Goal: Task Accomplishment & Management: Complete application form

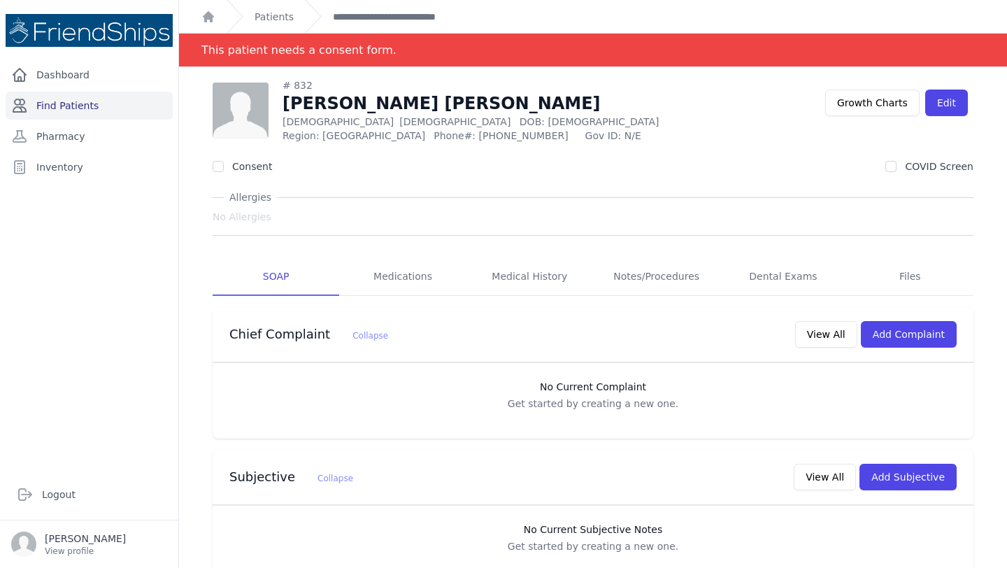
click at [76, 106] on link "Find Patients" at bounding box center [89, 106] width 167 height 28
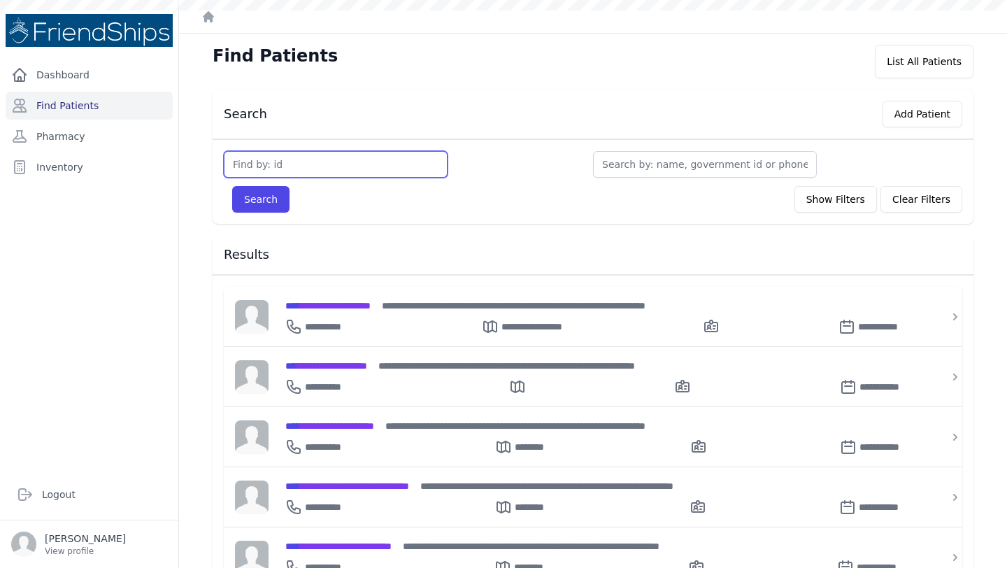
click at [339, 160] on input "text" at bounding box center [336, 164] width 224 height 27
click at [463, 118] on div "Search Add Patient" at bounding box center [588, 111] width 750 height 32
click at [299, 160] on input "text" at bounding box center [336, 164] width 224 height 27
type input "366"
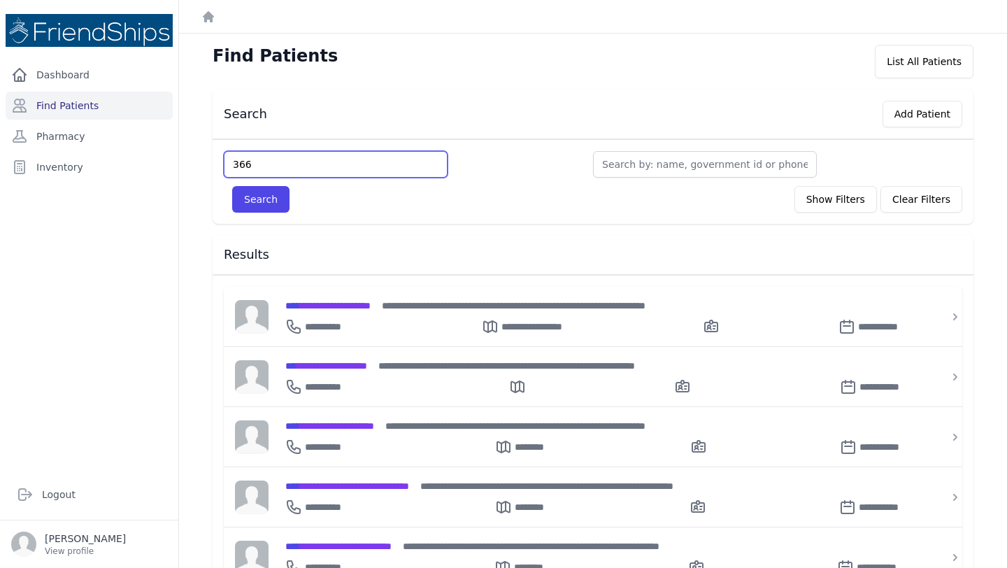
click at [232, 186] on button "Search" at bounding box center [260, 199] width 57 height 27
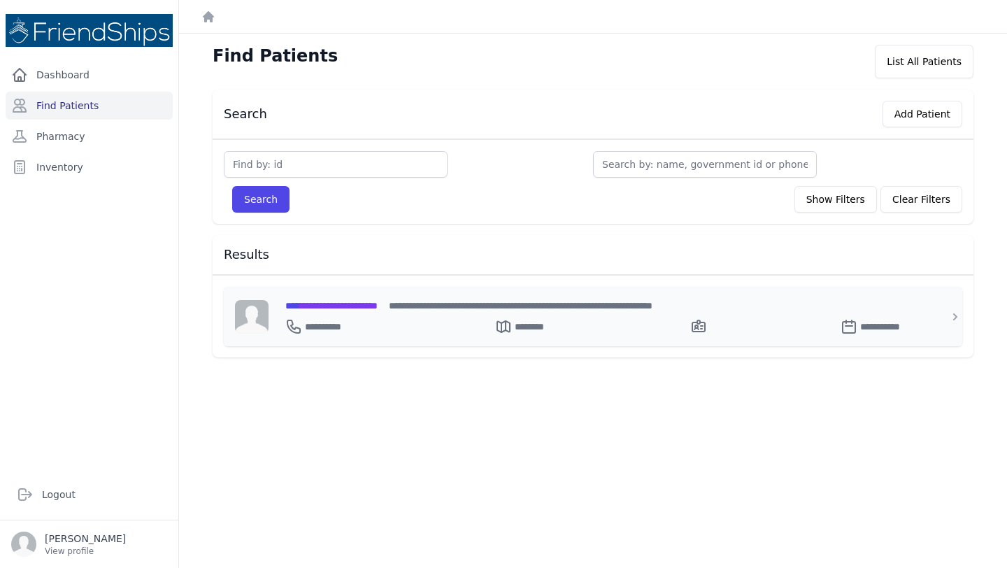
click at [354, 298] on div "**********" at bounding box center [601, 305] width 632 height 15
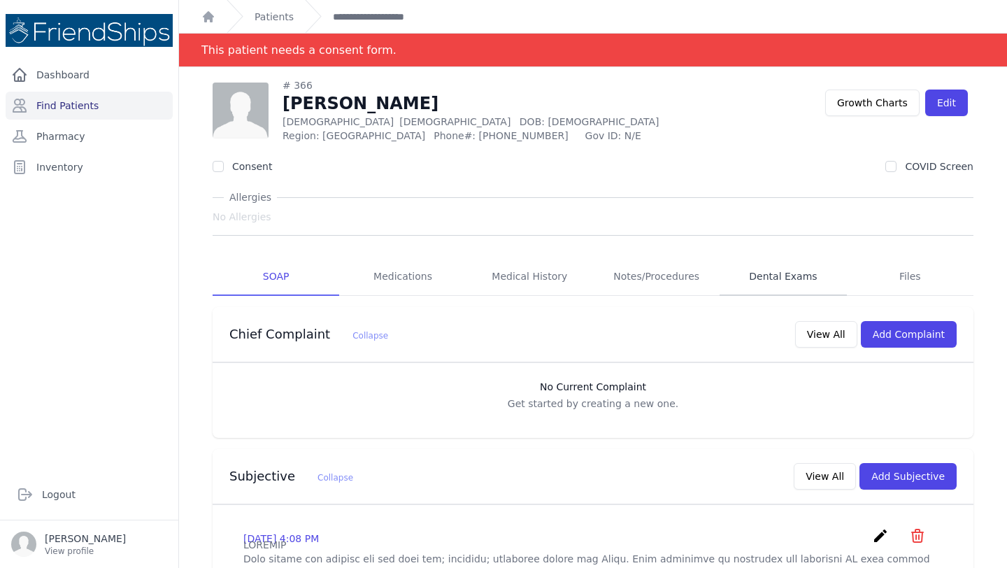
click at [743, 281] on link "Dental Exams" at bounding box center [783, 277] width 127 height 38
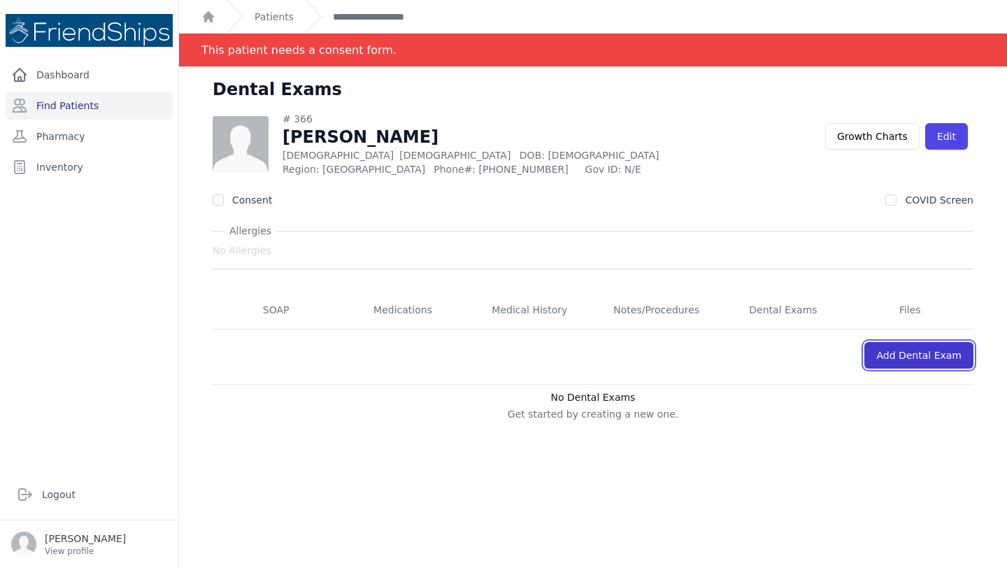
click at [929, 357] on link "Add Dental Exam" at bounding box center [919, 355] width 109 height 27
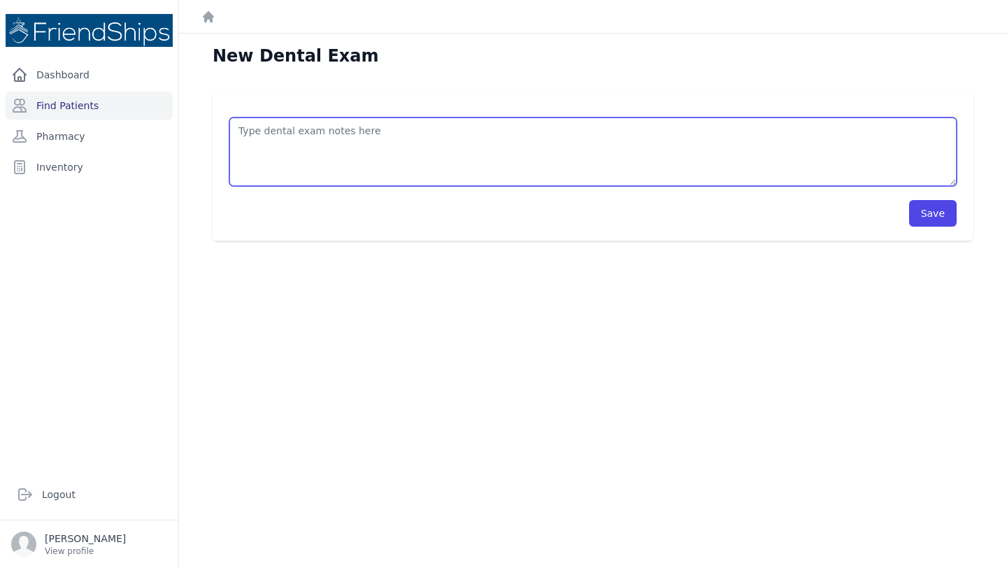
click at [331, 132] on textarea at bounding box center [593, 152] width 728 height 69
type textarea "E"
click at [243, 177] on textarea "Visited dentist Oct 9. Extraction 18 Antalgic tylenol (in case of pain)" at bounding box center [593, 152] width 728 height 69
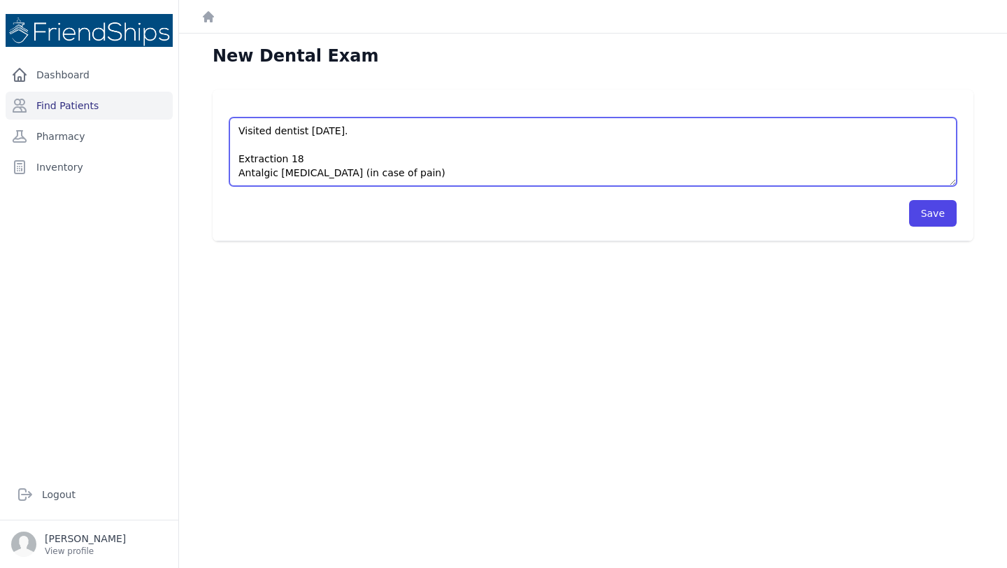
type textarea "Visited dentist Oct 9. Extraction 18 Antalgic tylenol (in case of pain)"
click at [434, 132] on textarea "Visited dentist Oct 9. Extraction 18 Antalgic tylenol (in case of pain)" at bounding box center [593, 152] width 728 height 69
click at [419, 177] on textarea "Visited dentist Oct 9. Extraction 18 Antalgic tylenol (in case of pain)" at bounding box center [593, 152] width 728 height 69
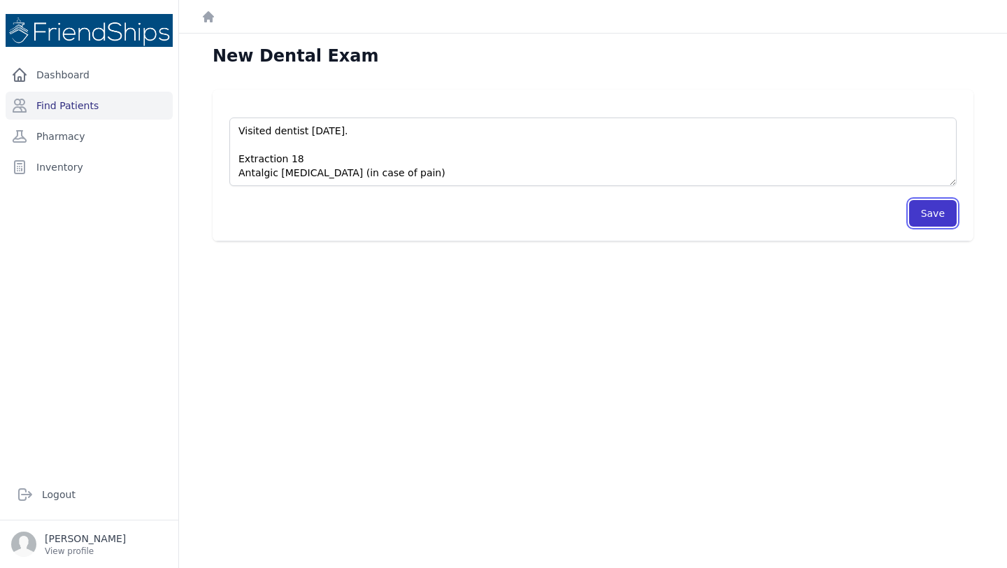
click at [938, 213] on button "Save" at bounding box center [933, 213] width 48 height 27
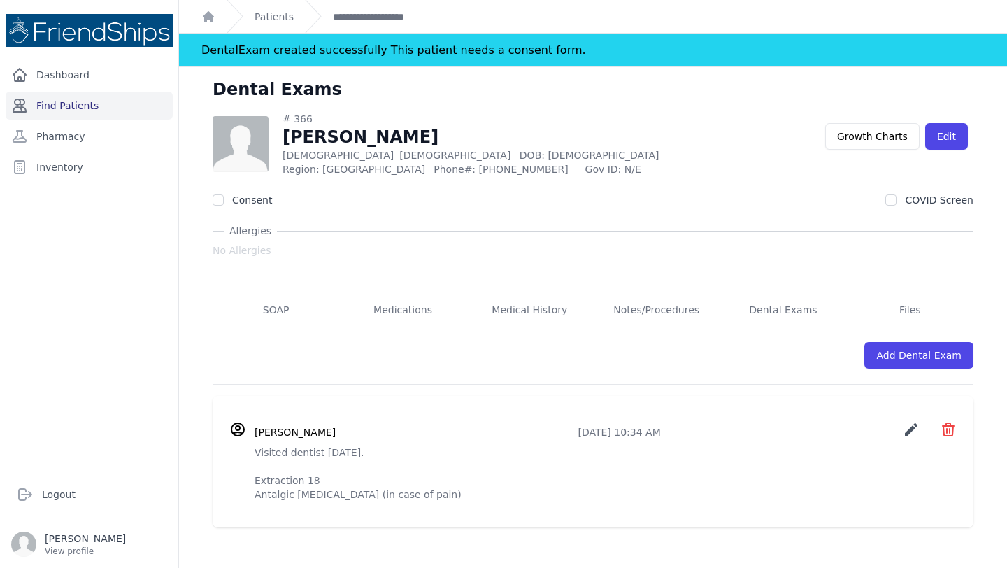
click at [69, 101] on link "Find Patients" at bounding box center [89, 106] width 167 height 28
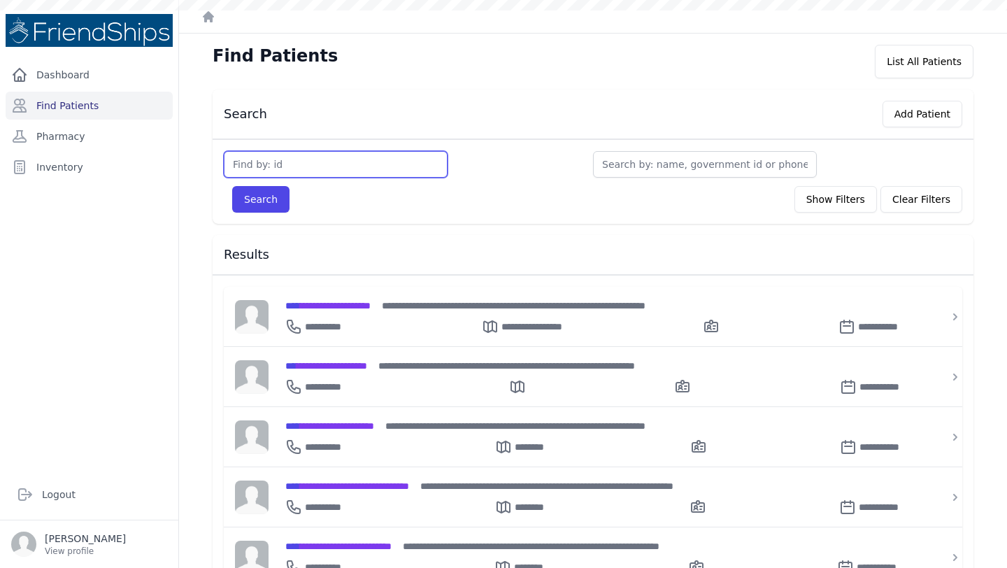
click at [318, 162] on input "text" at bounding box center [336, 164] width 224 height 27
type input "822"
click at [232, 186] on button "Search" at bounding box center [260, 199] width 57 height 27
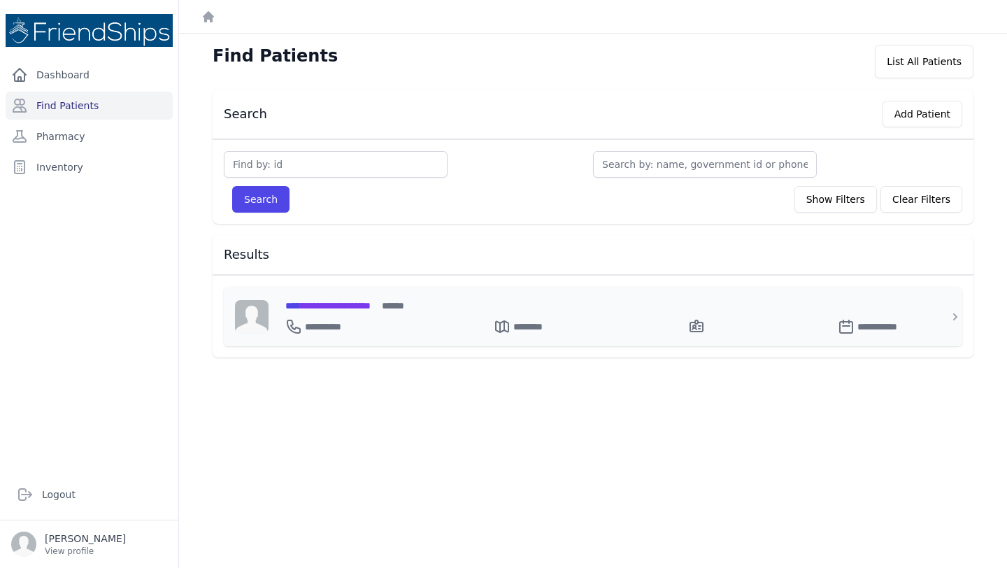
click at [354, 309] on span "**********" at bounding box center [327, 306] width 85 height 10
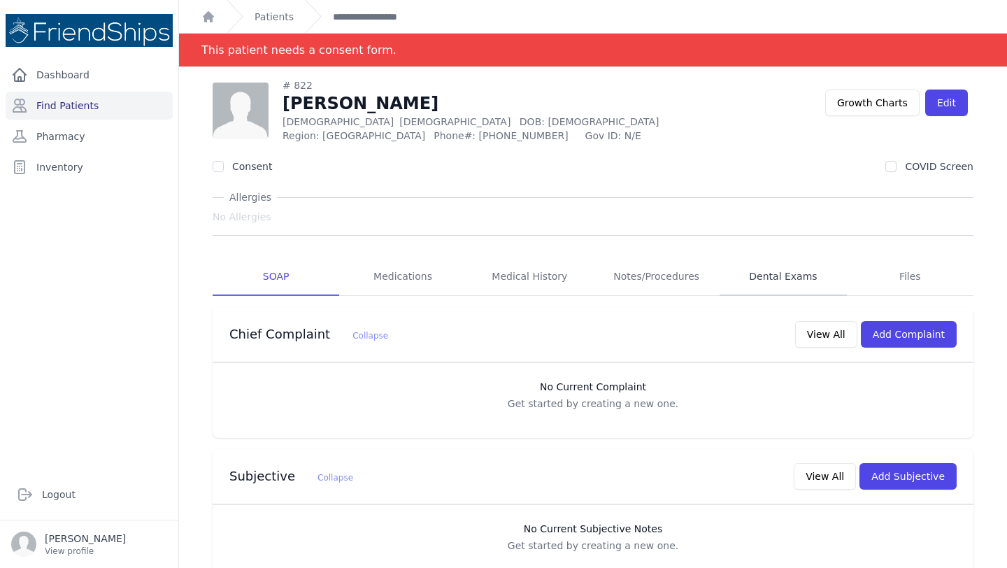
click at [827, 274] on link "Dental Exams" at bounding box center [783, 277] width 127 height 38
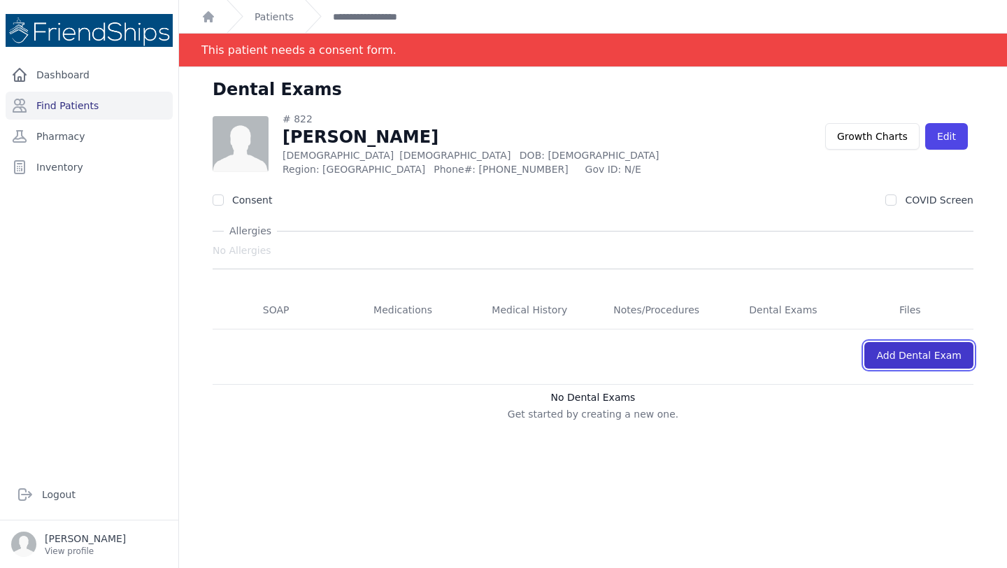
click at [924, 360] on link "Add Dental Exam" at bounding box center [919, 355] width 109 height 27
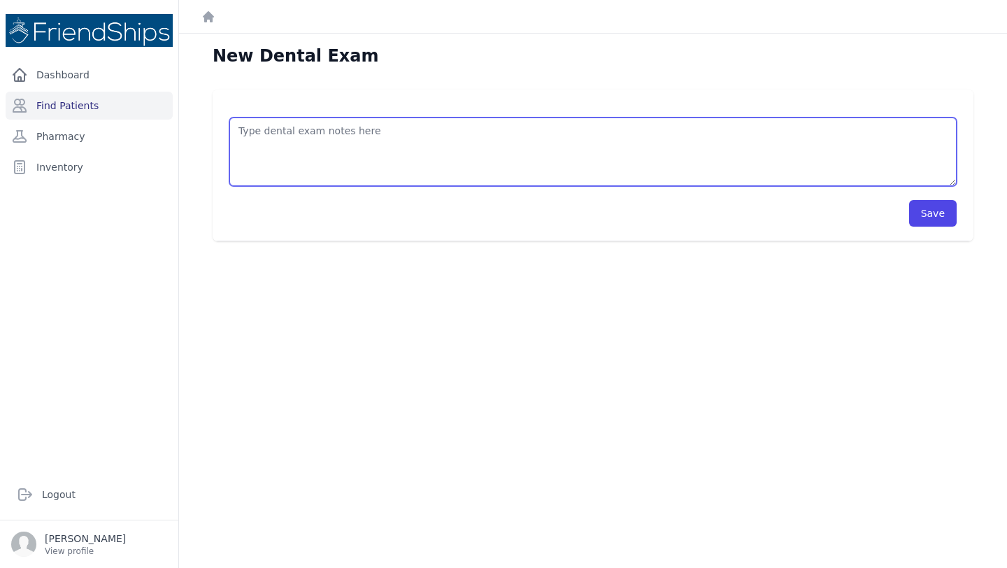
click at [310, 134] on textarea at bounding box center [593, 152] width 728 height 69
type textarea "V"
click at [323, 127] on textarea "Was seen by dentist at the clinic on [DATE]." at bounding box center [593, 152] width 728 height 69
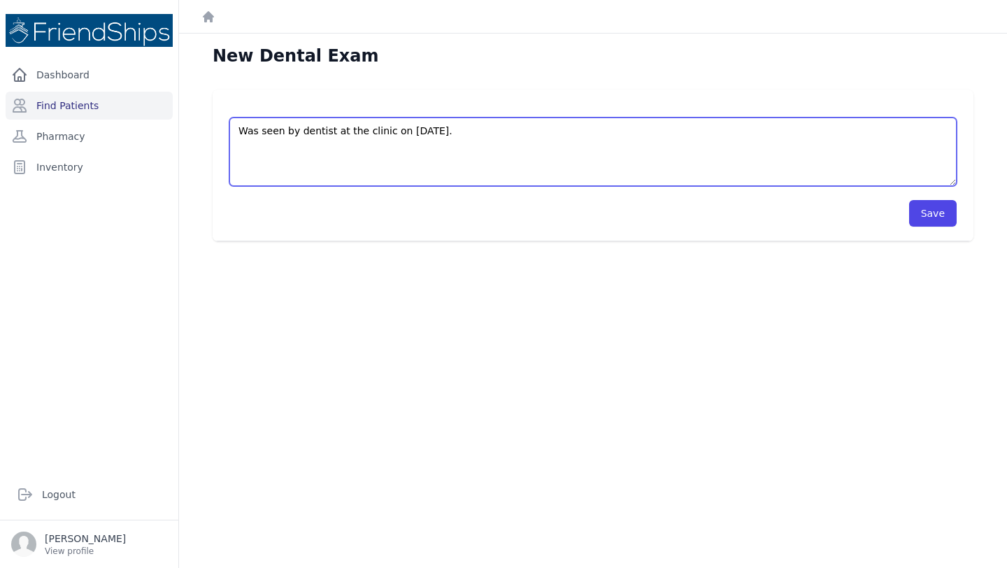
click at [296, 163] on textarea "Was seen by dentist at the clinic on [DATE]." at bounding box center [593, 152] width 728 height 69
click at [329, 158] on textarea "Was seen by dentist at the clinic on Oct 9. Pain 15 but no extraction without x…" at bounding box center [593, 152] width 728 height 69
type textarea "Was seen by dentist at the clinic on Oct 9. Pain 15 but no confirmation without…"
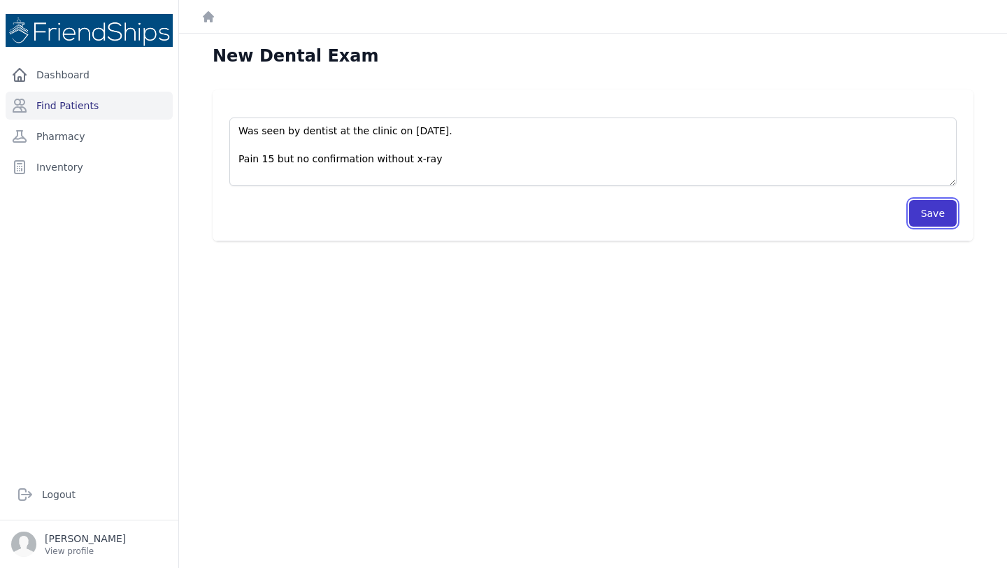
click at [927, 215] on button "Save" at bounding box center [933, 213] width 48 height 27
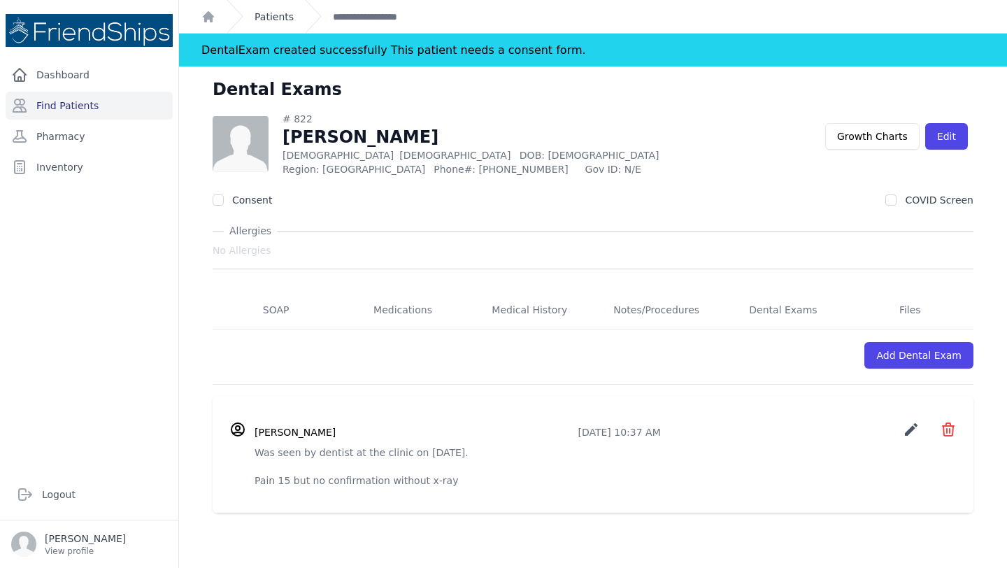
click at [281, 14] on link "Patients" at bounding box center [274, 17] width 39 height 14
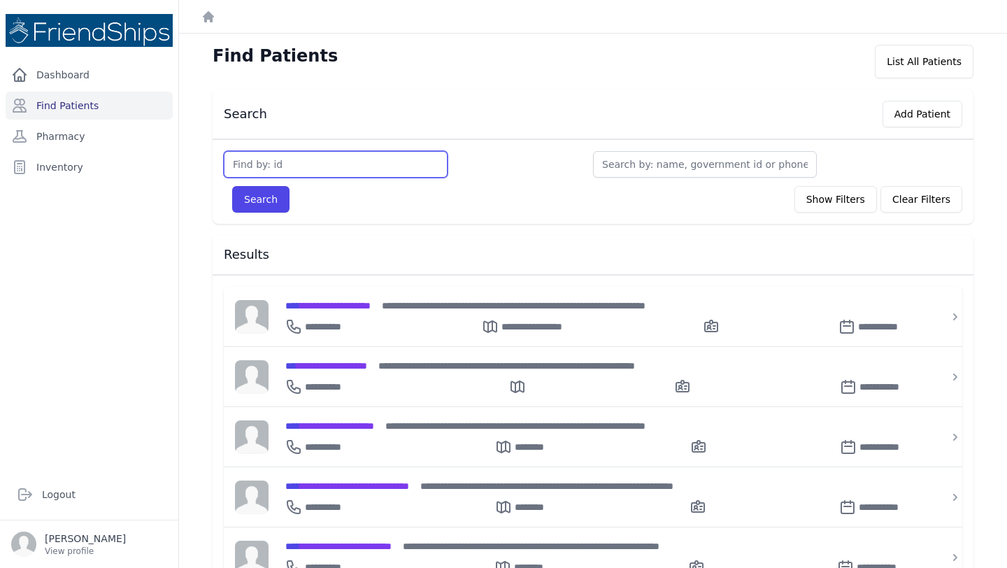
click at [309, 171] on input "text" at bounding box center [336, 164] width 224 height 27
type input "366"
click at [232, 186] on button "Search" at bounding box center [260, 199] width 57 height 27
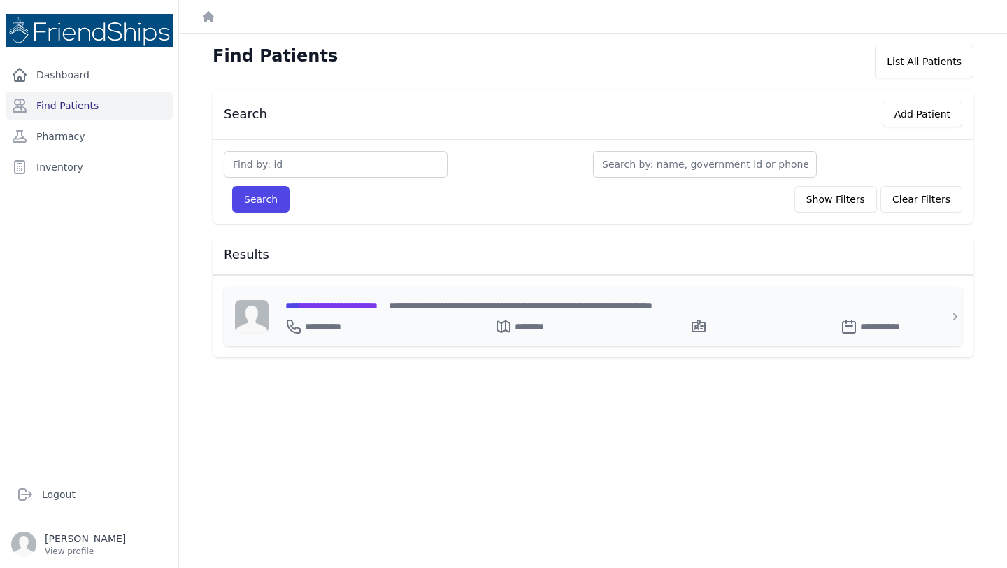
click at [372, 311] on div "**********" at bounding box center [601, 305] width 632 height 15
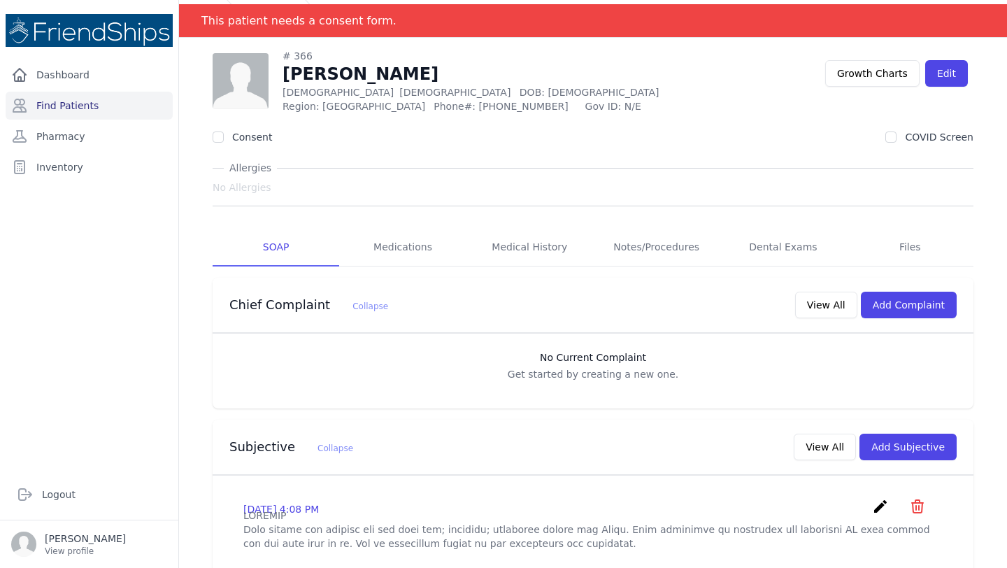
scroll to position [47, 0]
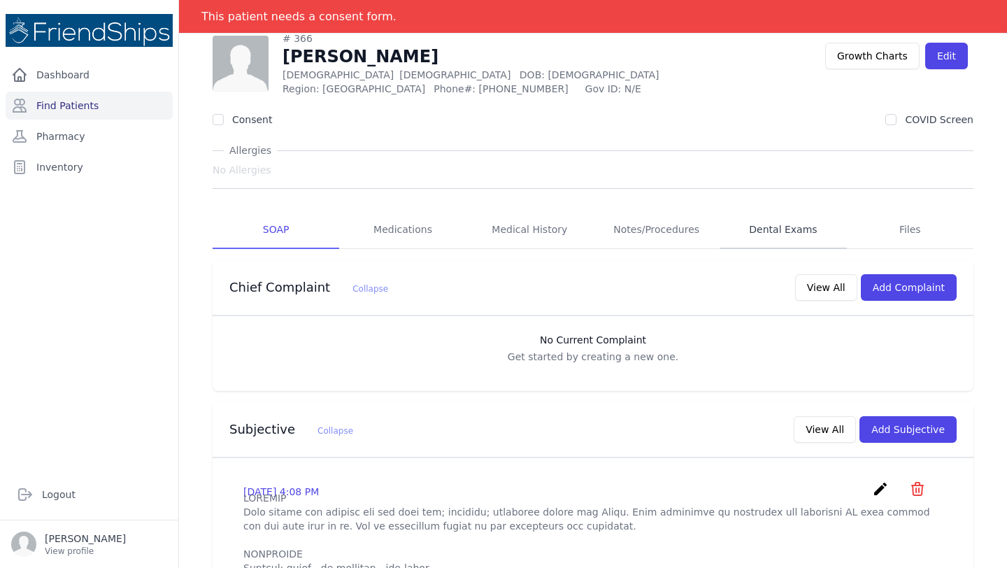
click at [800, 225] on link "Dental Exams" at bounding box center [783, 230] width 127 height 38
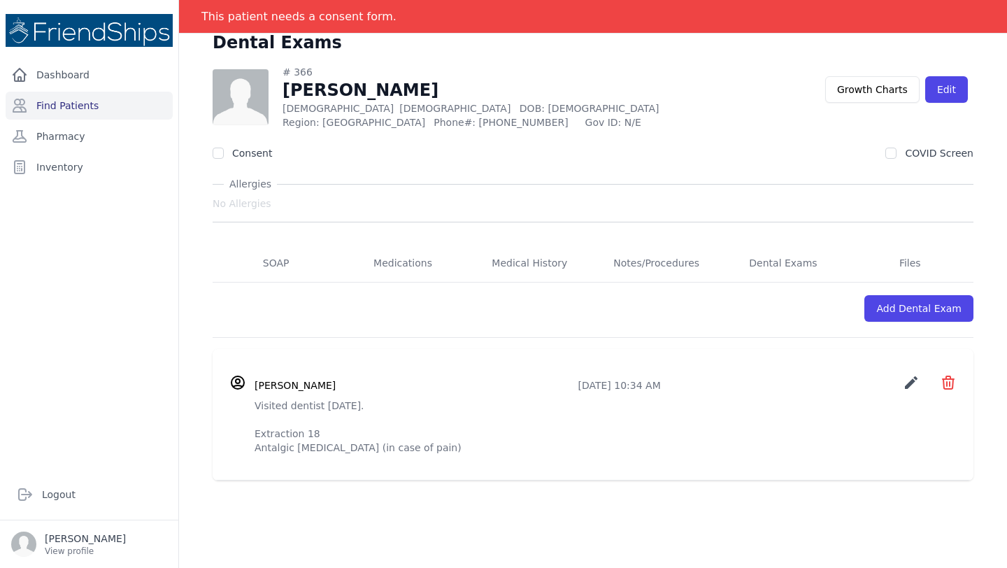
click at [909, 383] on icon "create" at bounding box center [911, 382] width 17 height 17
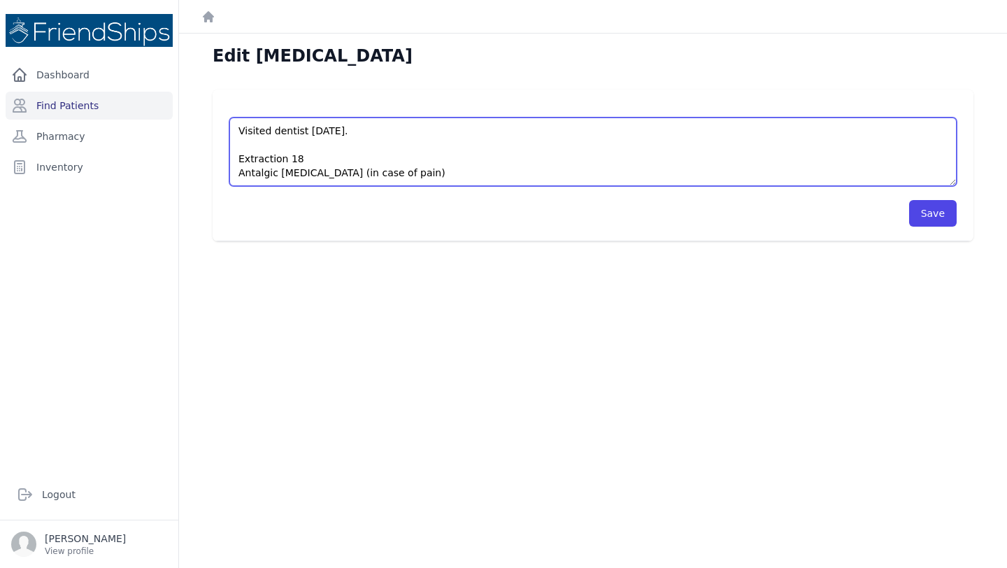
click at [285, 129] on textarea "Visited dentist Oct 9. Extraction 18 Antalgic tylenol (in case of pain)" at bounding box center [593, 152] width 728 height 69
paste textarea "Was seen by dentist at the clinic on"
type textarea "Was seen by dentist at the clinic on Oct 9. Extraction 18 Antalgic tylenol (in …"
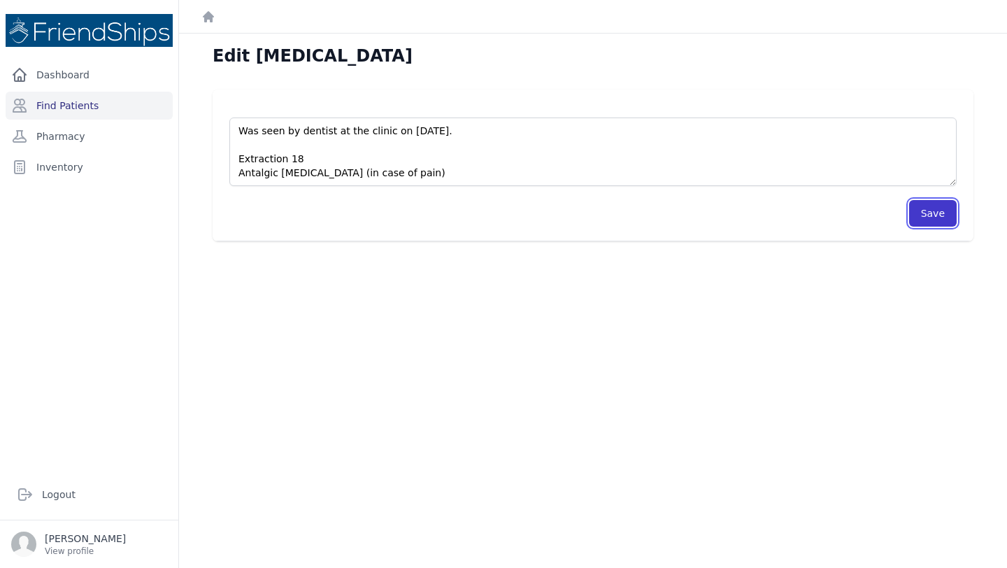
click at [928, 215] on button "Save" at bounding box center [933, 213] width 48 height 27
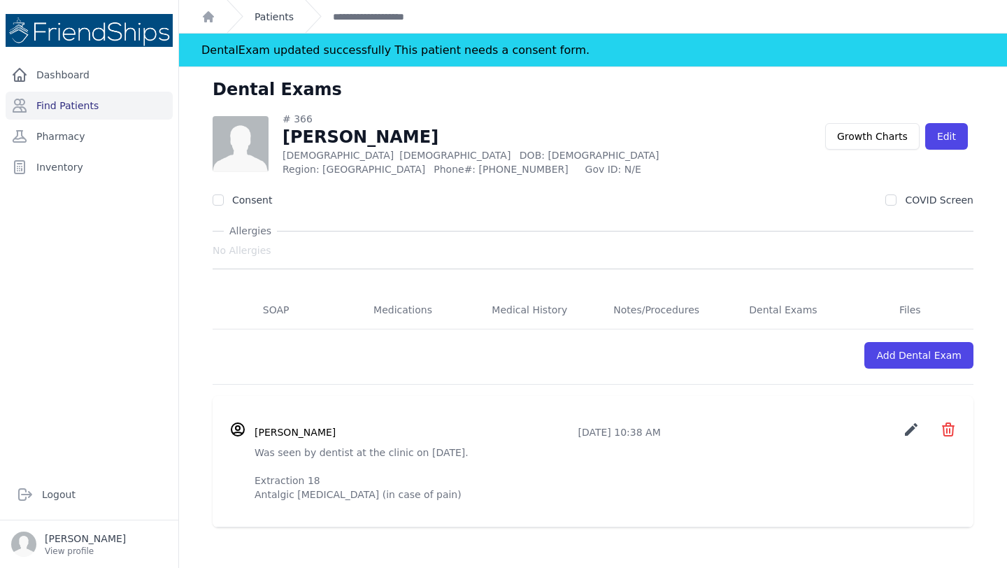
click at [281, 11] on link "Patients" at bounding box center [274, 17] width 39 height 14
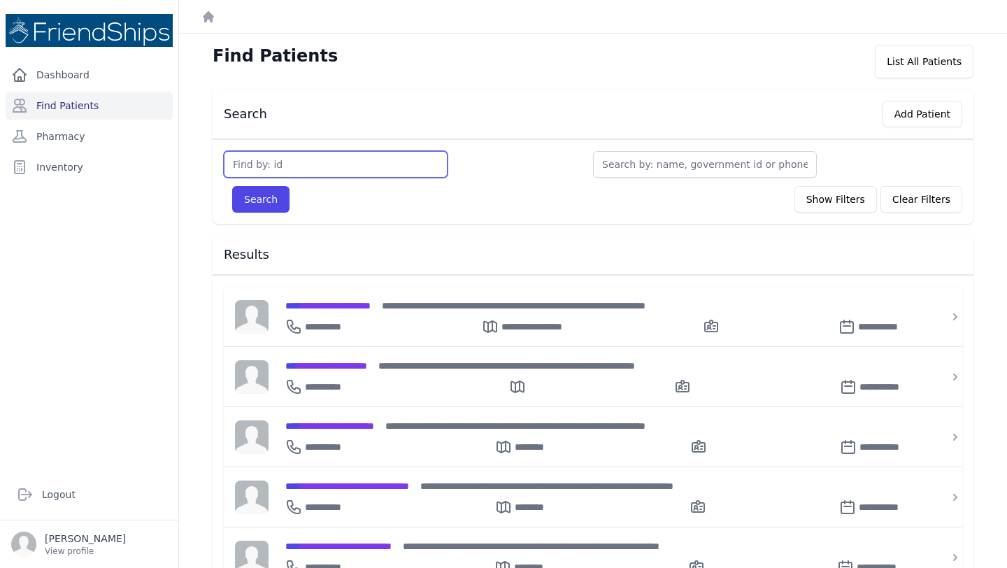
click at [297, 164] on input "text" at bounding box center [336, 164] width 224 height 27
type input "367"
click at [232, 186] on button "Search" at bounding box center [260, 199] width 57 height 27
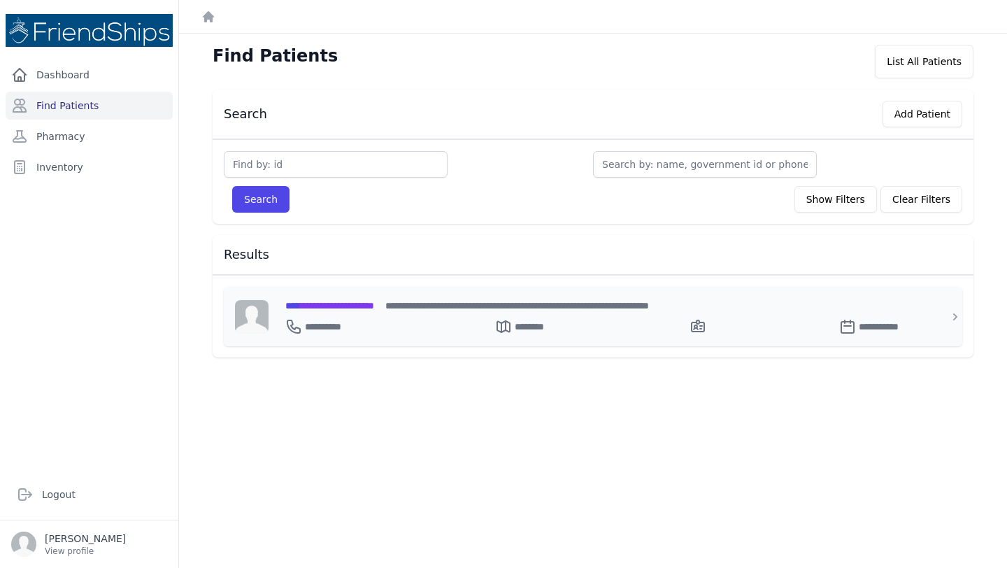
click at [353, 301] on span "**********" at bounding box center [329, 306] width 89 height 10
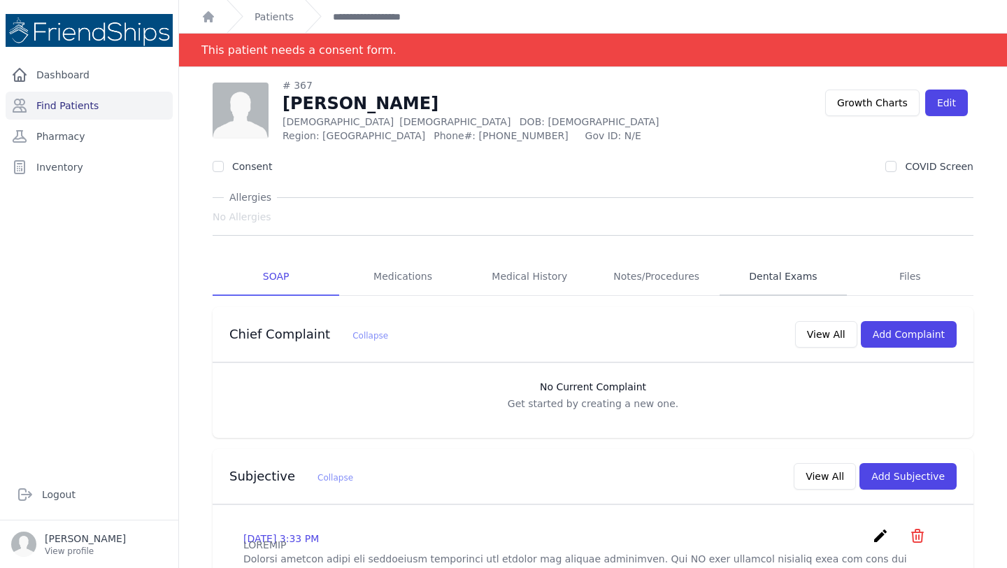
click at [777, 286] on link "Dental Exams" at bounding box center [783, 277] width 127 height 38
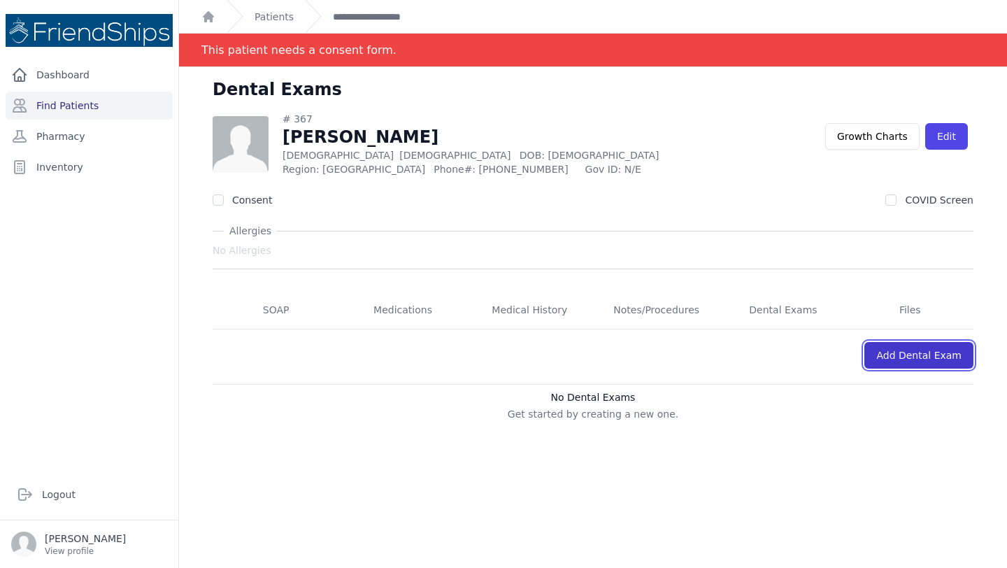
click at [933, 365] on link "Add Dental Exam" at bounding box center [919, 355] width 109 height 27
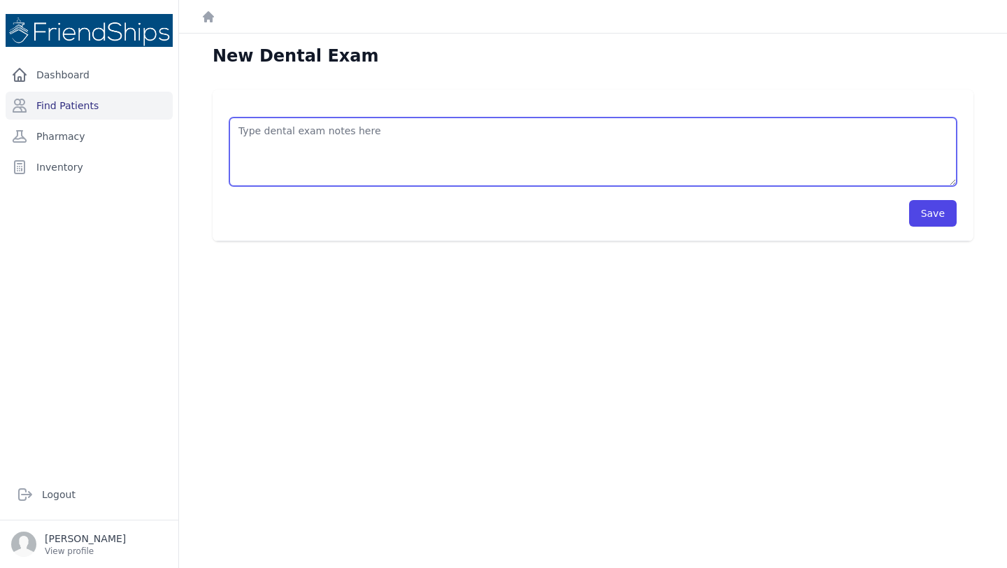
click at [516, 172] on textarea at bounding box center [593, 152] width 728 height 69
type textarea "a"
paste textarea "Was seen by dentist at the clinic on Oct 9."
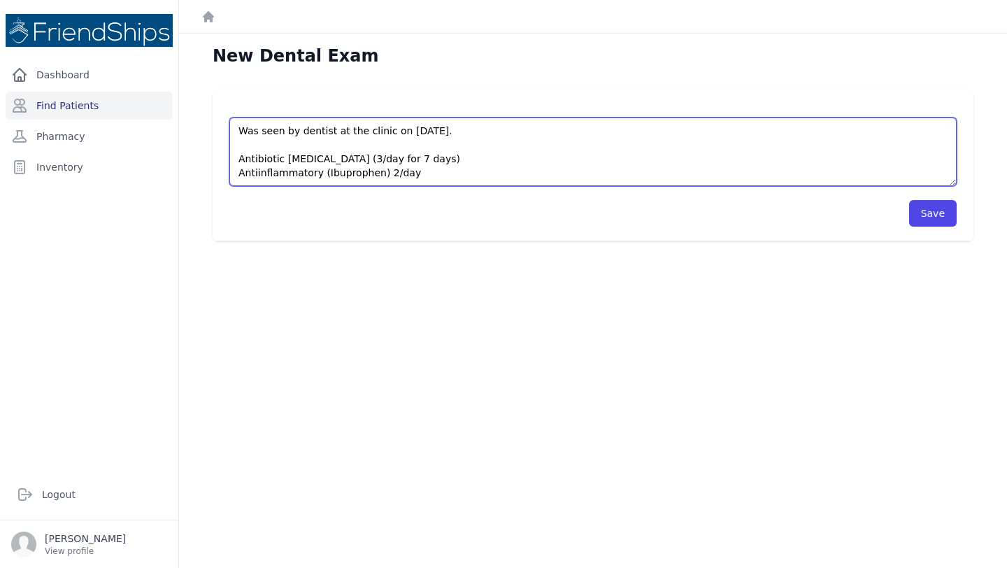
scroll to position [7, 0]
click at [264, 164] on textarea "Was seen by dentist at the clinic on Oct 9. Antibiotic amoxicillin (3/day for 7…" at bounding box center [593, 152] width 728 height 69
click at [270, 178] on textarea "Was seen by dentist at the clinic on Oct 9. Antibiotic amoxicillin (3/day for 7…" at bounding box center [593, 152] width 728 height 69
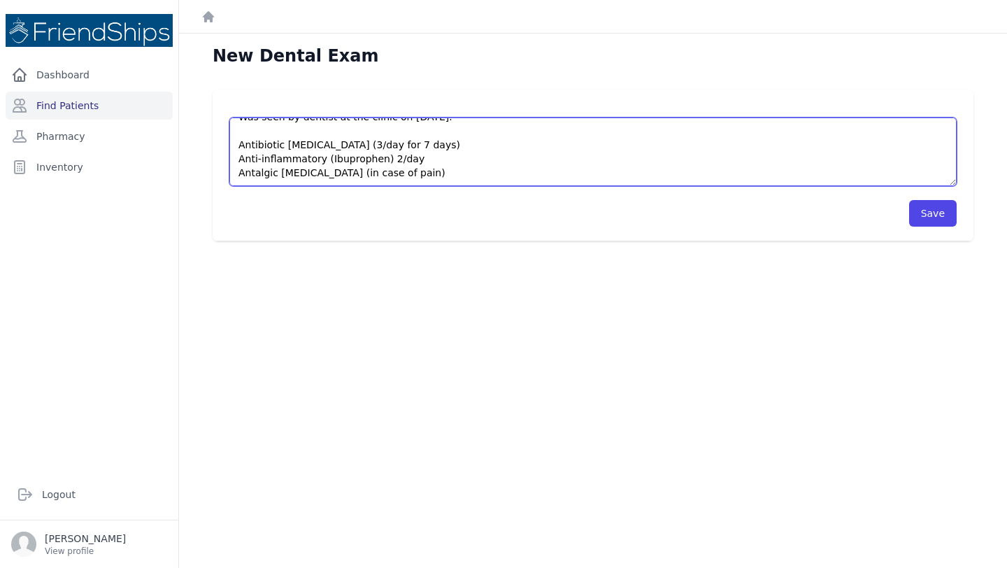
scroll to position [35, 0]
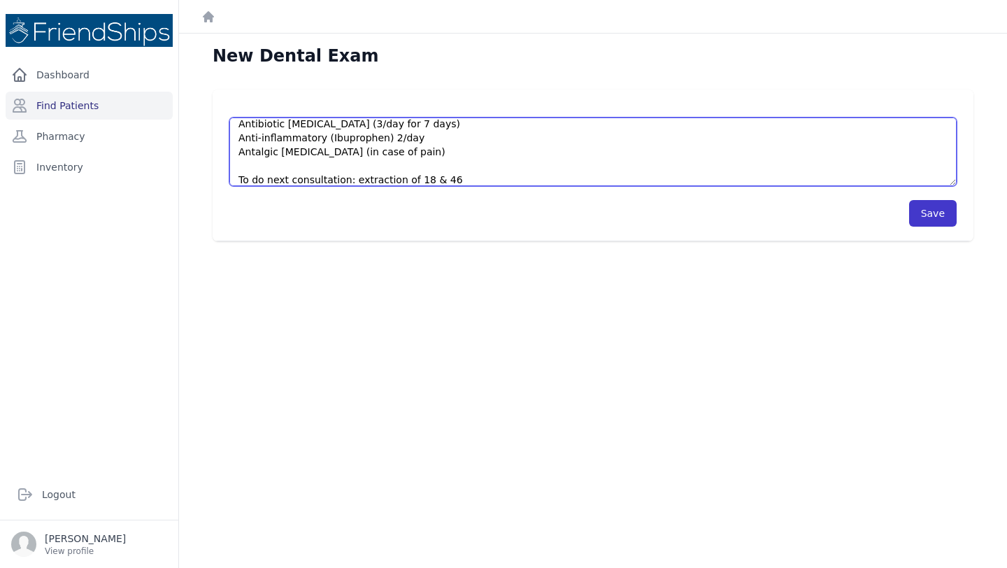
type textarea "Was seen by dentist at the clinic on Oct 9. Antibiotic amoxicillin (3/day for 7…"
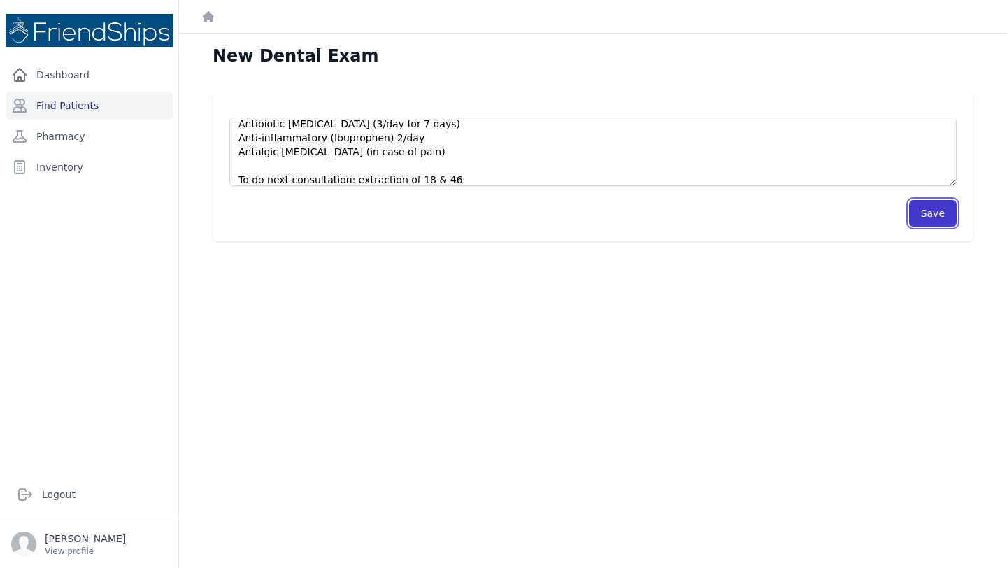
click at [940, 215] on button "Save" at bounding box center [933, 213] width 48 height 27
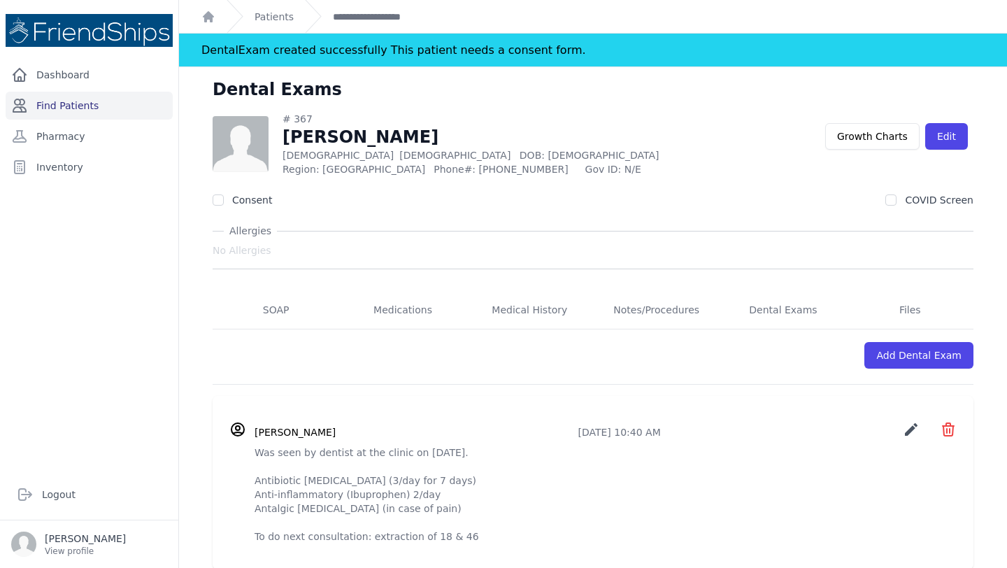
click at [45, 113] on link "Find Patients" at bounding box center [89, 106] width 167 height 28
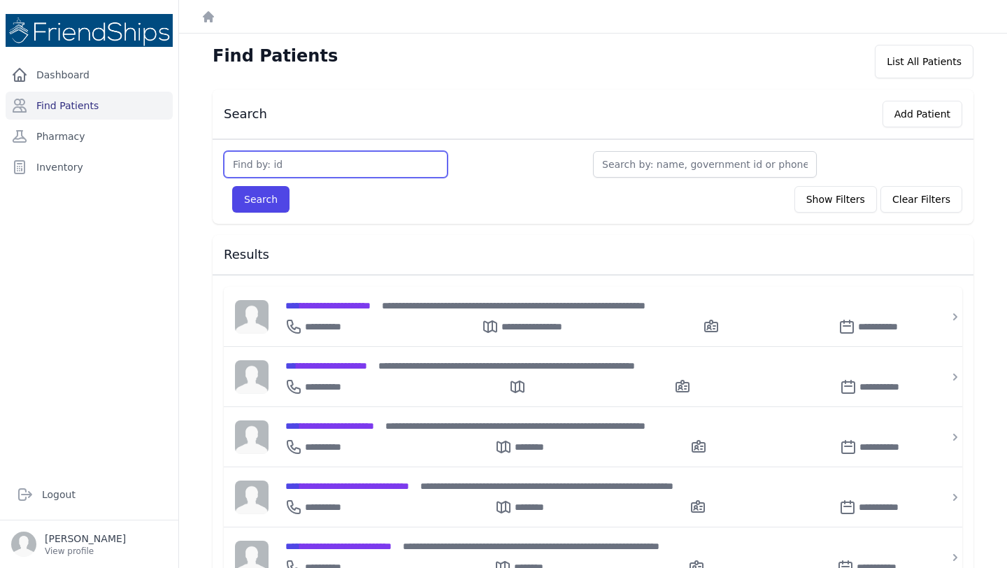
click at [330, 169] on input "text" at bounding box center [336, 164] width 224 height 27
type input "640"
click at [232, 186] on button "Search" at bounding box center [260, 199] width 57 height 27
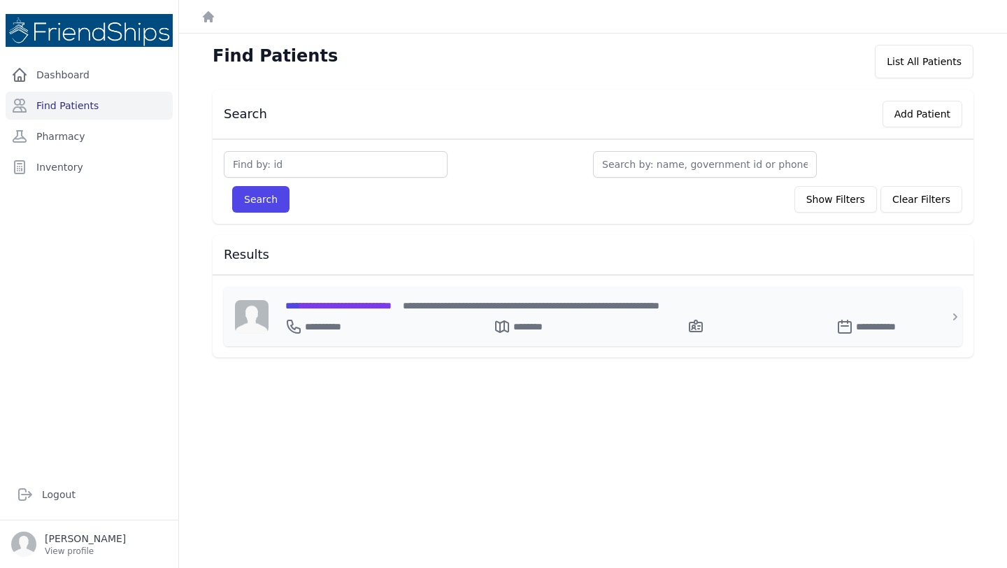
click at [358, 301] on span "**********" at bounding box center [338, 306] width 106 height 10
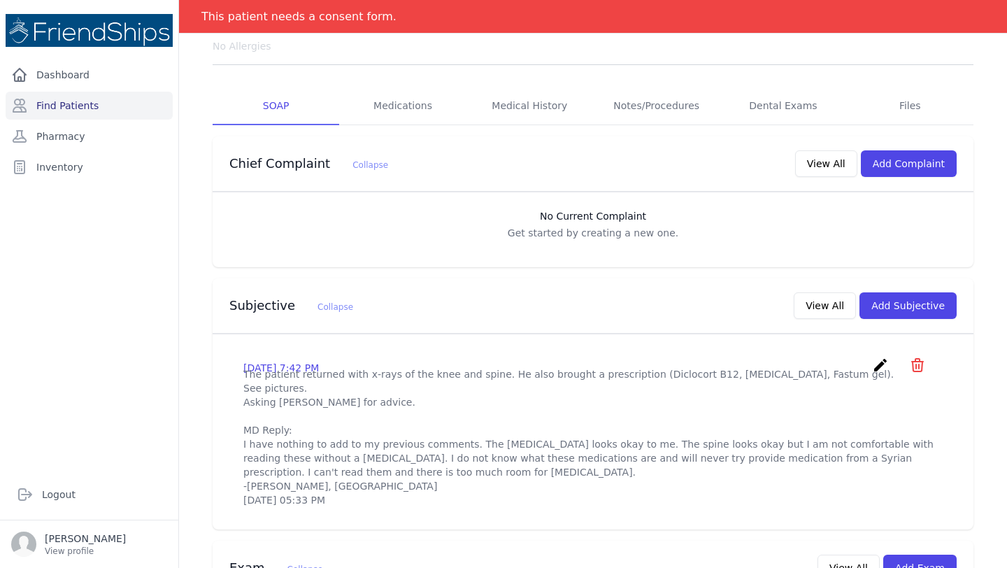
scroll to position [166, 0]
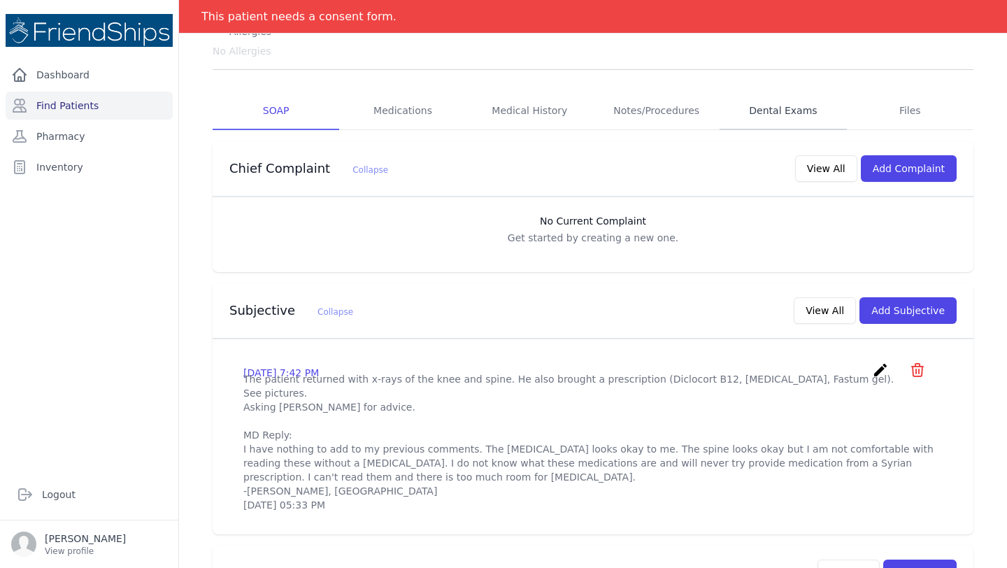
click at [754, 104] on link "Dental Exams" at bounding box center [783, 111] width 127 height 38
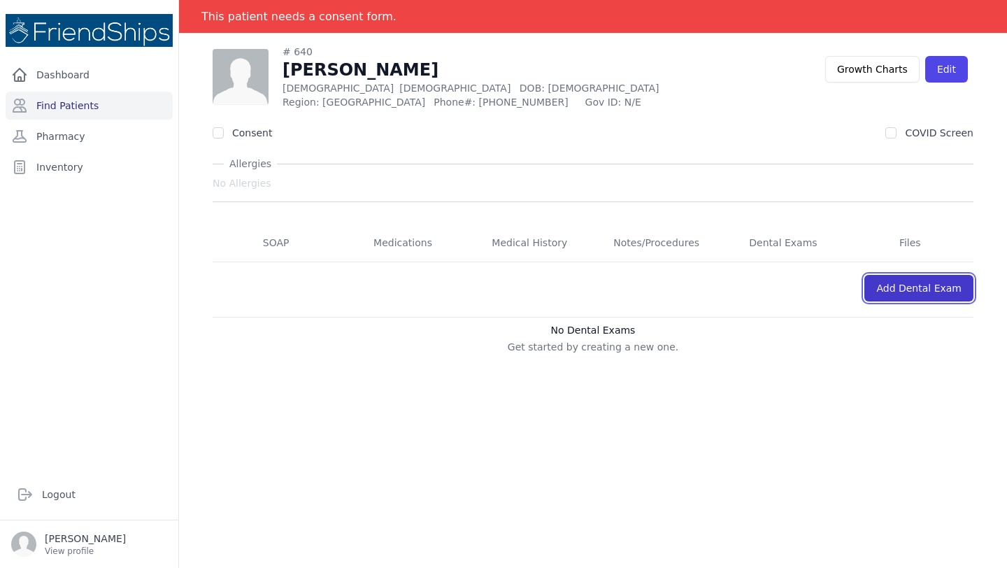
click at [883, 281] on link "Add Dental Exam" at bounding box center [919, 288] width 109 height 27
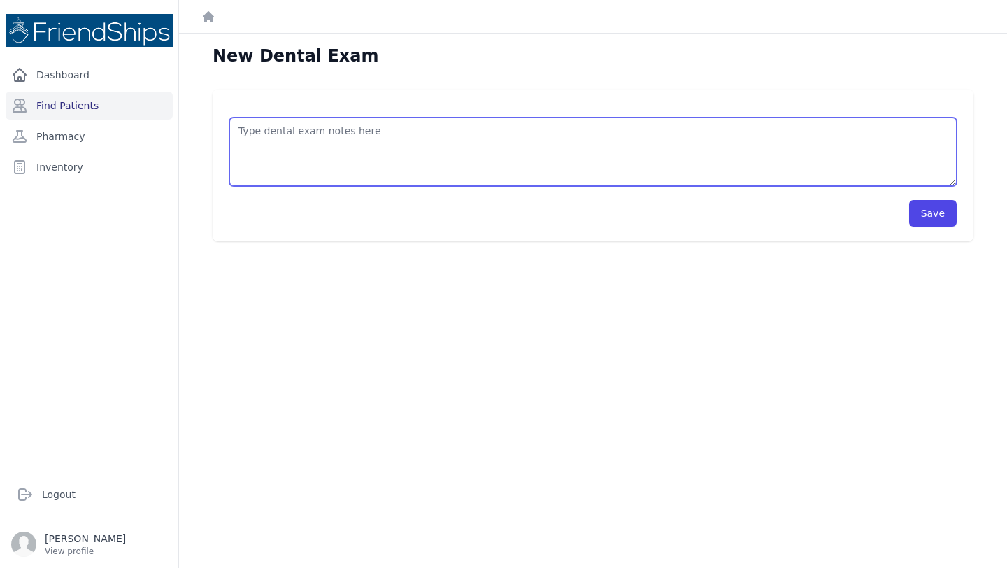
click at [347, 162] on textarea at bounding box center [593, 152] width 728 height 69
paste textarea "Was seen by dentist at the clinic on Oct 9."
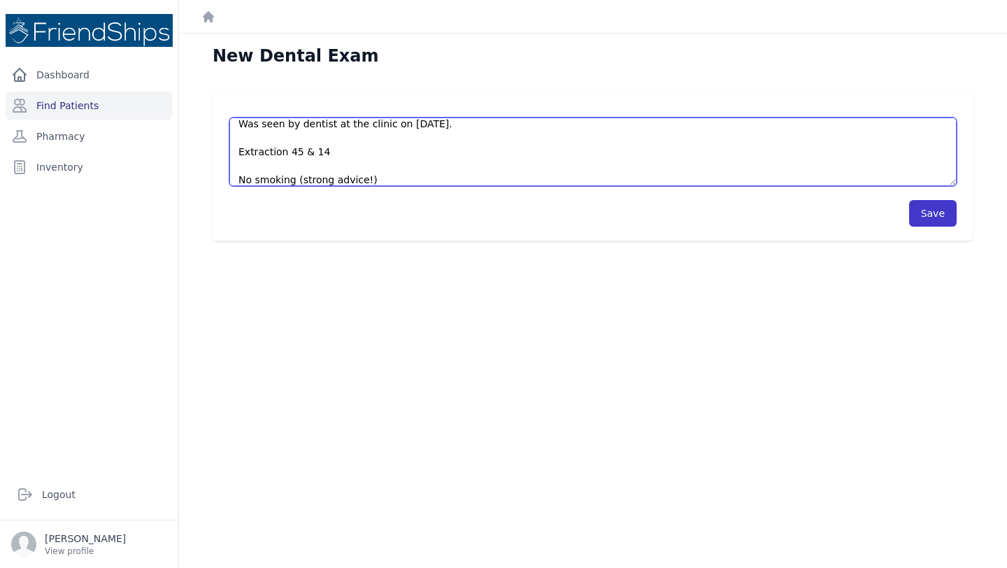
type textarea "Was seen by dentist at the clinic on Oct 9. Extraction 45 & 14 No smoking (stro…"
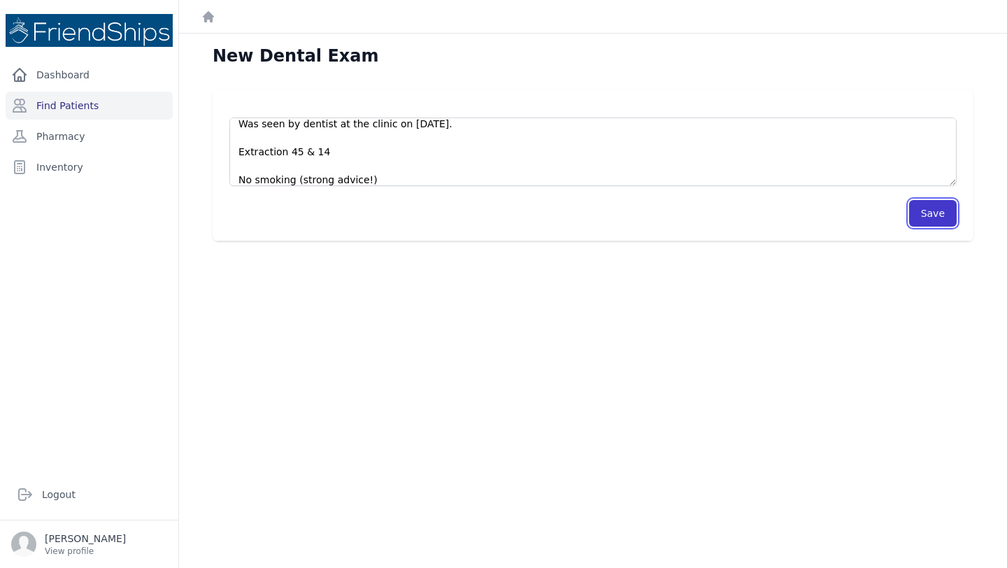
click at [935, 218] on button "Save" at bounding box center [933, 213] width 48 height 27
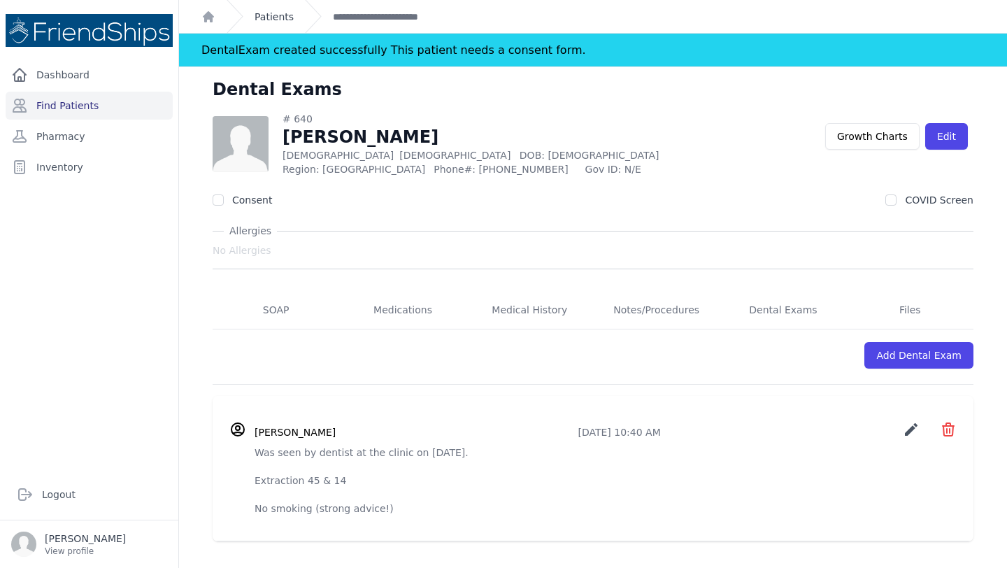
click at [257, 19] on link "Patients" at bounding box center [274, 17] width 39 height 14
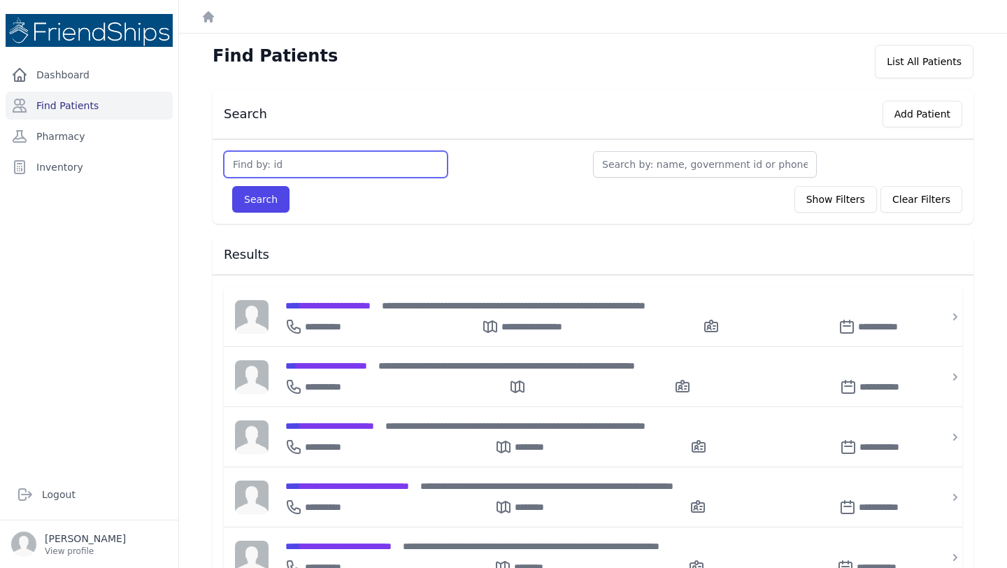
click at [280, 167] on input "text" at bounding box center [336, 164] width 224 height 27
type input "514"
click at [232, 186] on button "Search" at bounding box center [260, 199] width 57 height 27
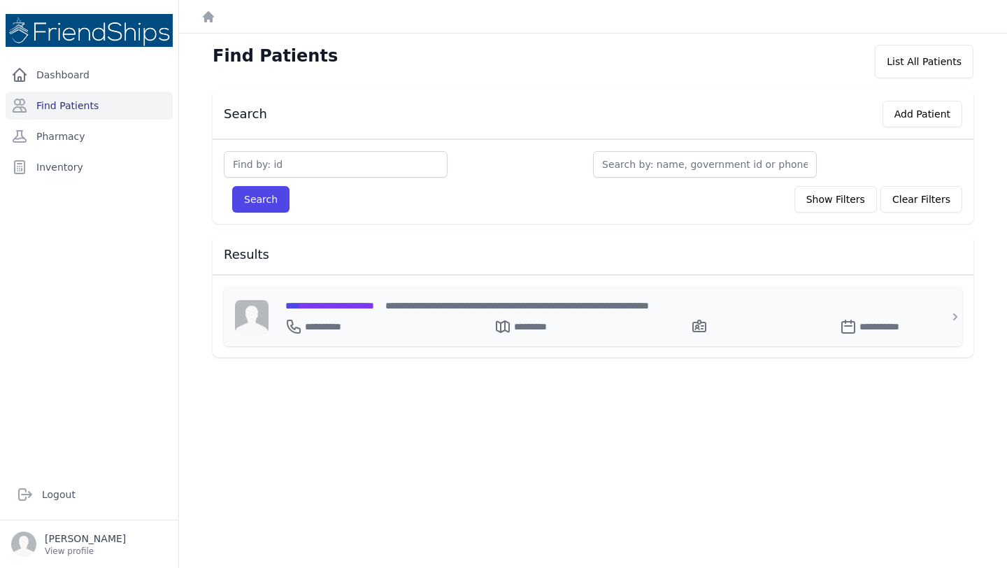
click at [346, 304] on span "**********" at bounding box center [329, 306] width 89 height 10
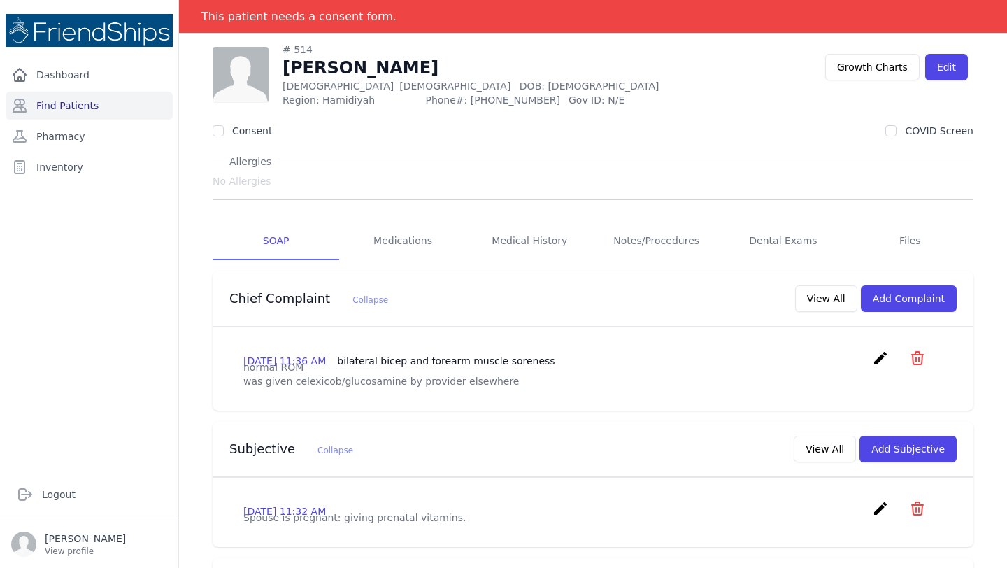
scroll to position [45, 0]
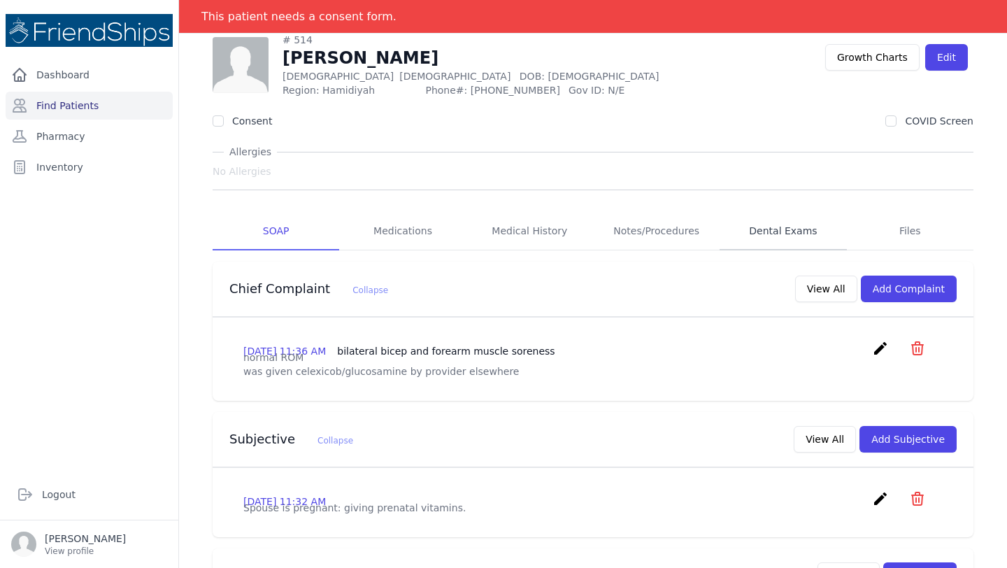
click at [791, 236] on link "Dental Exams" at bounding box center [783, 232] width 127 height 38
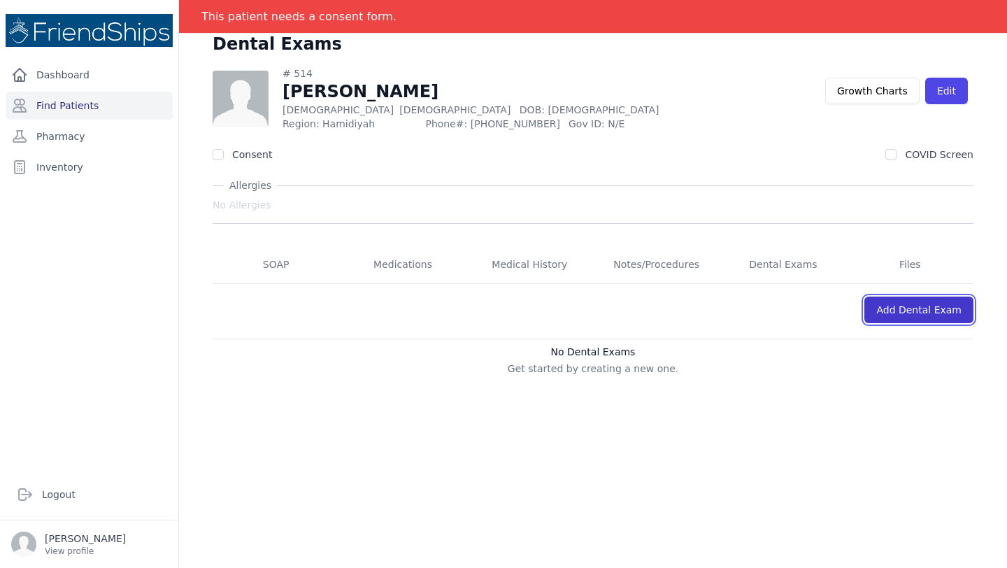
click at [914, 300] on link "Add Dental Exam" at bounding box center [919, 310] width 109 height 27
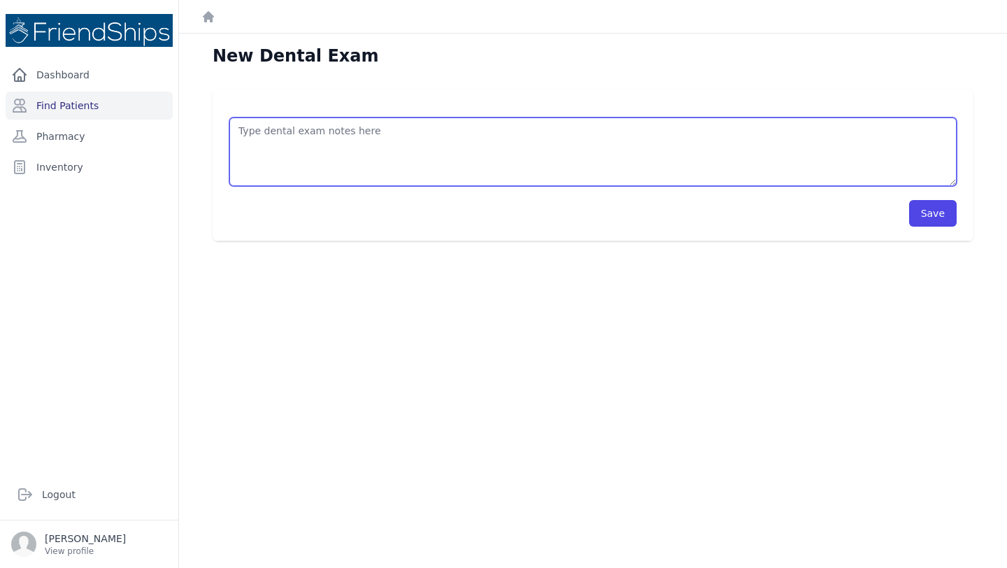
click at [460, 140] on textarea at bounding box center [593, 152] width 728 height 69
type textarea "extraction contative 14 & 15 Assessment/sanitation"
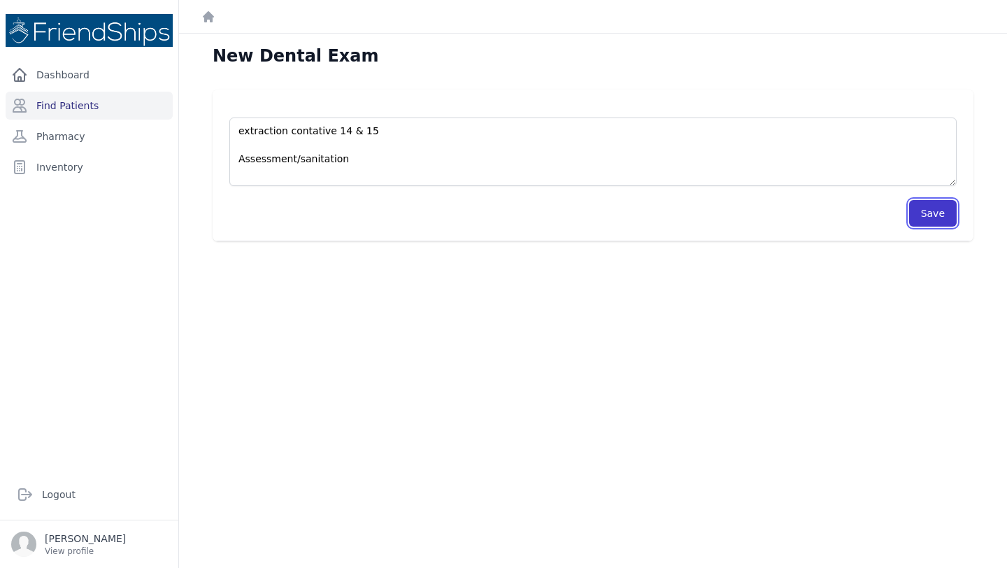
click at [926, 213] on button "Save" at bounding box center [933, 213] width 48 height 27
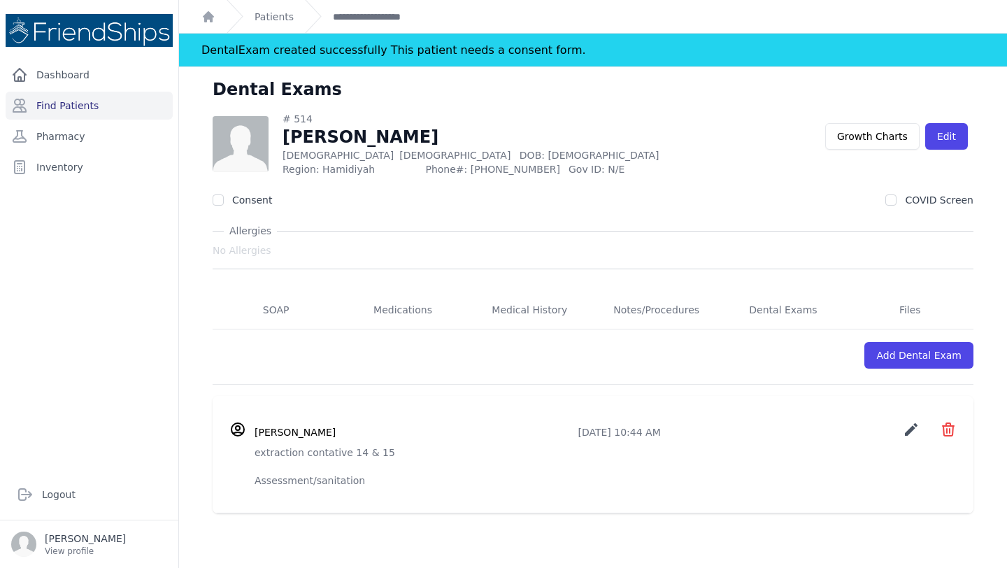
click at [919, 426] on icon "create" at bounding box center [911, 429] width 17 height 17
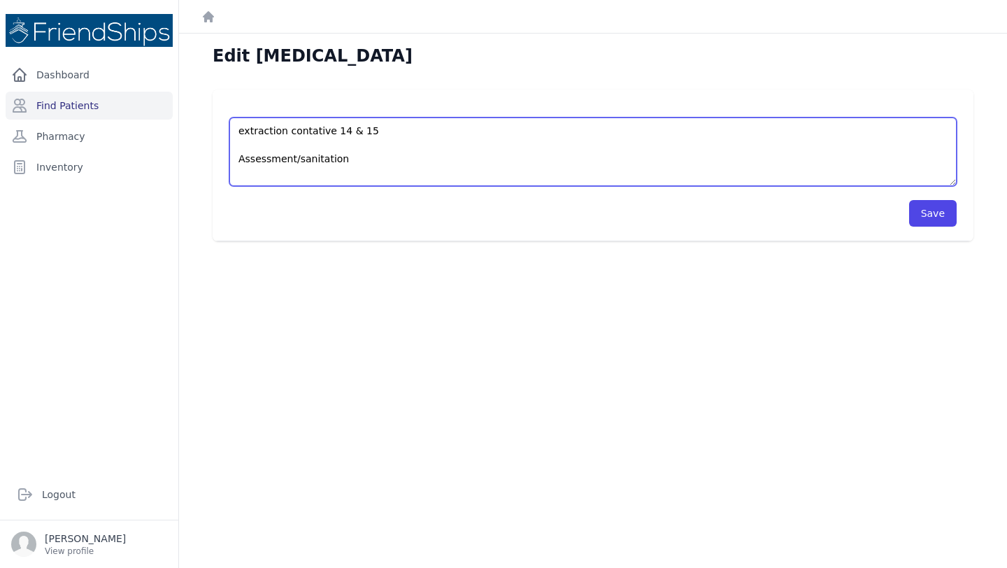
click at [239, 129] on textarea "extraction contative 14 & 15 Assessment/sanitation" at bounding box center [593, 152] width 728 height 69
paste textarea "Was seen by dentist at the clinic on [DATE]."
type textarea "Was seen by dentist at the clinic on Oct 9. Extraction contative 14 & 15 Assess…"
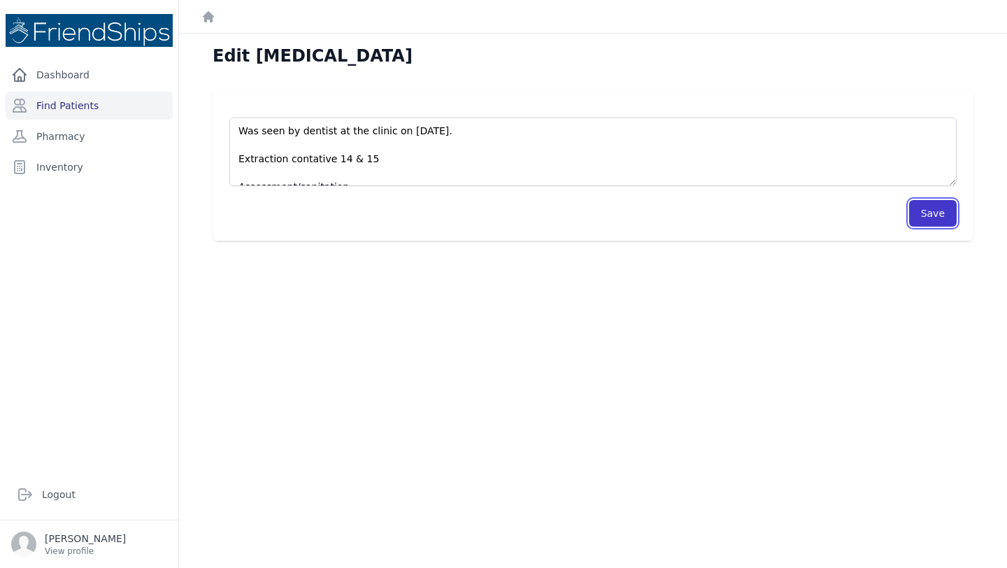
click at [930, 206] on button "Save" at bounding box center [933, 213] width 48 height 27
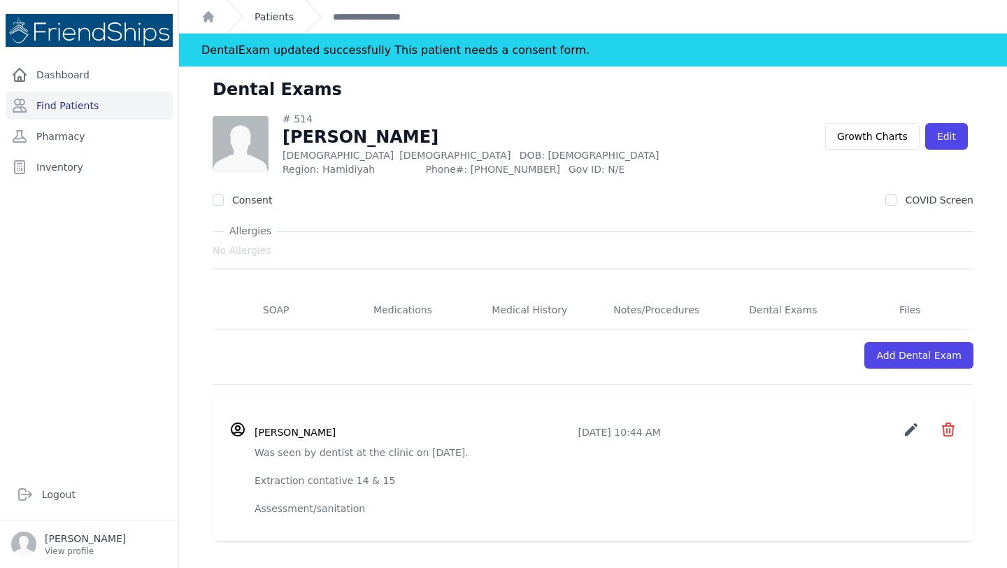
click at [282, 20] on link "Patients" at bounding box center [274, 17] width 39 height 14
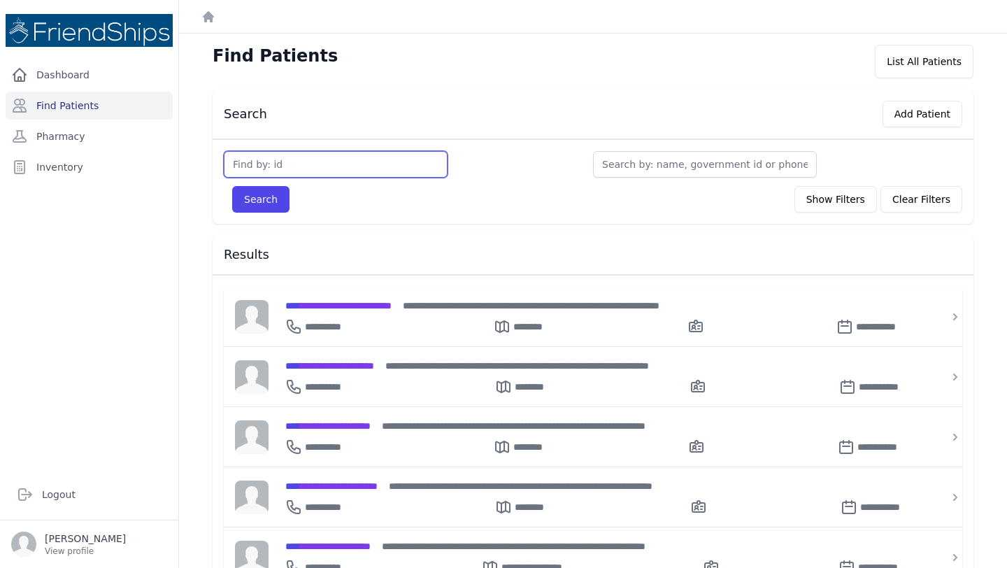
click at [304, 162] on input "text" at bounding box center [336, 164] width 224 height 27
type input "824"
click at [232, 186] on button "Search" at bounding box center [260, 199] width 57 height 27
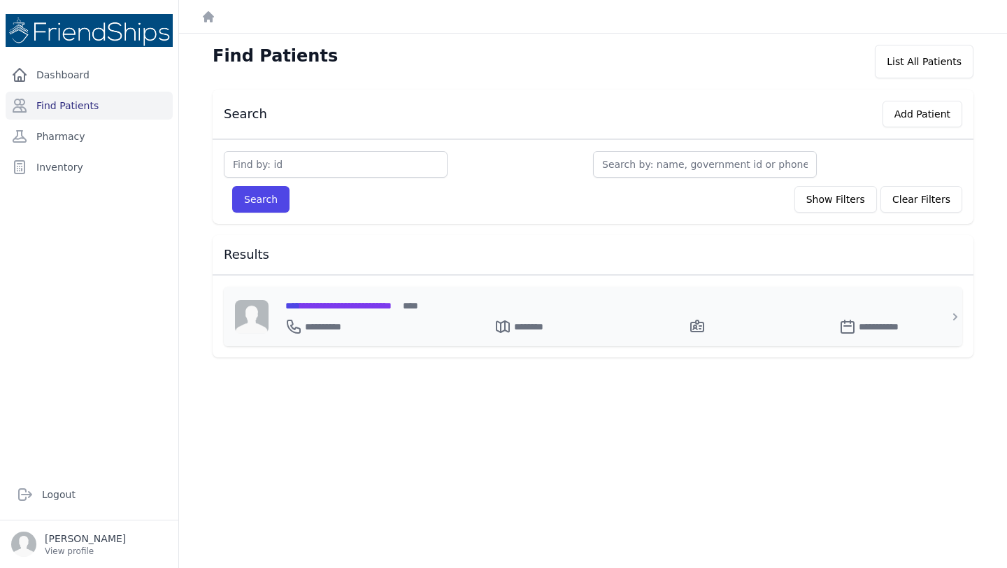
click at [352, 313] on div "**********" at bounding box center [601, 324] width 632 height 22
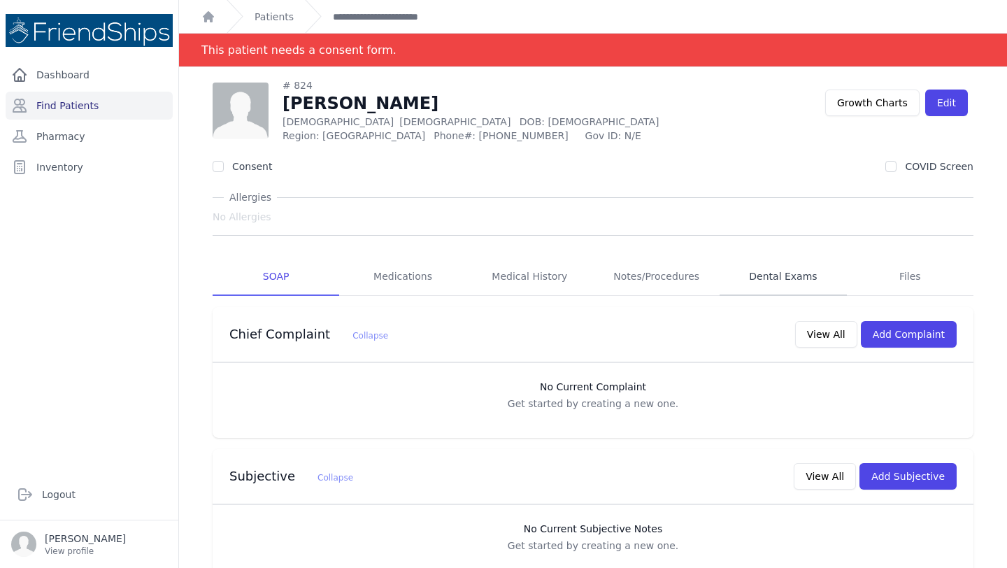
click at [780, 269] on link "Dental Exams" at bounding box center [783, 277] width 127 height 38
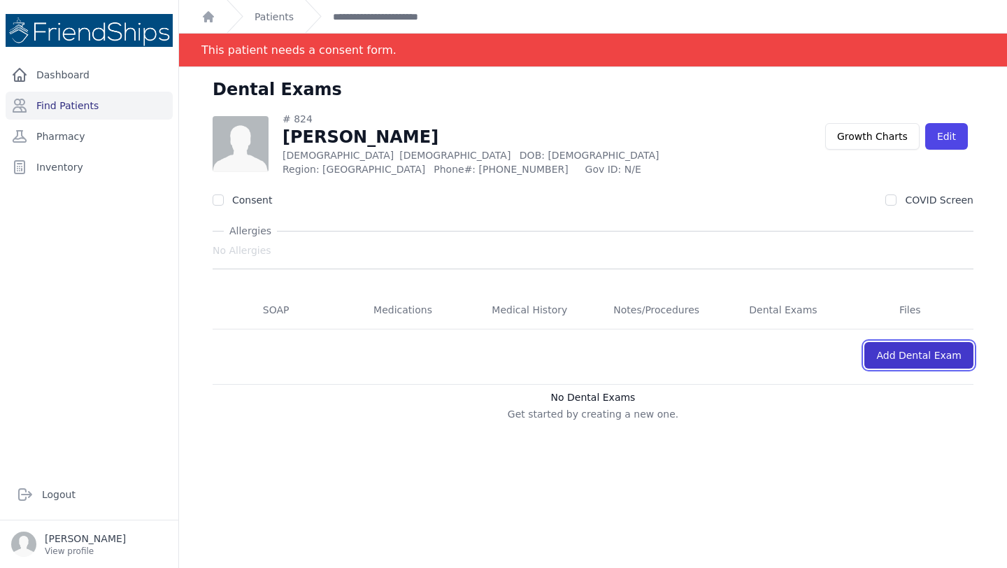
click at [911, 358] on link "Add Dental Exam" at bounding box center [919, 355] width 109 height 27
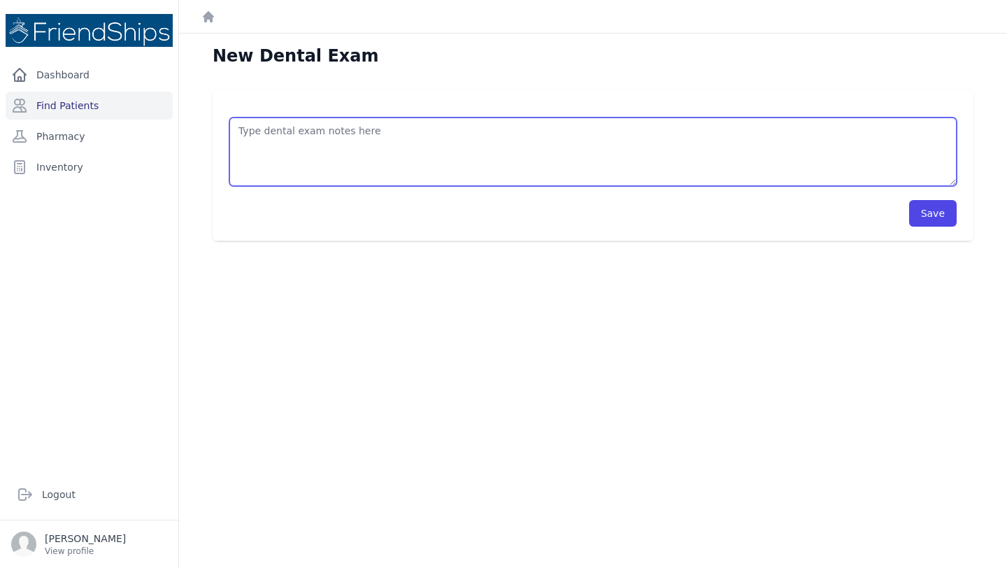
click at [444, 129] on textarea at bounding box center [593, 152] width 728 height 69
paste textarea "Was seen by dentist at the clinic on [DATE]."
type textarea "Was seen by dentist at the clinic on Oct 9. Extraction 13 Advice: dental mouthw…"
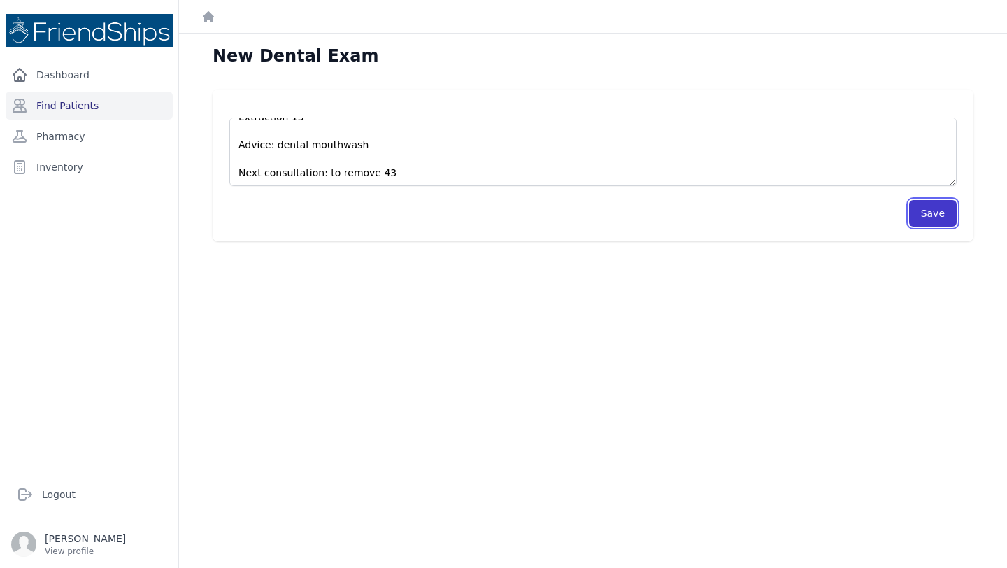
click at [916, 219] on button "Save" at bounding box center [933, 213] width 48 height 27
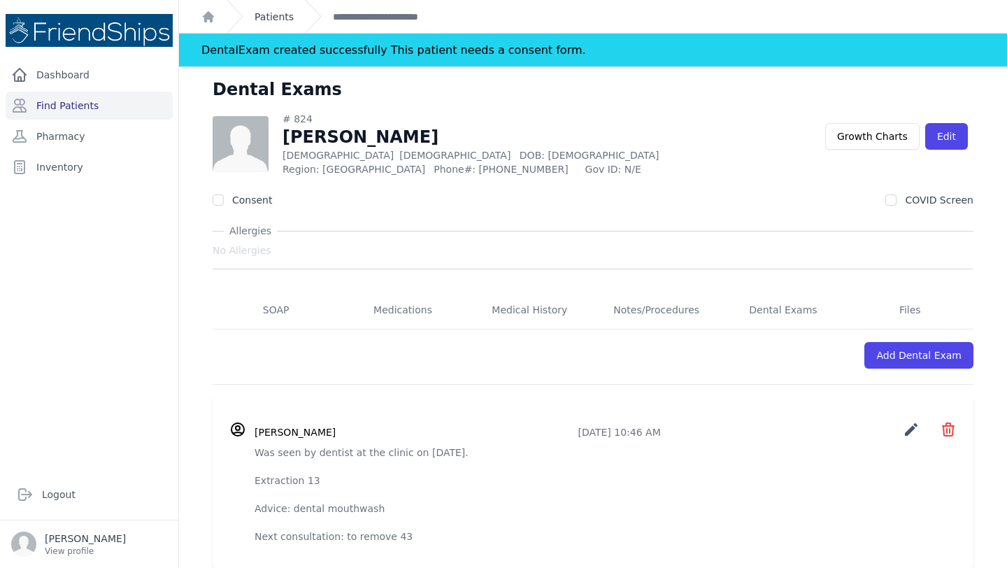
click at [284, 15] on link "Patients" at bounding box center [274, 17] width 39 height 14
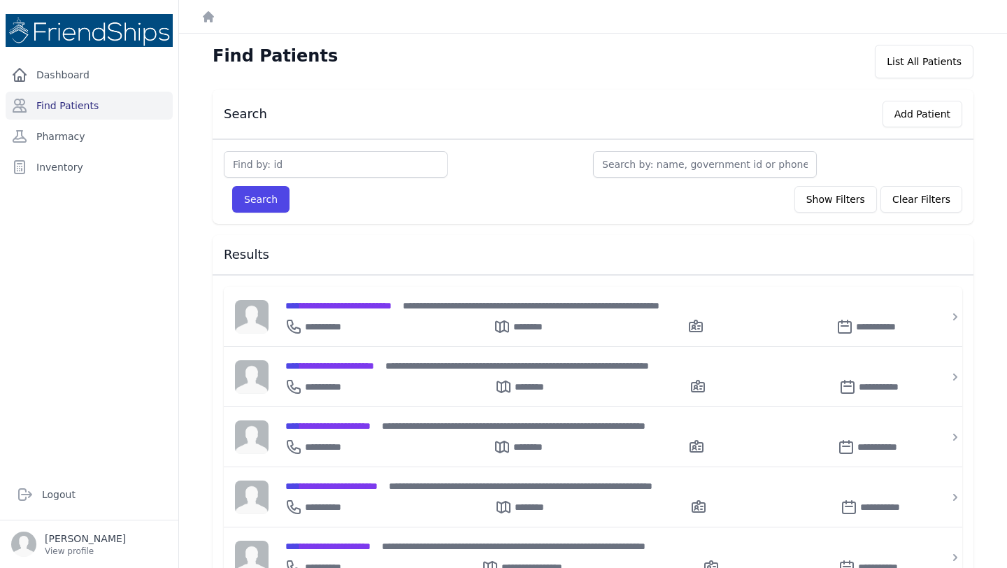
click at [299, 149] on div "Search Show Filters Clear Filters Filter By Age 0-20 21-40 41-60 60+ Filter By …" at bounding box center [593, 181] width 761 height 85
click at [299, 155] on input "text" at bounding box center [336, 164] width 224 height 27
type input "823"
click at [232, 186] on button "Search" at bounding box center [260, 199] width 57 height 27
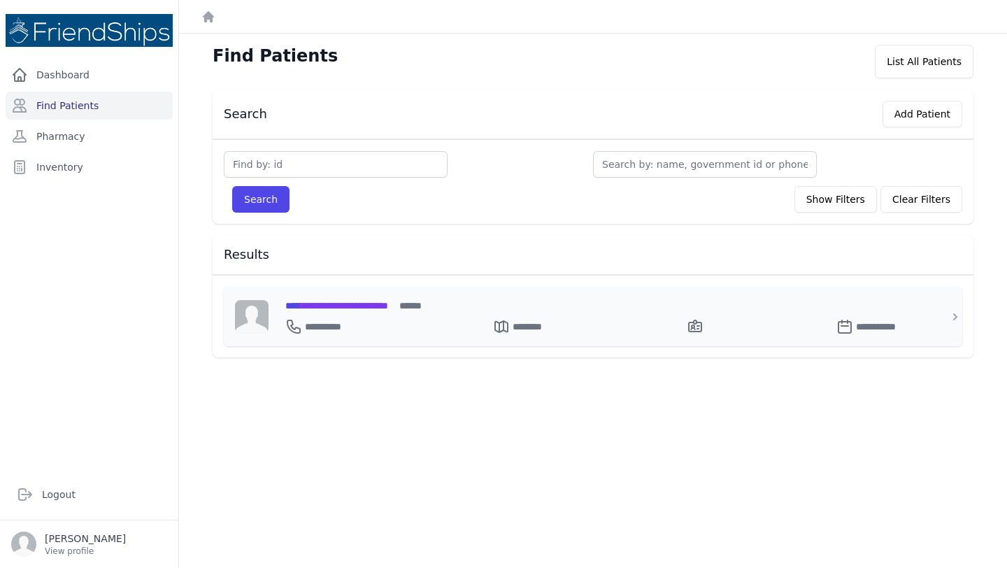
click at [362, 306] on span "**********" at bounding box center [336, 306] width 103 height 10
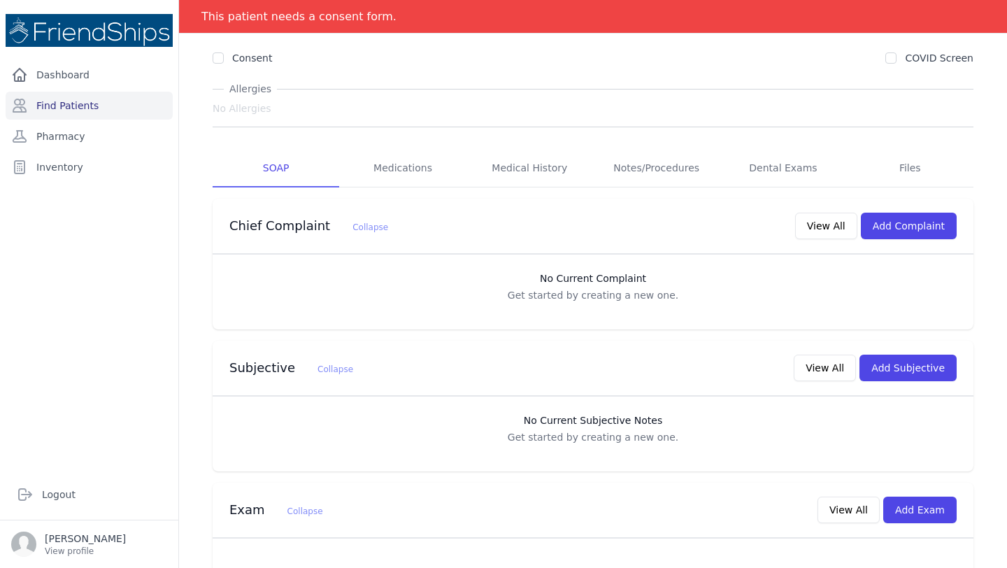
scroll to position [118, 0]
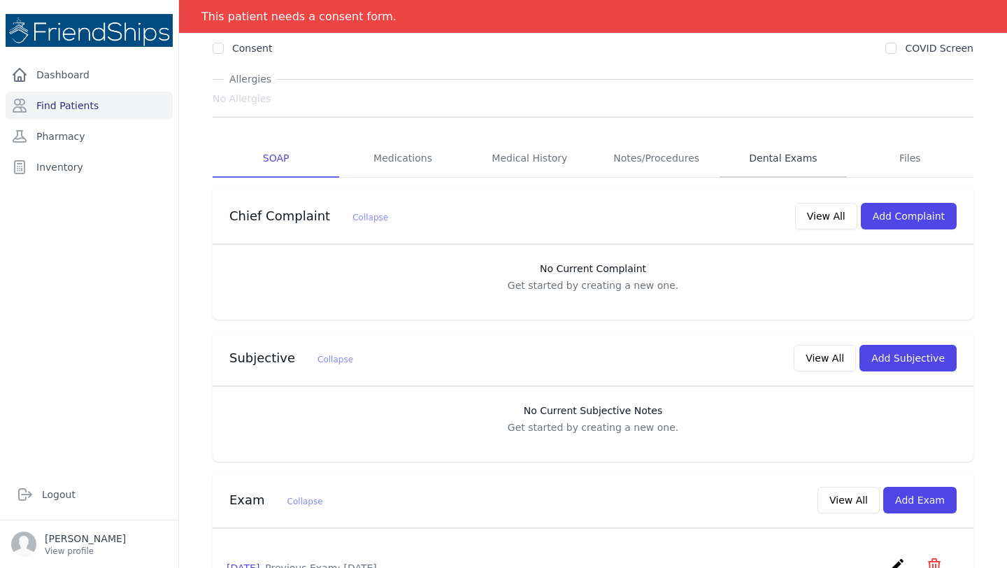
click at [779, 162] on link "Dental Exams" at bounding box center [783, 159] width 127 height 38
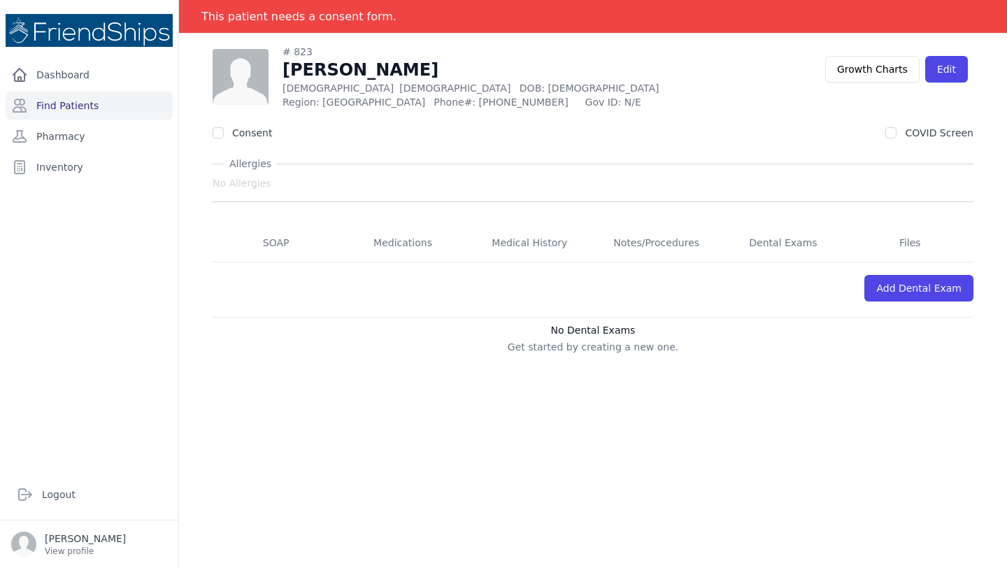
scroll to position [67, 0]
click at [786, 247] on link "Dental Exams" at bounding box center [783, 244] width 127 height 38
click at [796, 244] on link "Dental Exams" at bounding box center [783, 244] width 127 height 38
click at [911, 291] on link "Add Dental Exam" at bounding box center [919, 288] width 109 height 27
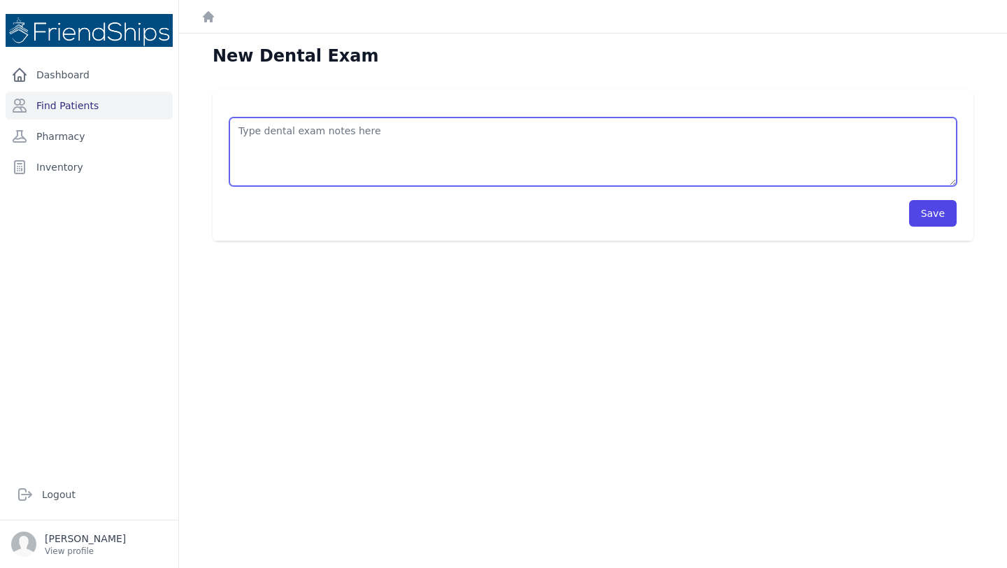
click at [295, 143] on textarea at bounding box center [593, 152] width 728 height 69
paste textarea "Was seen by dentist at the clinic on [DATE]."
click at [302, 162] on textarea "Was seen by dentist at the clinic on Oct 9. To clean 16 adn temporary sement ca…" at bounding box center [593, 152] width 728 height 69
click at [367, 158] on textarea "Was seen by dentist at the clinic on Oct 9. To clean 16 and temporary sement ca…" at bounding box center [593, 152] width 728 height 69
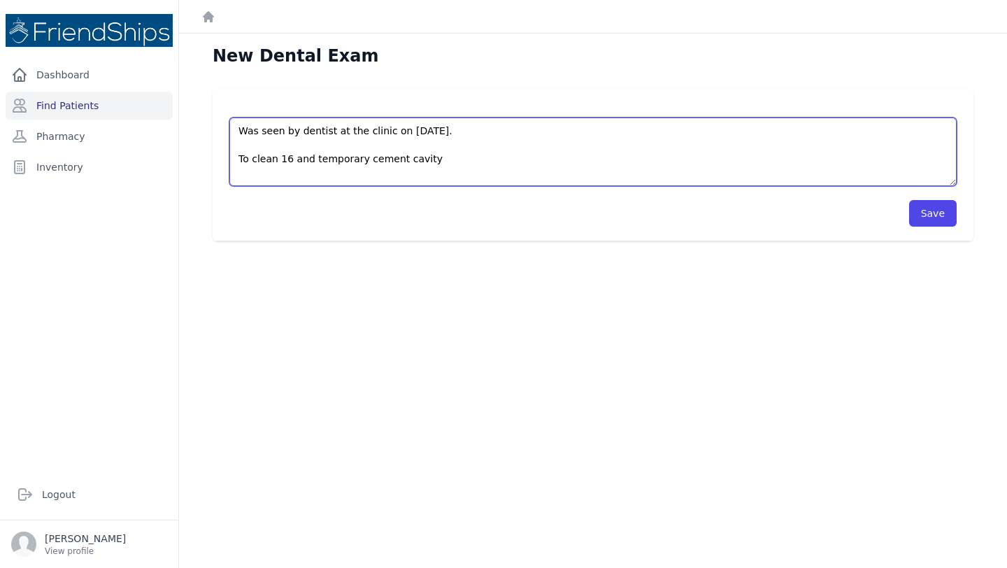
scroll to position [7, 0]
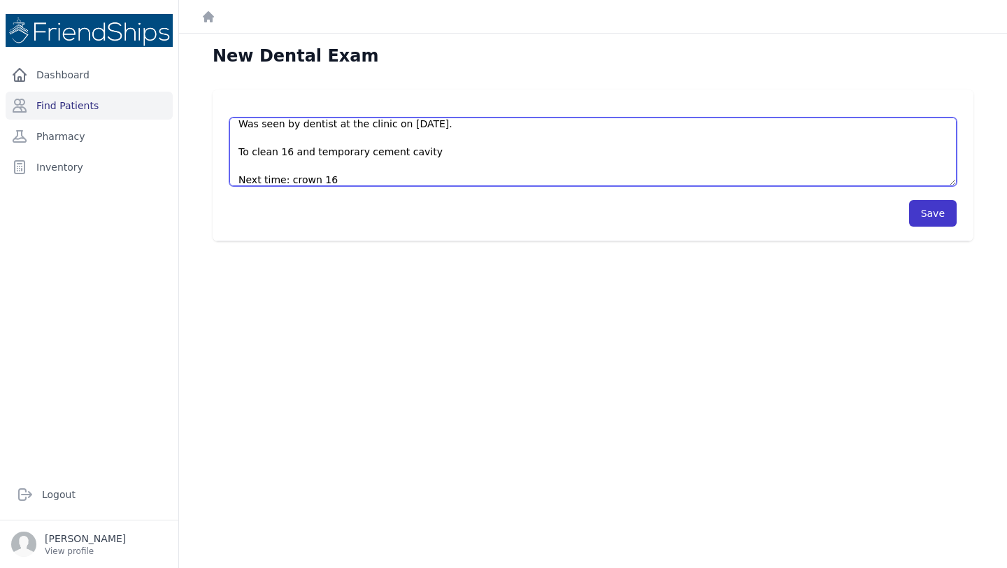
type textarea "Was seen by dentist at the clinic on Oct 9. To clean 16 and temporary cement ca…"
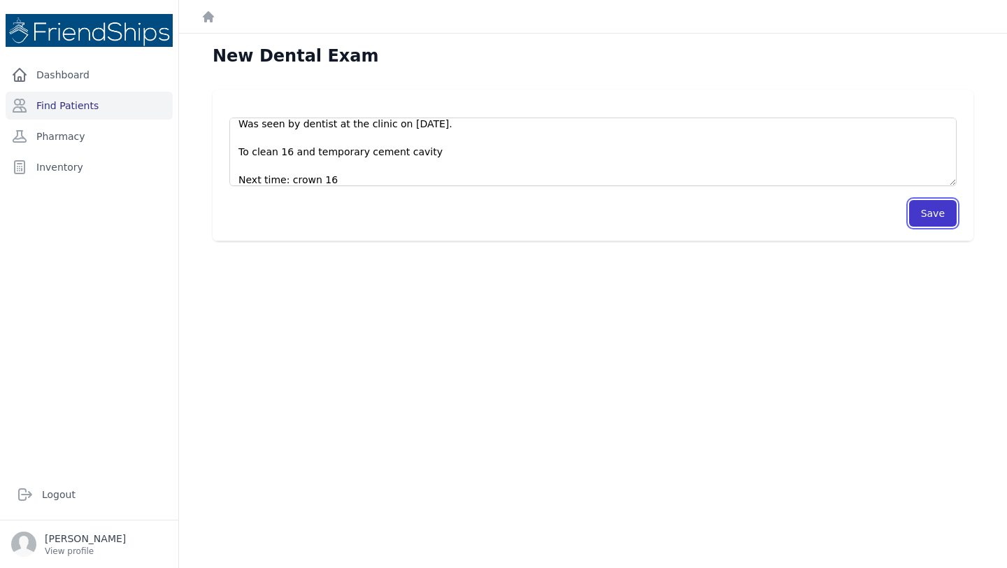
click at [939, 221] on button "Save" at bounding box center [933, 213] width 48 height 27
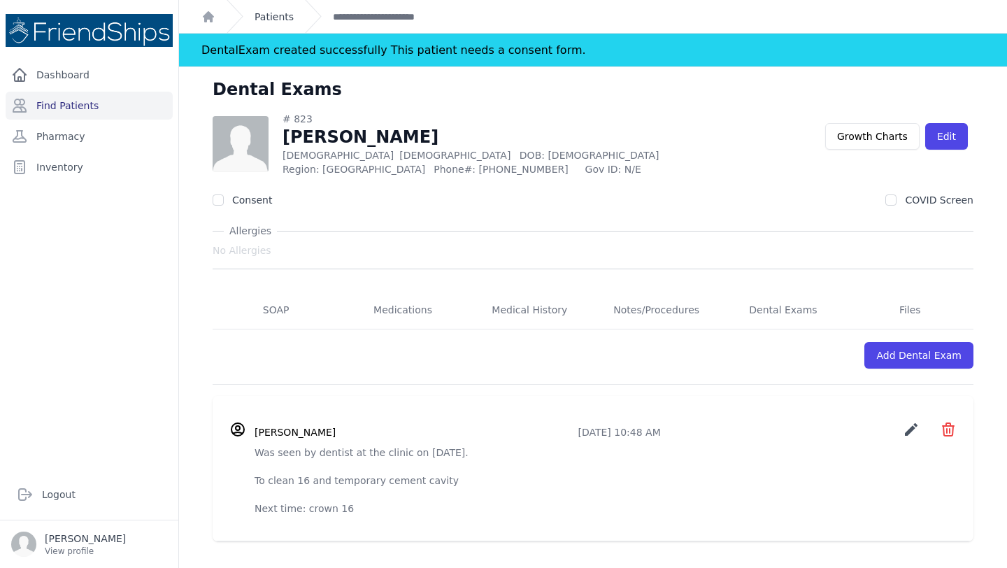
click at [258, 15] on link "Patients" at bounding box center [274, 17] width 39 height 14
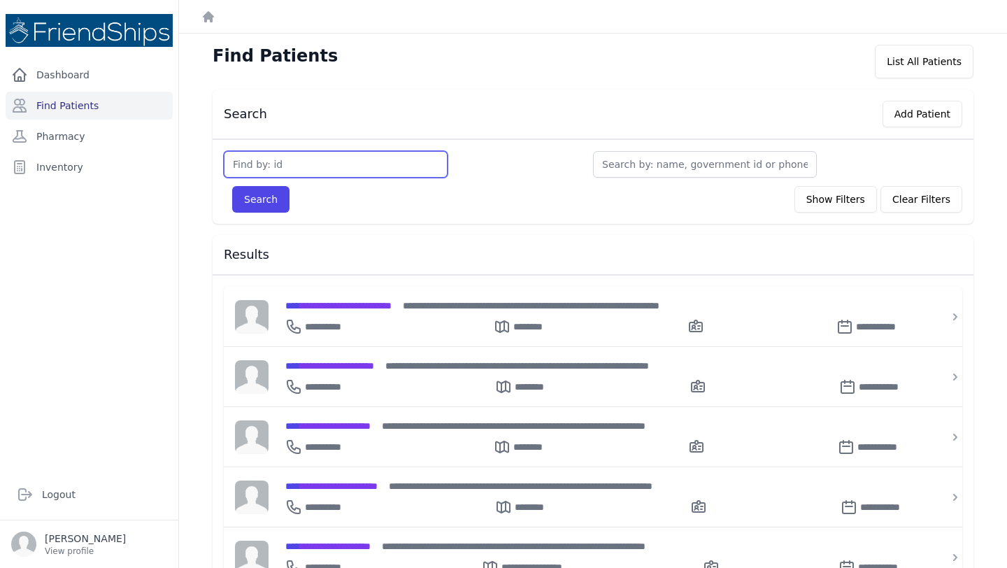
click at [343, 161] on input "text" at bounding box center [336, 164] width 224 height 27
type input "830"
click at [232, 186] on button "Search" at bounding box center [260, 199] width 57 height 27
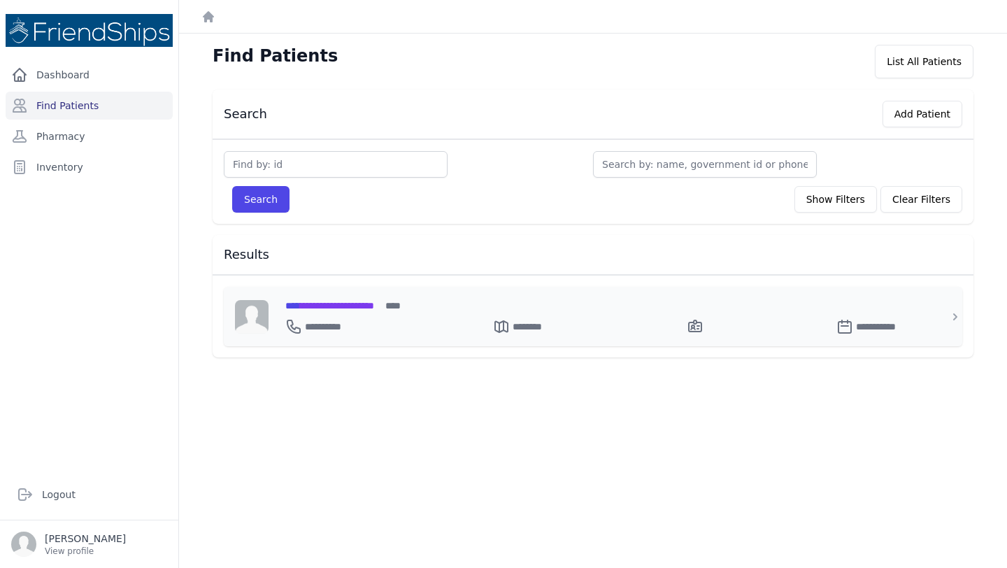
click at [339, 306] on span "**********" at bounding box center [329, 306] width 89 height 10
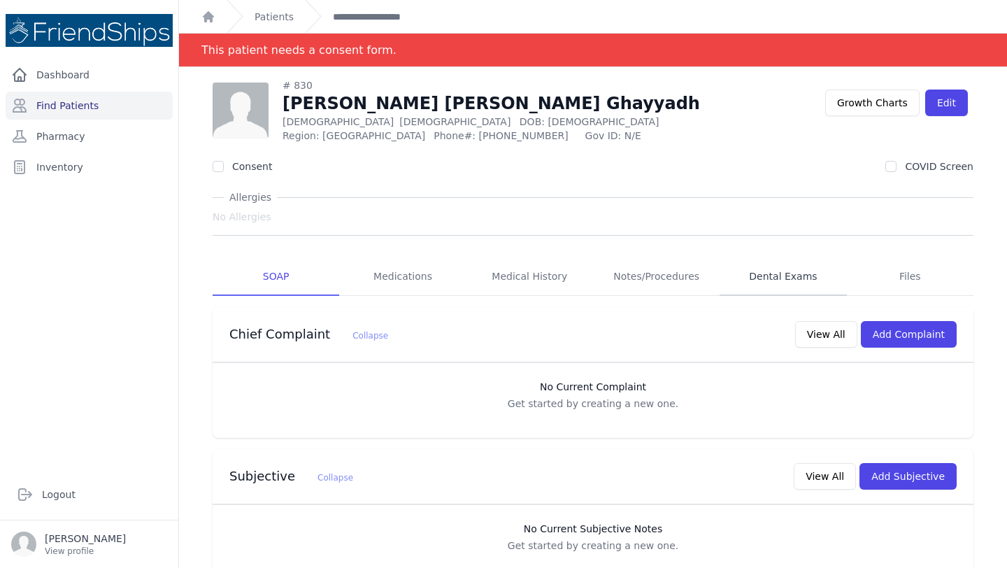
click at [791, 284] on link "Dental Exams" at bounding box center [783, 277] width 127 height 38
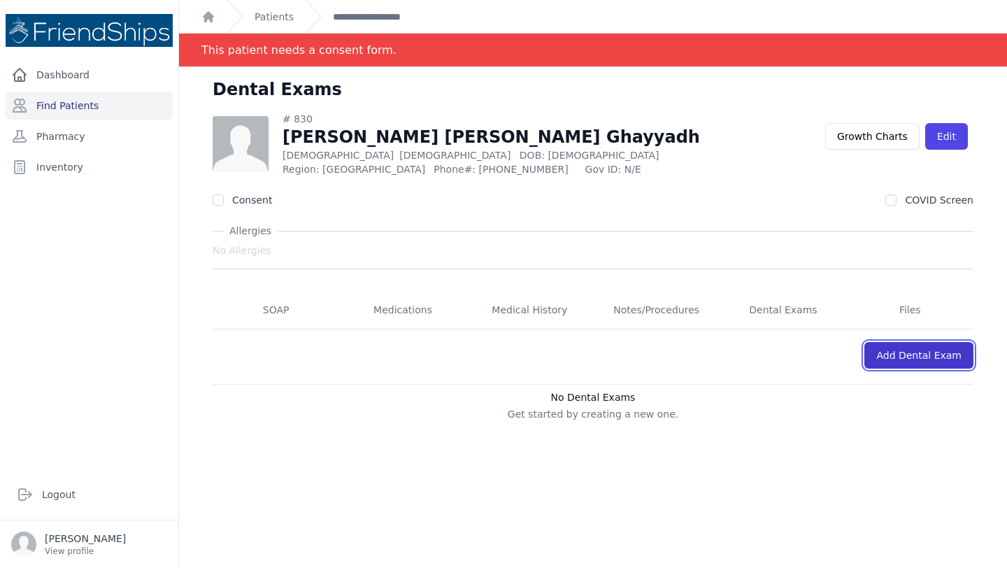
click at [902, 346] on link "Add Dental Exam" at bounding box center [919, 355] width 109 height 27
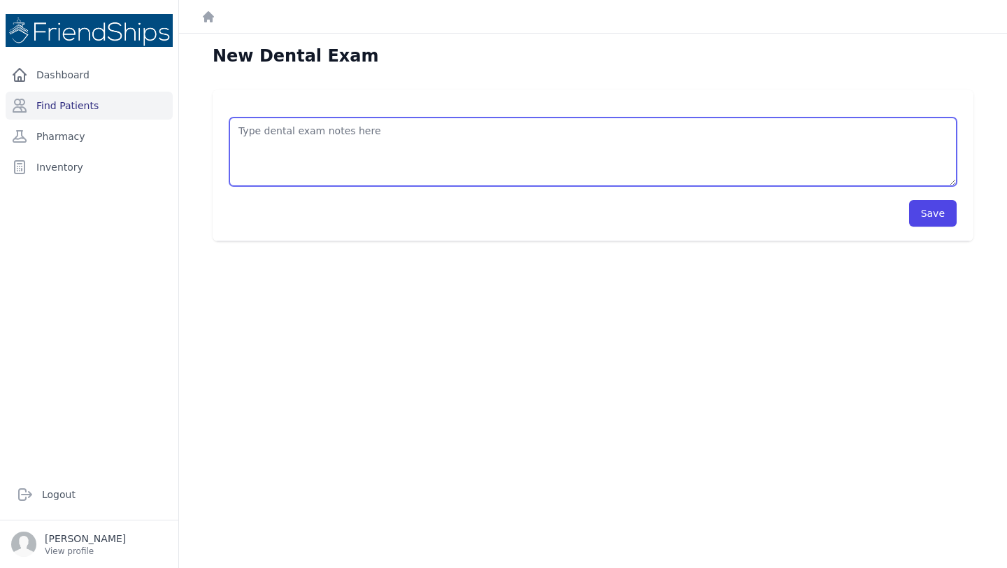
click at [280, 138] on textarea at bounding box center [593, 152] width 728 height 69
paste textarea "Was seen by dentist at the clinic on [DATE]."
click at [253, 165] on textarea "Was seen by dentist at the clinic on Oct 9. Extraction 36 ANasthetic regional a…" at bounding box center [593, 152] width 728 height 69
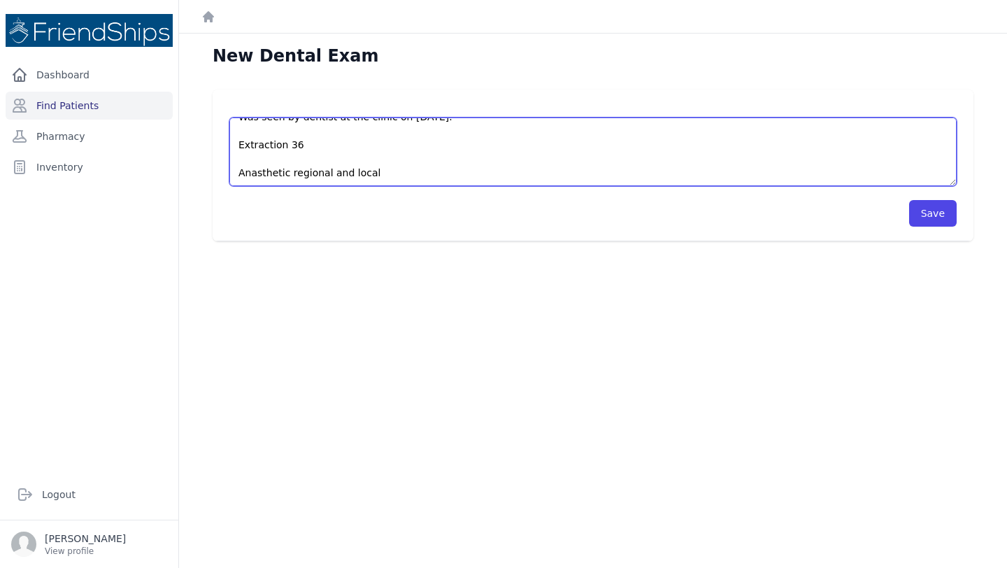
click at [251, 155] on textarea "Was seen by dentist at the clinic on Oct 9. Extraction 36 Anasthetic regional a…" at bounding box center [593, 152] width 728 height 69
click at [252, 169] on textarea "Was seen by dentist at the clinic on Oct 9. Extraction 36 Anesthetic regional a…" at bounding box center [593, 152] width 728 height 69
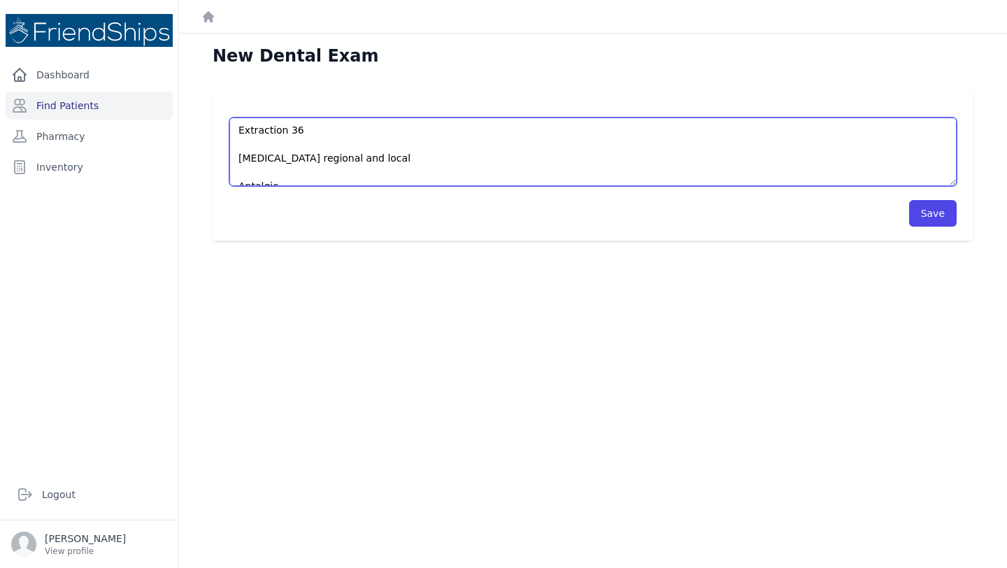
click at [239, 140] on textarea "Was seen by dentist at the clinic on Oct 9. Extraction 36 Anesthetic regional a…" at bounding box center [593, 152] width 728 height 69
type textarea "Was seen by dentist at the clinic on Oct 9. Extraction 36 Anesthetic regional a…"
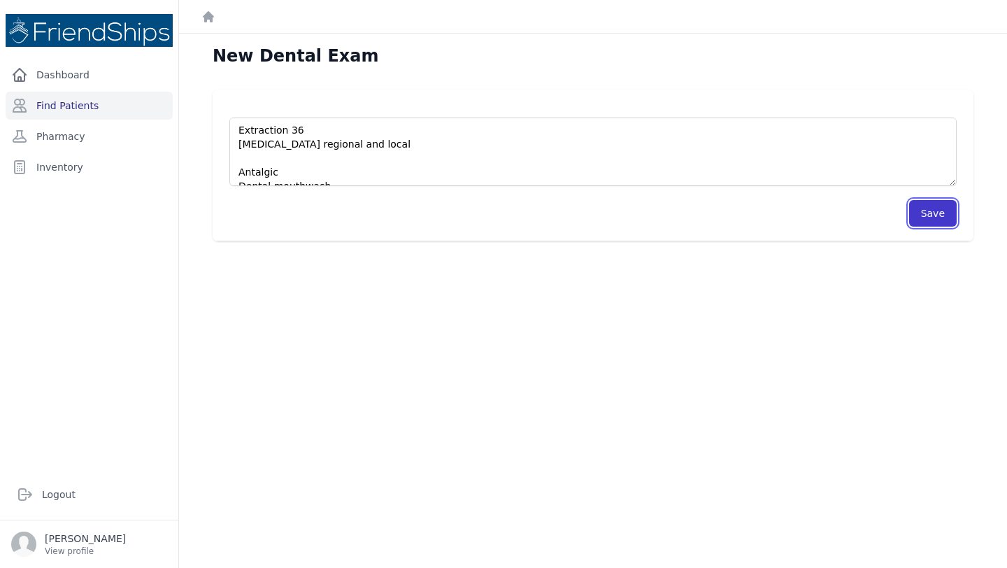
click at [929, 215] on button "Save" at bounding box center [933, 213] width 48 height 27
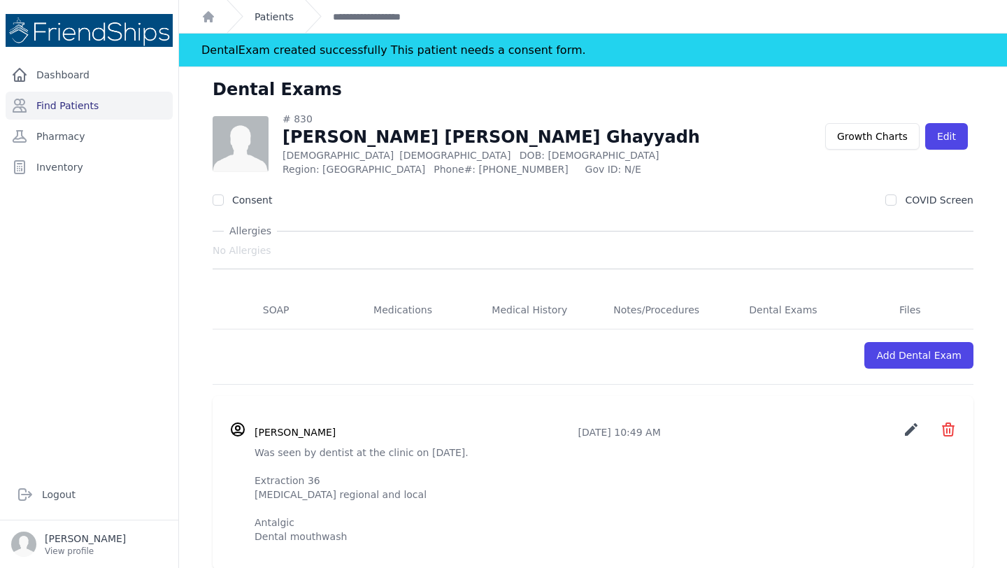
click at [275, 22] on link "Patients" at bounding box center [274, 17] width 39 height 14
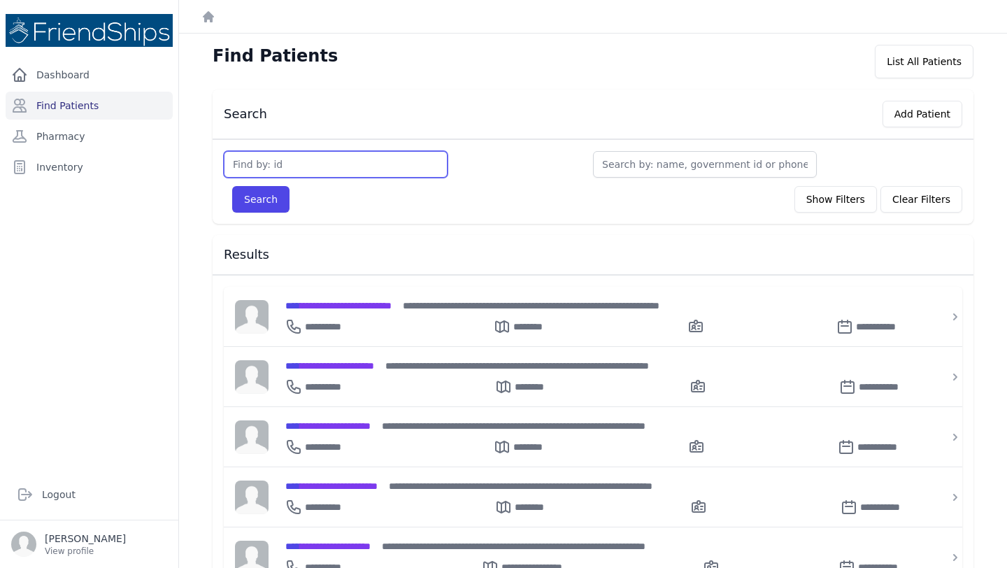
click at [298, 169] on input "text" at bounding box center [336, 164] width 224 height 27
type input "503"
click at [232, 186] on button "Search" at bounding box center [260, 199] width 57 height 27
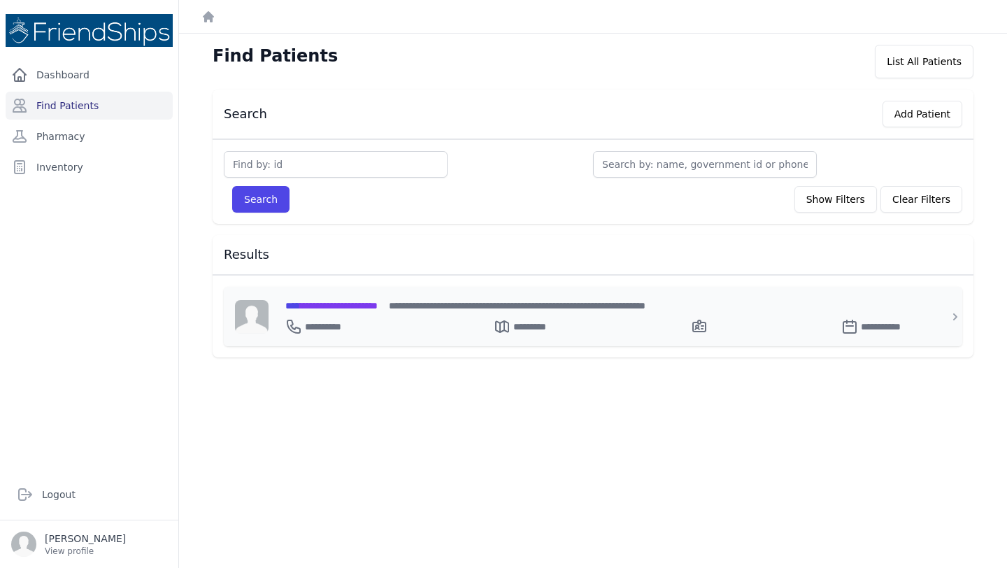
click at [368, 301] on span "**********" at bounding box center [331, 306] width 92 height 10
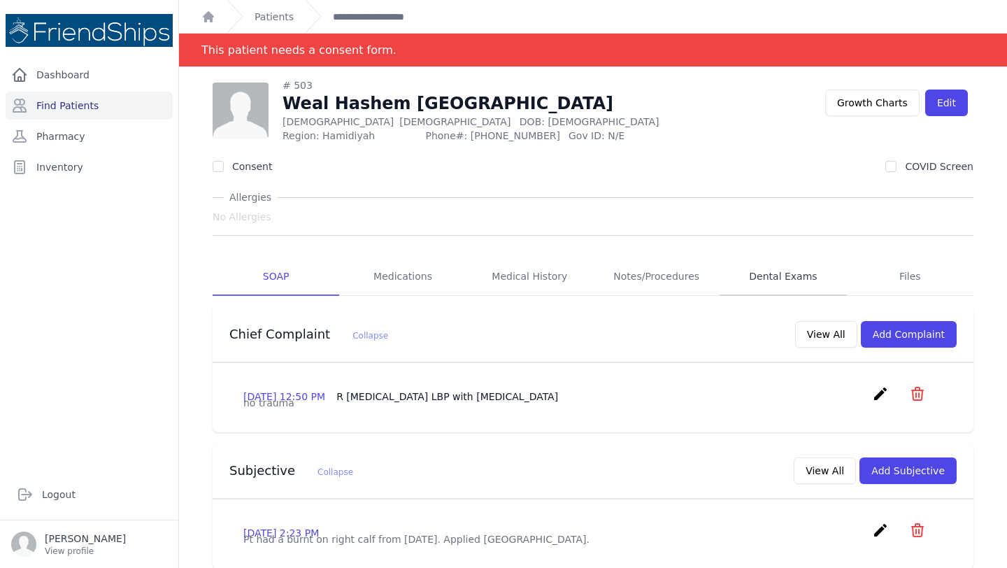
click at [767, 273] on link "Dental Exams" at bounding box center [783, 277] width 127 height 38
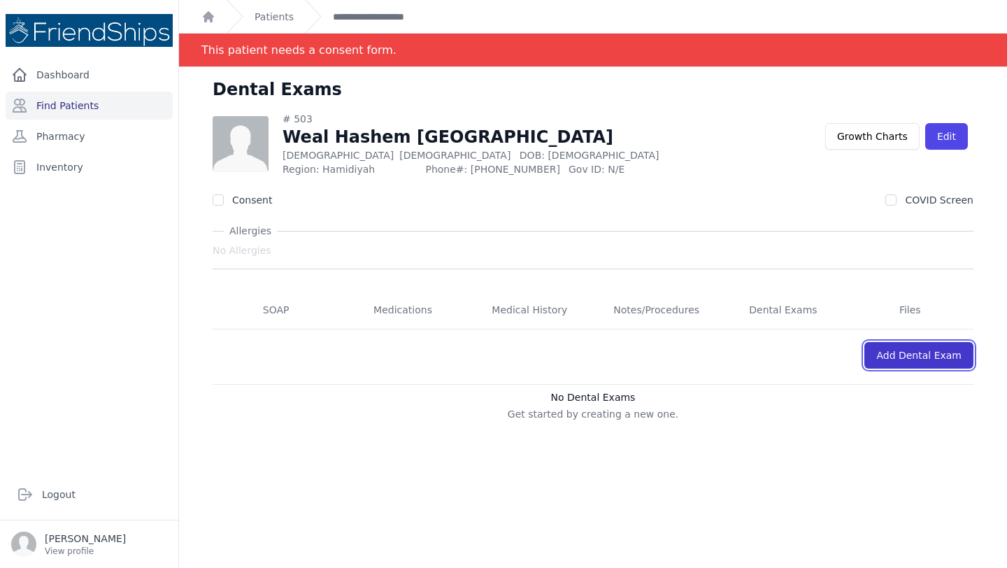
click at [909, 364] on link "Add Dental Exam" at bounding box center [919, 355] width 109 height 27
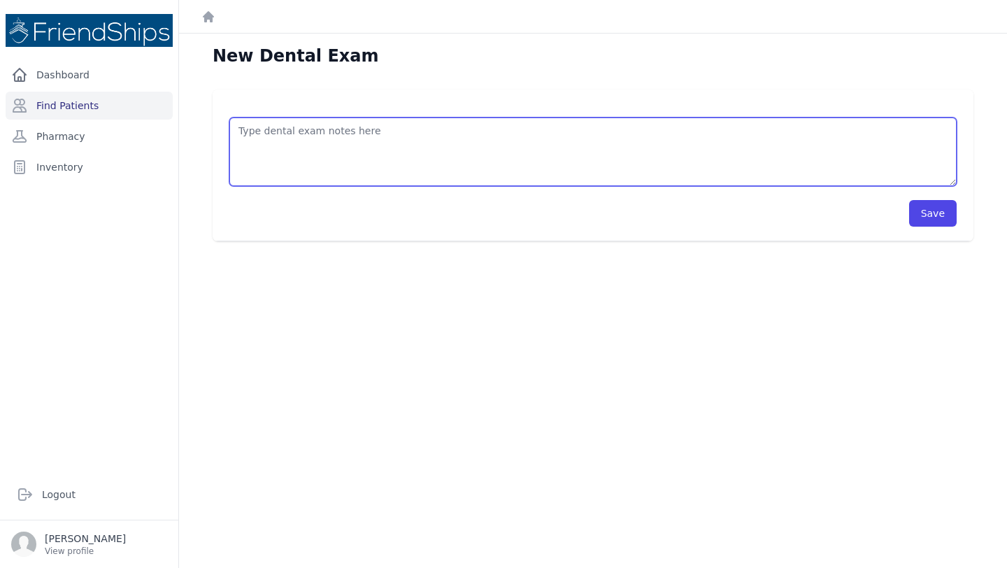
click at [304, 142] on textarea at bounding box center [593, 152] width 728 height 69
paste textarea "Was seen by dentist at the clinic on [DATE]."
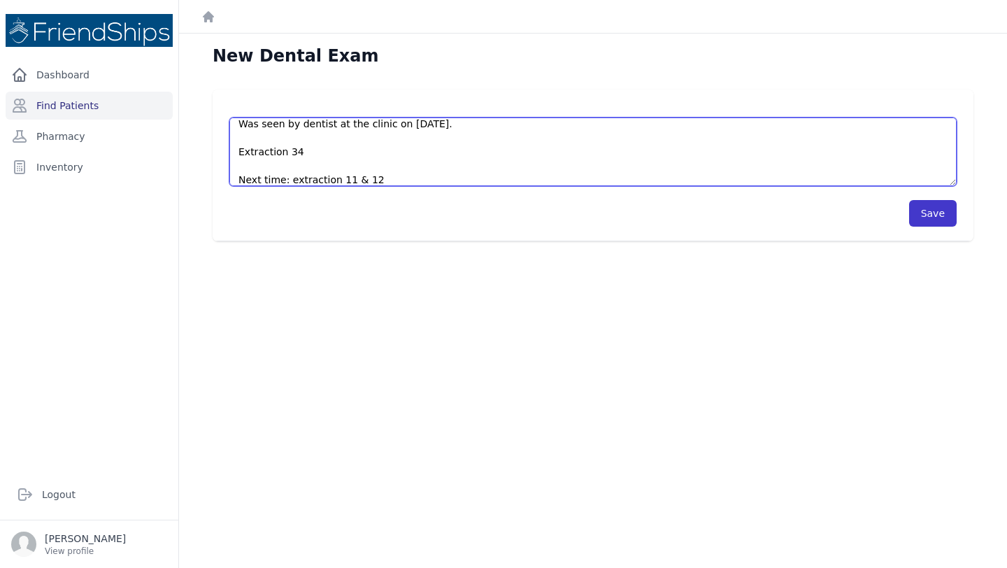
type textarea "Was seen by dentist at the clinic on Oct 9. Extraction 34 Next time: extraction…"
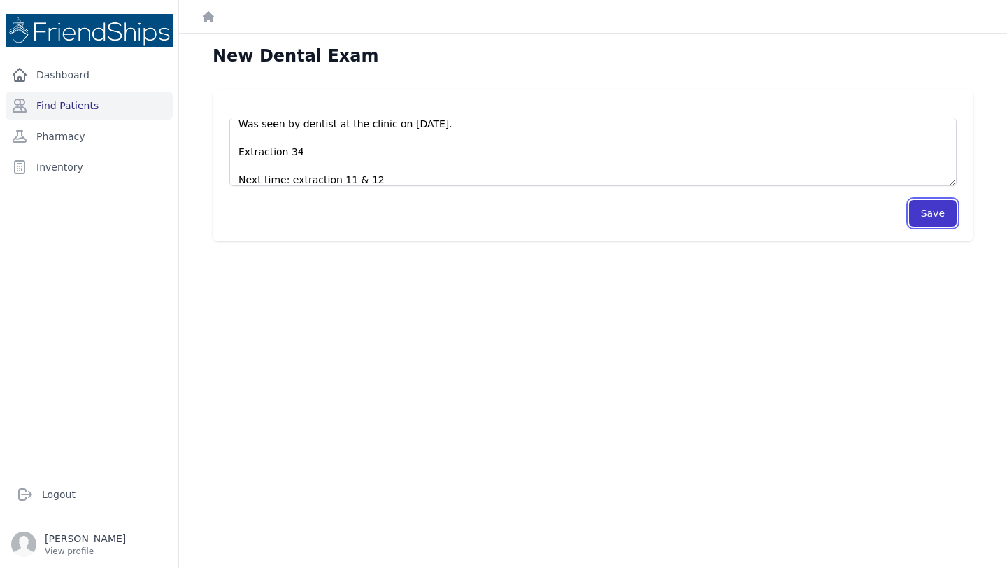
click at [938, 215] on button "Save" at bounding box center [933, 213] width 48 height 27
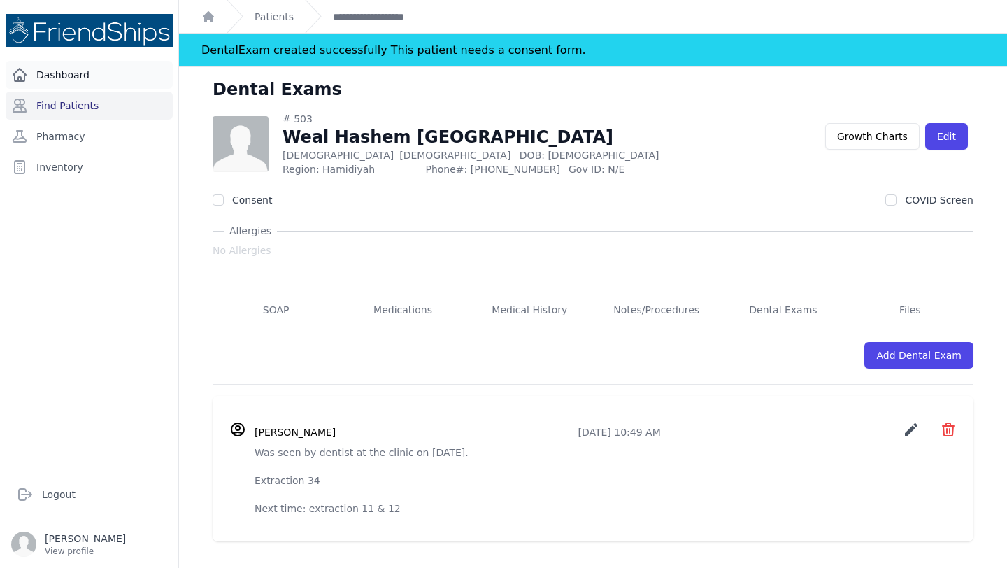
click at [99, 70] on link "Dashboard" at bounding box center [89, 75] width 167 height 28
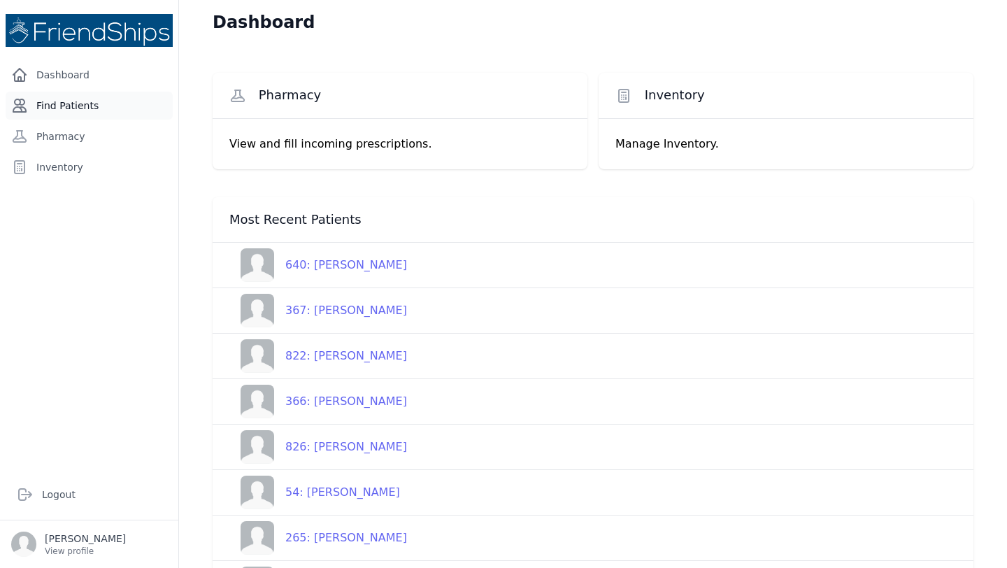
click at [113, 109] on link "Find Patients" at bounding box center [89, 106] width 167 height 28
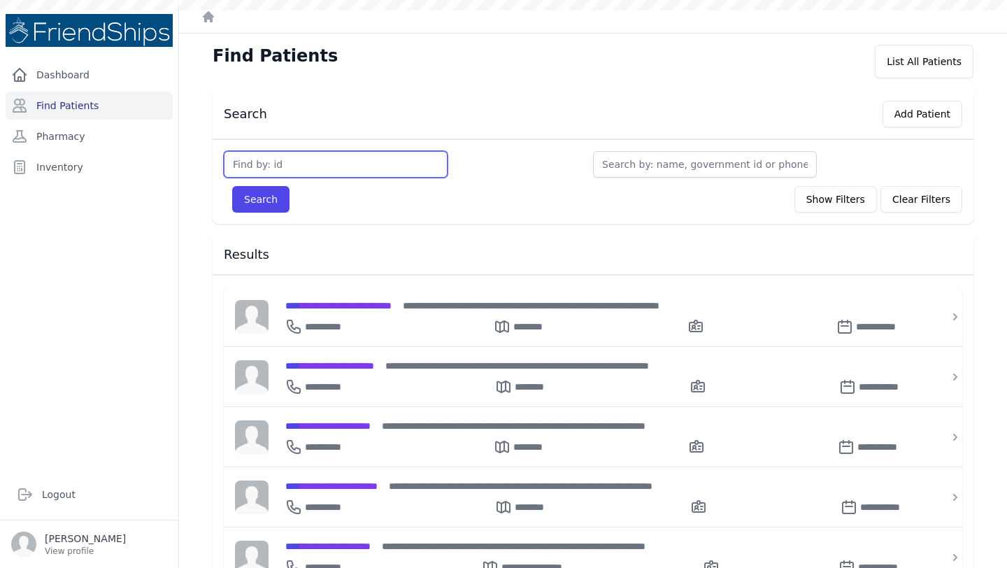
click at [331, 167] on input "text" at bounding box center [336, 164] width 224 height 27
type input "554"
click at [232, 186] on button "Search" at bounding box center [260, 199] width 57 height 27
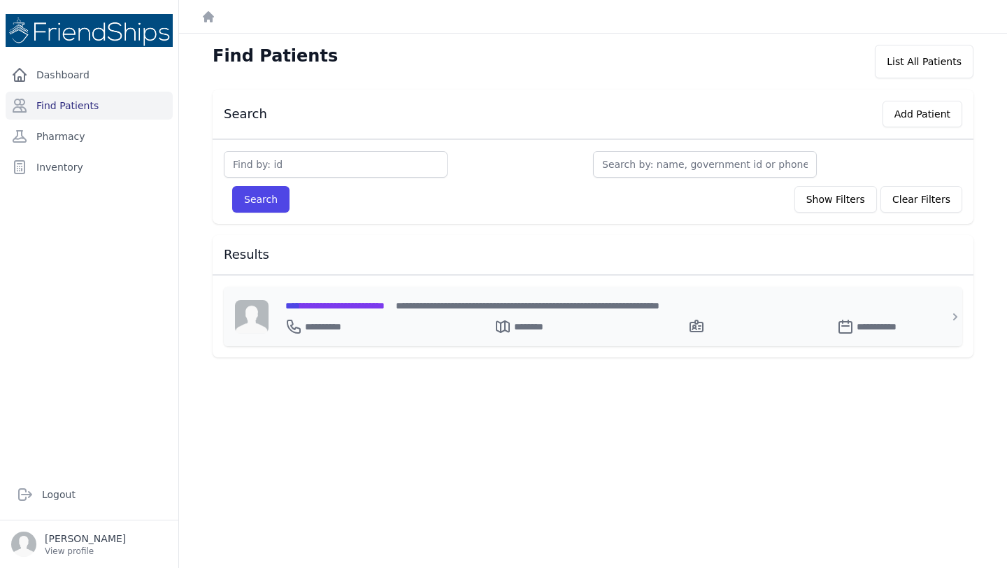
click at [366, 313] on div "**********" at bounding box center [601, 324] width 632 height 22
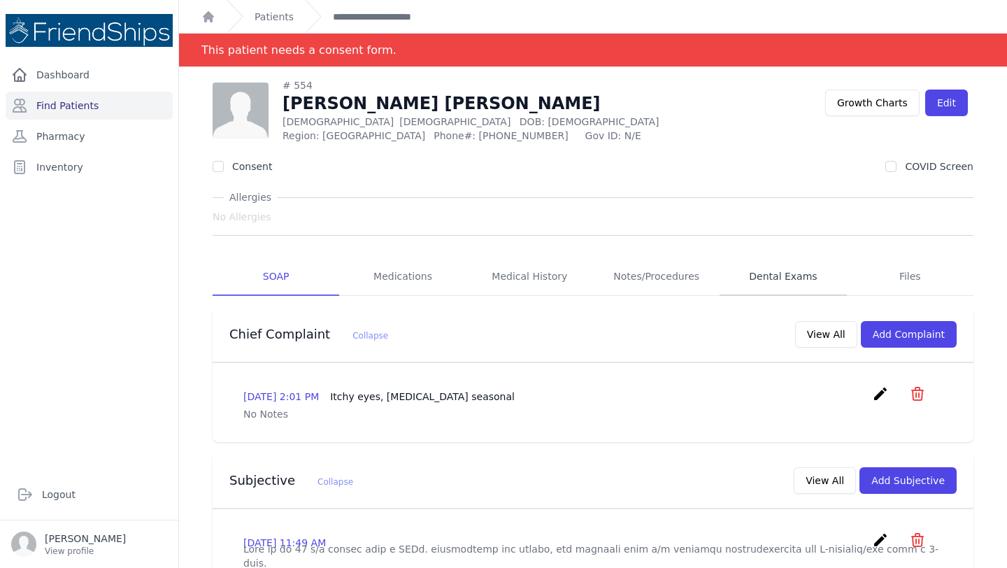
click at [774, 275] on link "Dental Exams" at bounding box center [783, 277] width 127 height 38
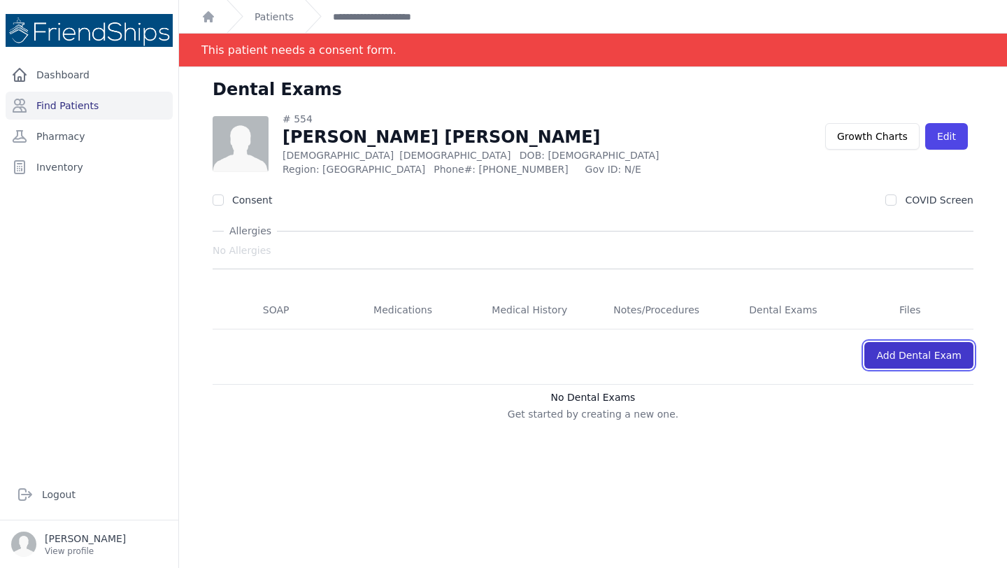
click at [933, 367] on link "Add Dental Exam" at bounding box center [919, 355] width 109 height 27
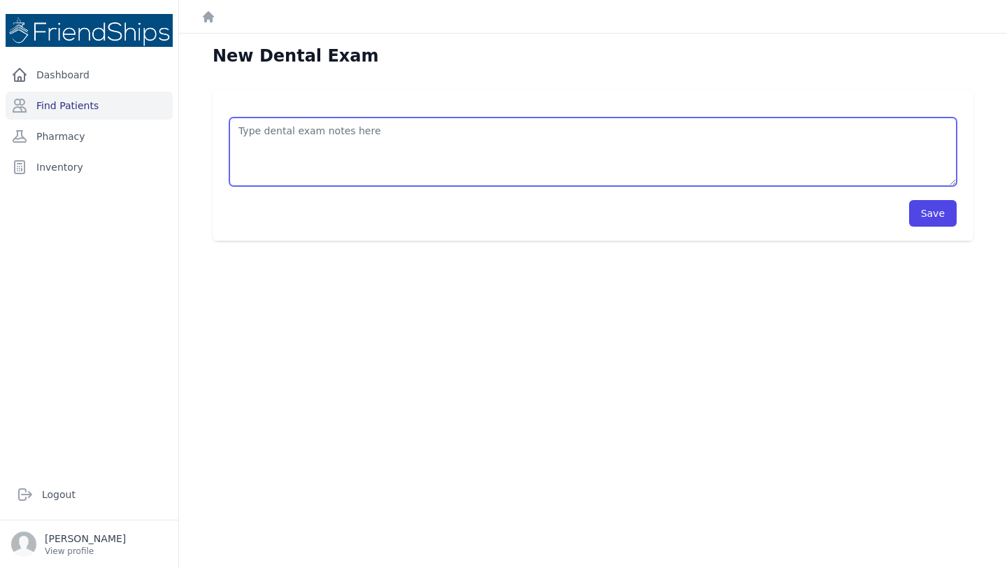
click at [355, 123] on textarea at bounding box center [593, 152] width 728 height 69
paste textarea "Was seen by dentist at the clinic on [DATE]."
type textarea "Was seen by dentist at the clinic on Oct 9. Scaling Extraction 36(?)"
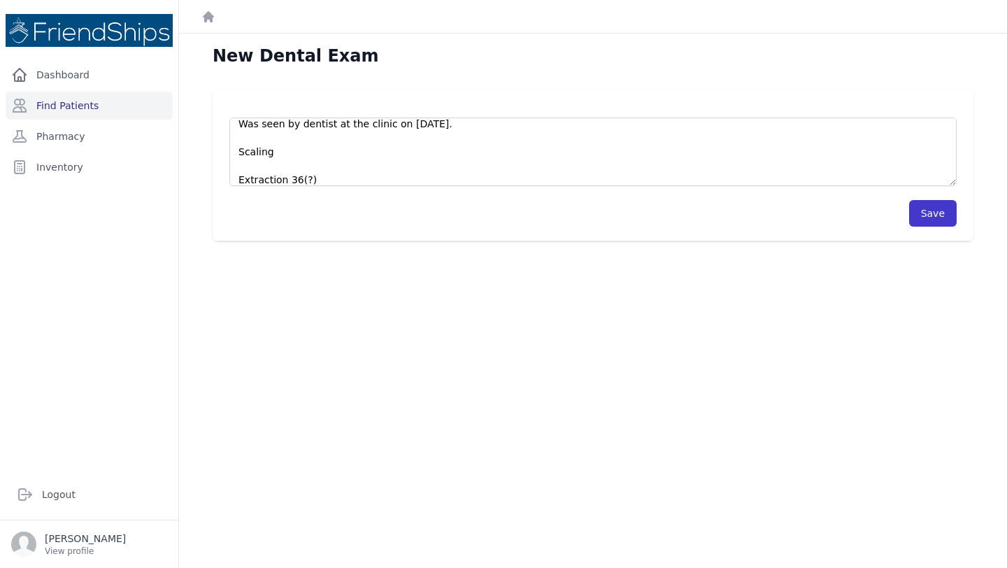
click at [926, 213] on button "Save" at bounding box center [933, 213] width 48 height 27
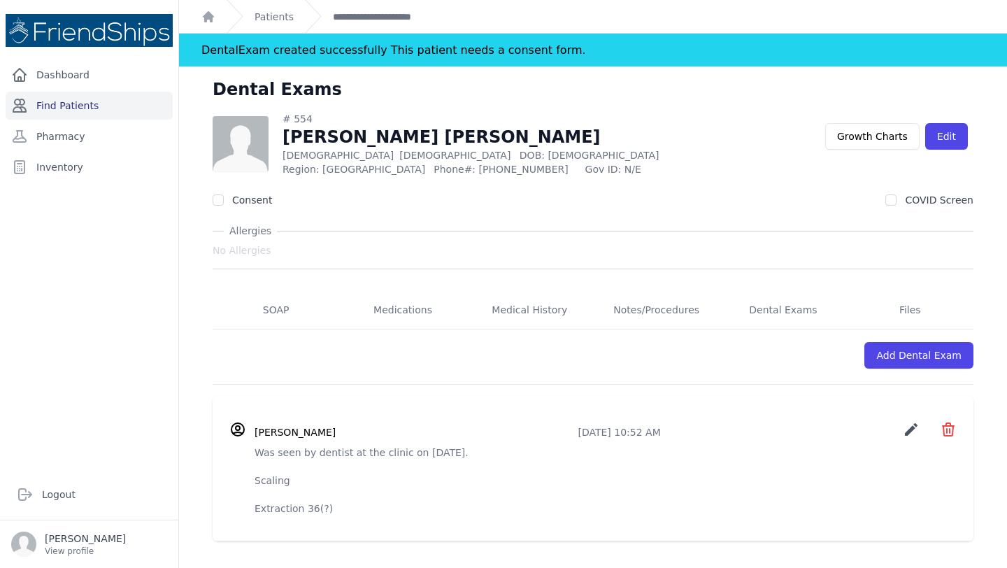
click at [117, 101] on link "Find Patients" at bounding box center [89, 106] width 167 height 28
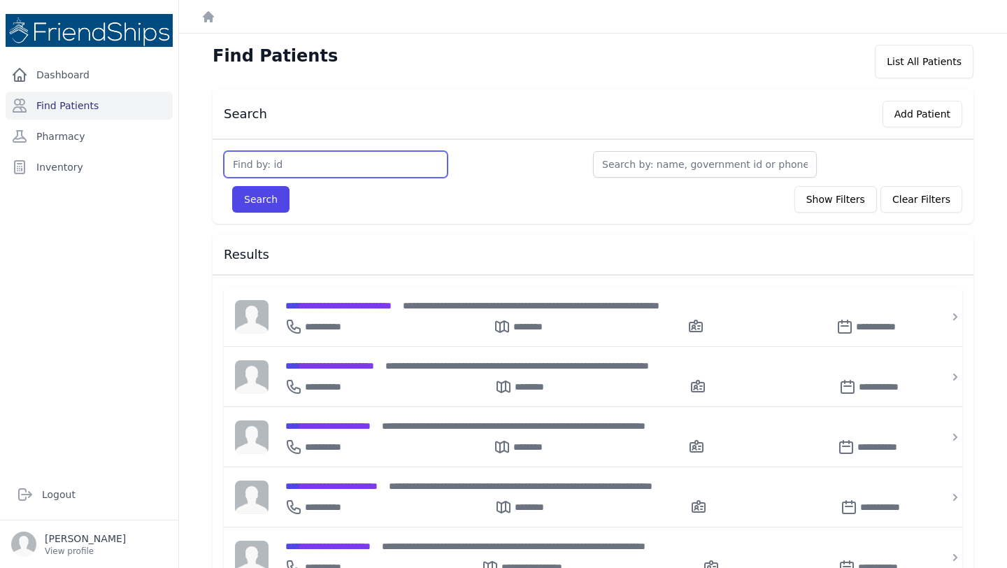
click at [330, 162] on input "text" at bounding box center [336, 164] width 224 height 27
type input "790"
click at [232, 186] on button "Search" at bounding box center [260, 199] width 57 height 27
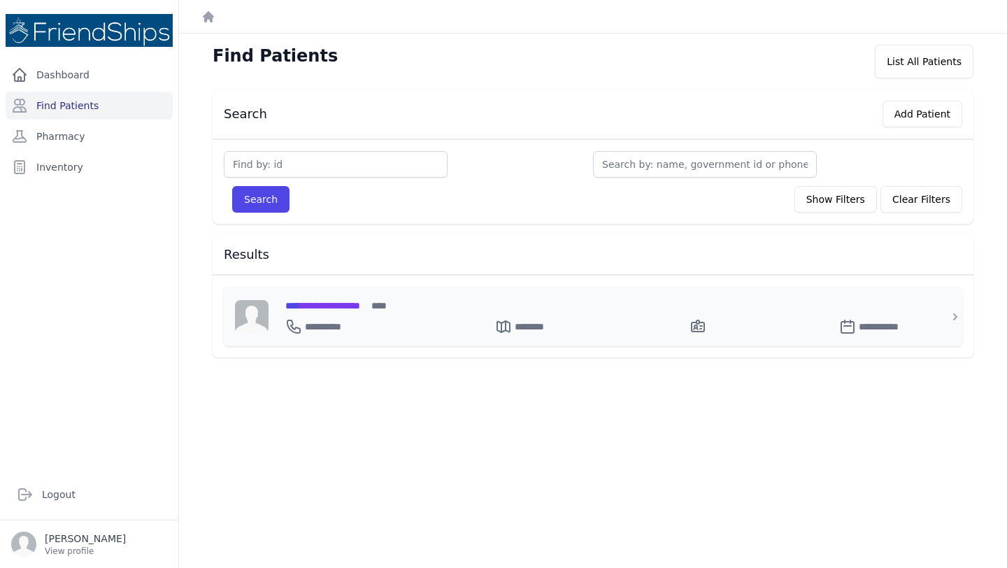
click at [360, 306] on span "**********" at bounding box center [322, 306] width 75 height 10
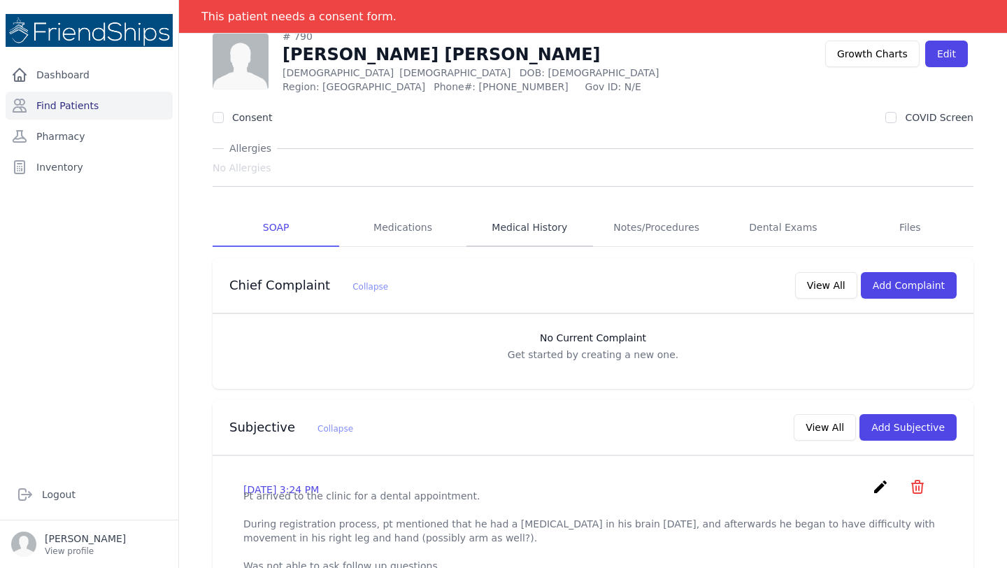
scroll to position [24, 0]
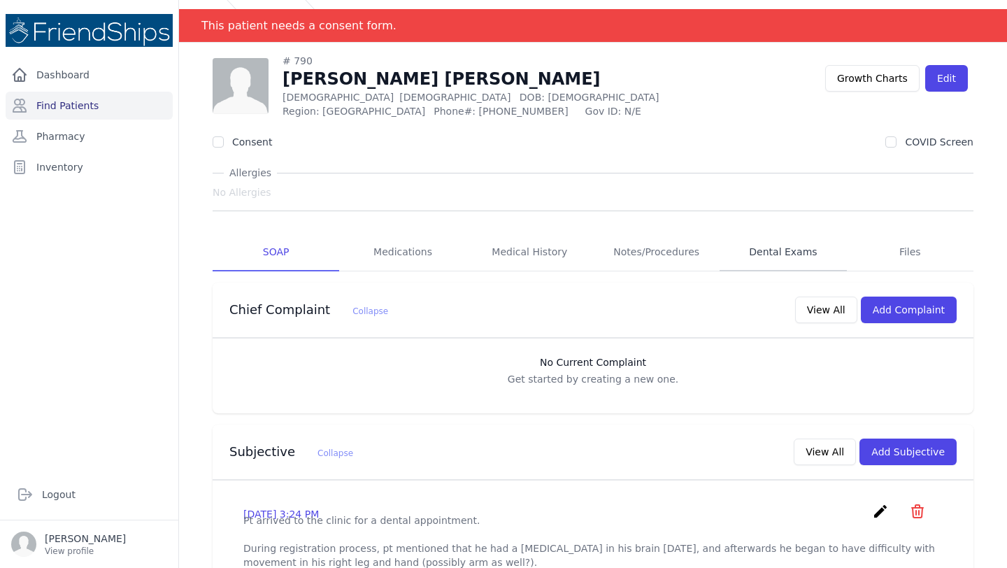
click at [806, 254] on link "Dental Exams" at bounding box center [783, 253] width 127 height 38
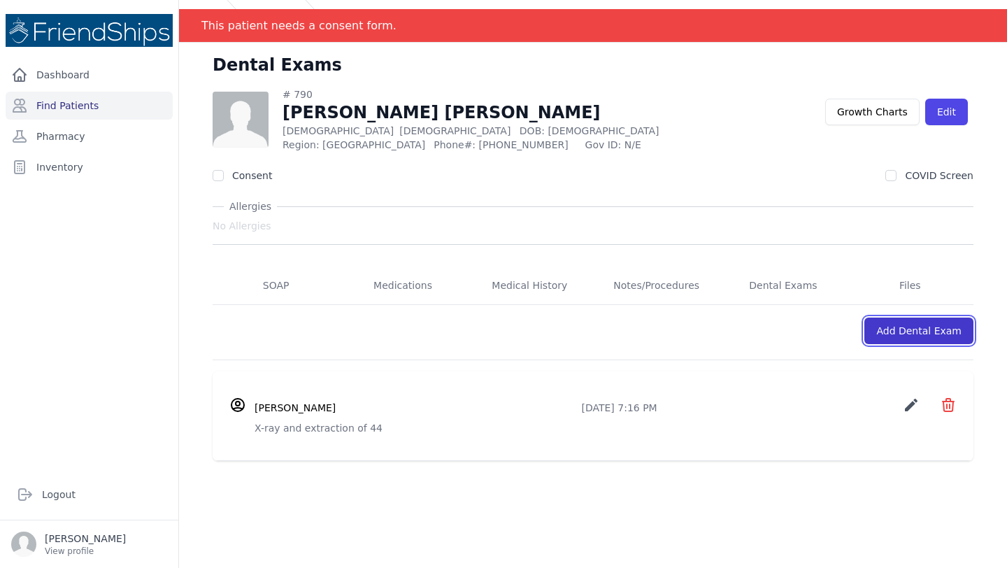
click at [940, 330] on link "Add Dental Exam" at bounding box center [919, 331] width 109 height 27
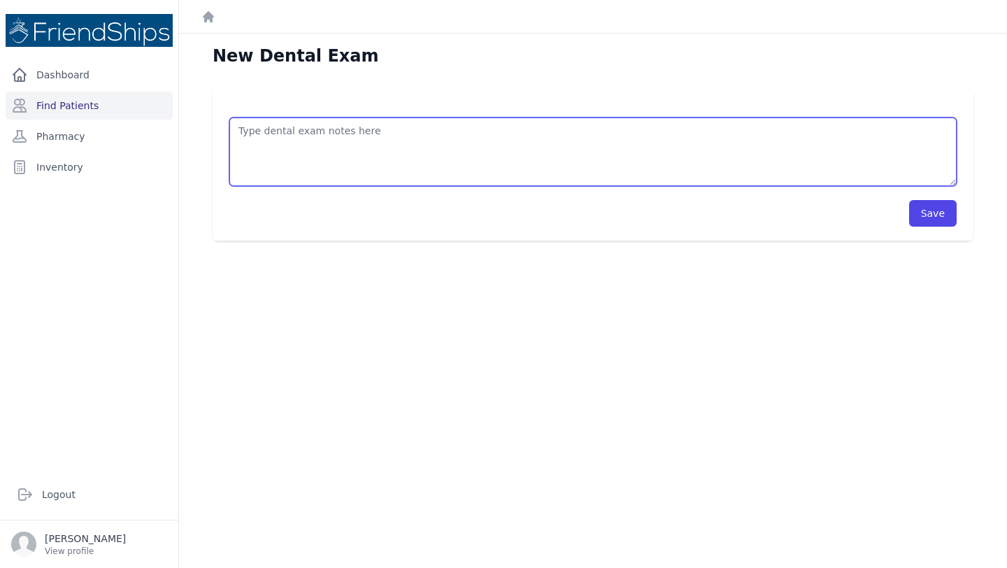
click at [329, 146] on textarea at bounding box center [593, 152] width 728 height 69
paste textarea "Was seen by dentist at the clinic on [DATE]."
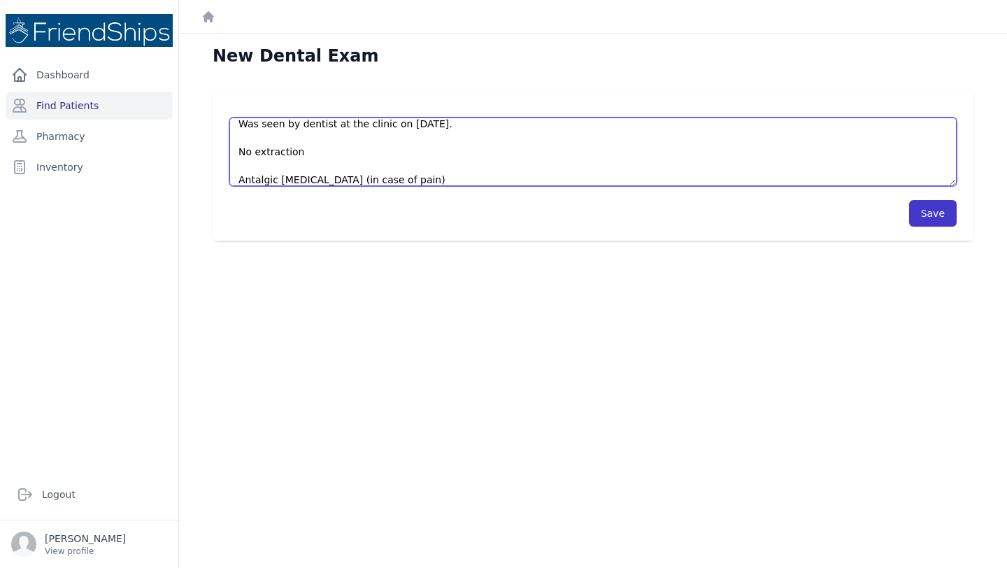
type textarea "Was seen by dentist at the clinic on [DATE]. No extraction Antalgic [MEDICAL_DA…"
click at [928, 212] on button "Save" at bounding box center [933, 213] width 48 height 27
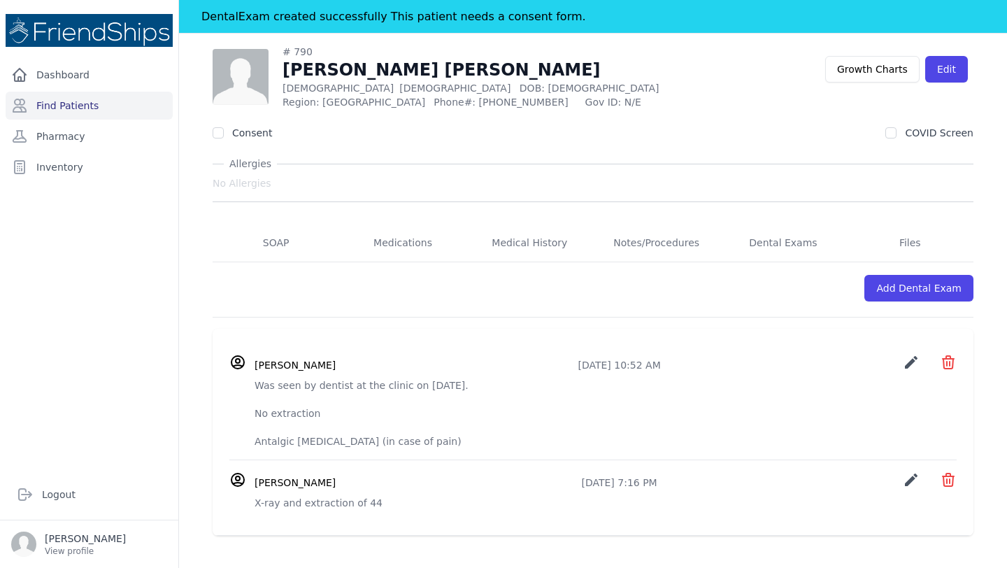
scroll to position [66, 0]
click at [909, 362] on icon "create" at bounding box center [911, 363] width 17 height 17
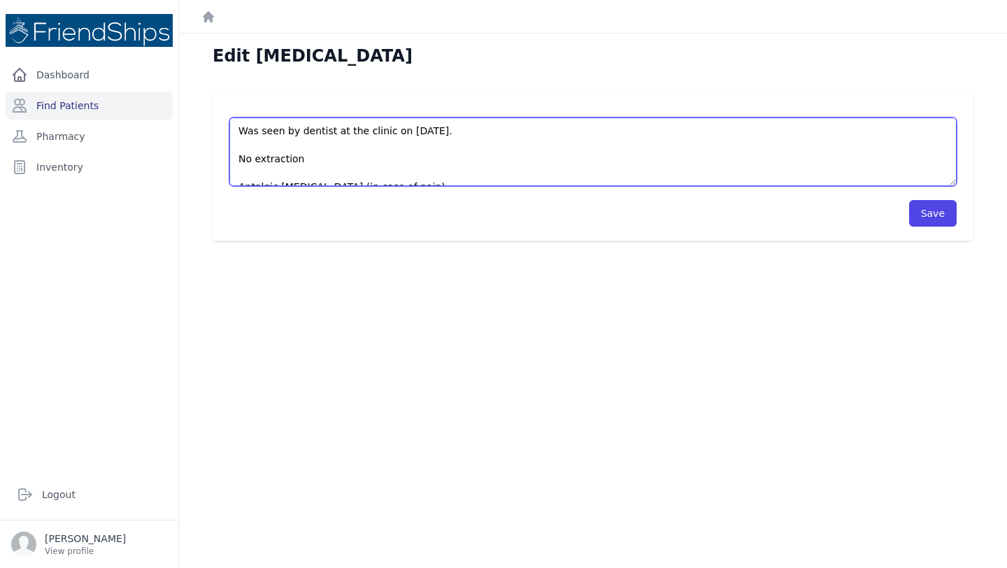
click at [247, 129] on textarea "Was seen by dentist at the clinic on Oct 9. No extraction Antalgic Tylenol (in …" at bounding box center [593, 152] width 728 height 69
type textarea "Pt was seen by dentist at the clinic on Oct 9. No extraction Antalgic Tylenol (…"
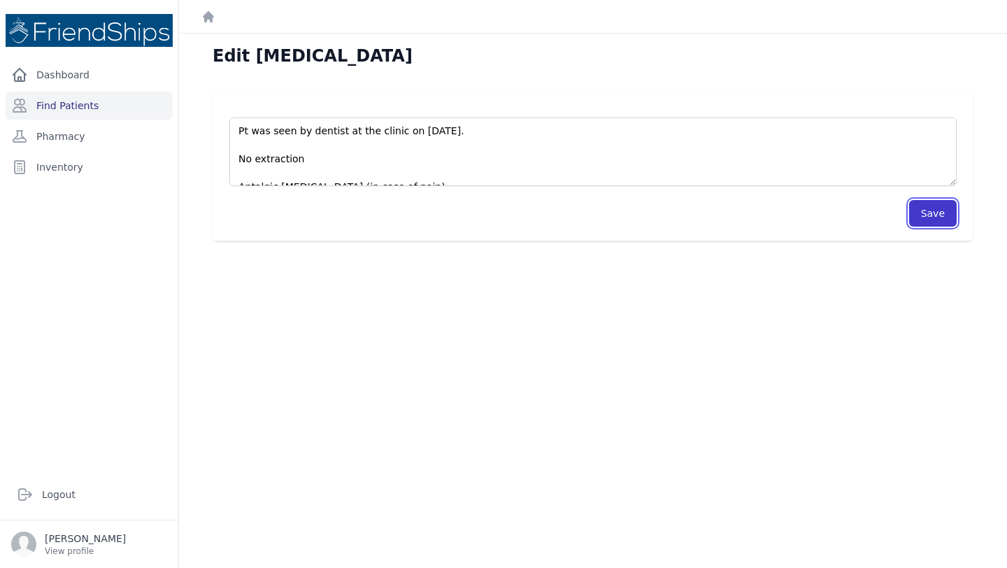
click at [930, 209] on button "Save" at bounding box center [933, 213] width 48 height 27
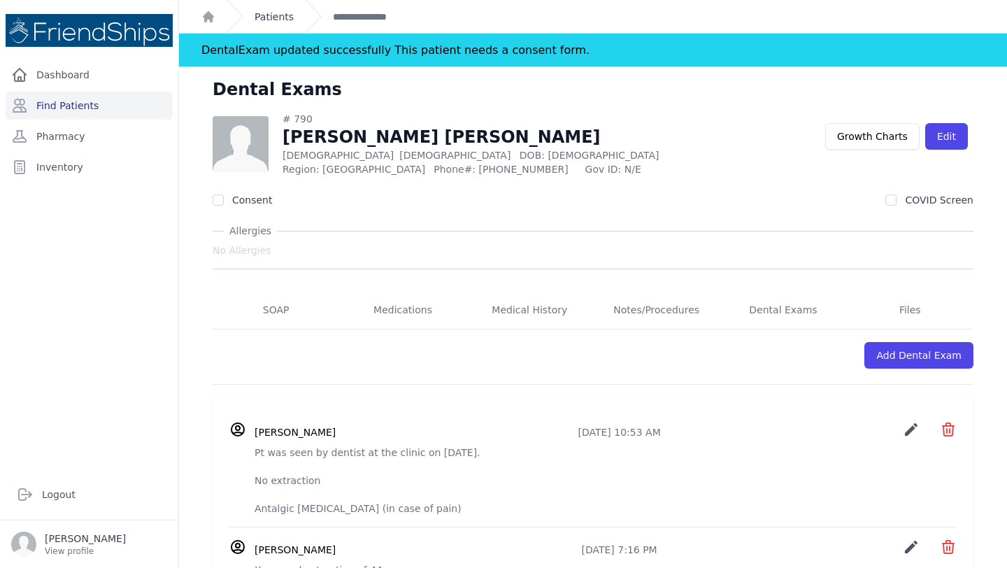
click at [289, 17] on link "Patients" at bounding box center [274, 17] width 39 height 14
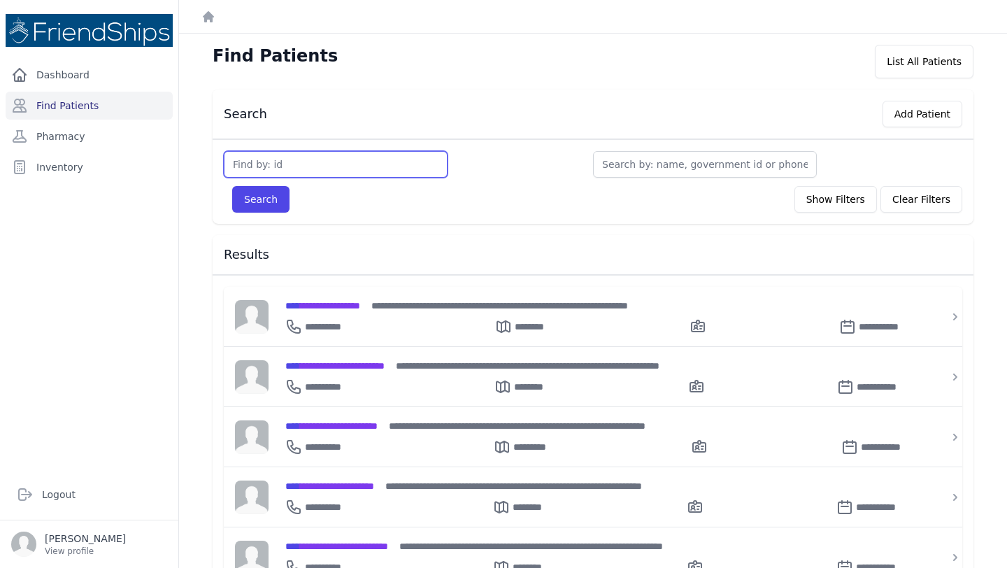
click at [291, 170] on input "text" at bounding box center [336, 164] width 224 height 27
type input "Iman imran"
click at [232, 186] on button "Search" at bounding box center [260, 199] width 57 height 27
click at [337, 160] on input "text" at bounding box center [336, 164] width 224 height 27
type input "iman imran"
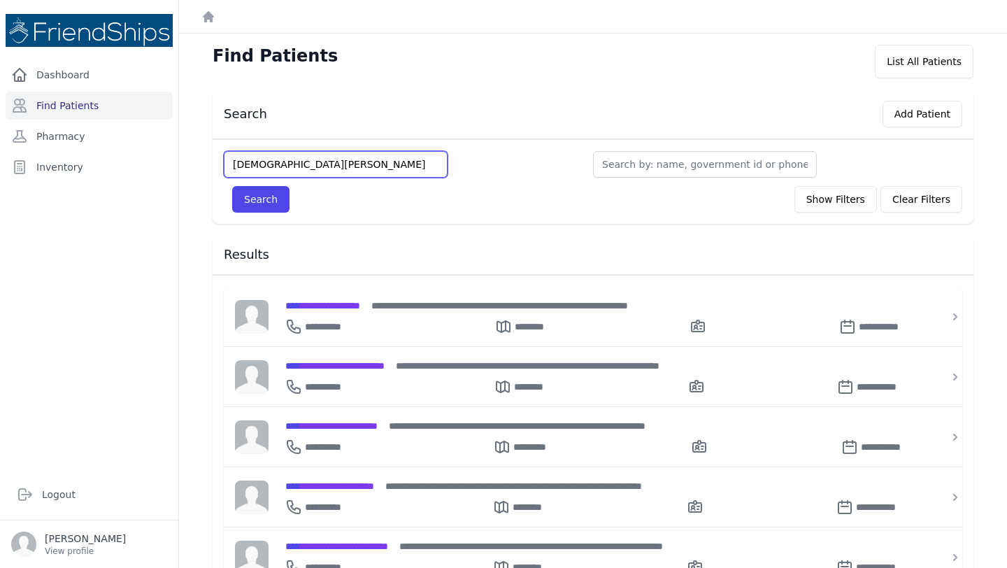
click at [232, 186] on button "Search" at bounding box center [260, 199] width 57 height 27
click at [277, 164] on input "iman imran" at bounding box center [336, 164] width 224 height 27
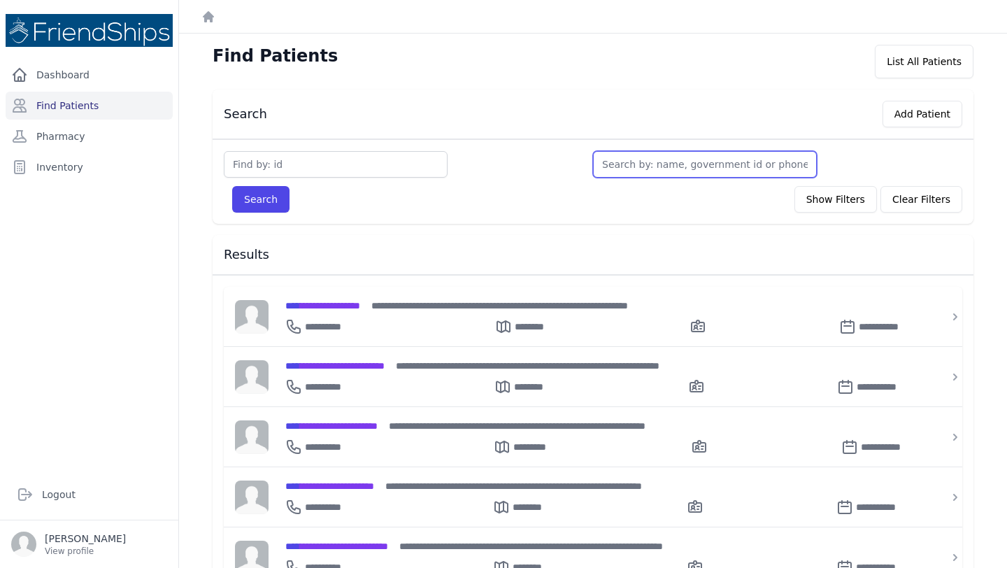
click at [679, 157] on input "text" at bounding box center [705, 164] width 224 height 27
paste input "iman imran"
type input "iman imran"
click at [232, 186] on button "Search" at bounding box center [260, 199] width 57 height 27
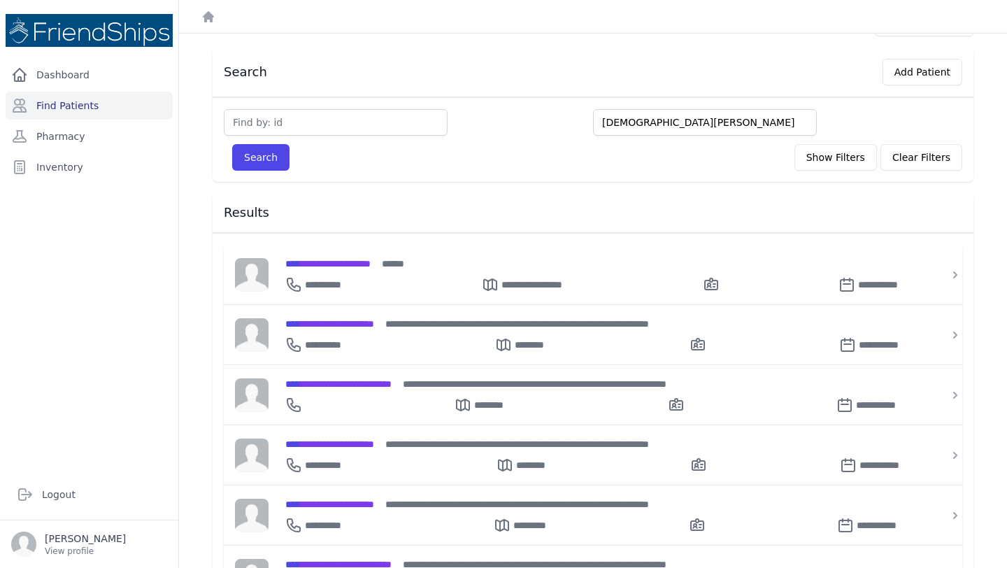
scroll to position [59, 0]
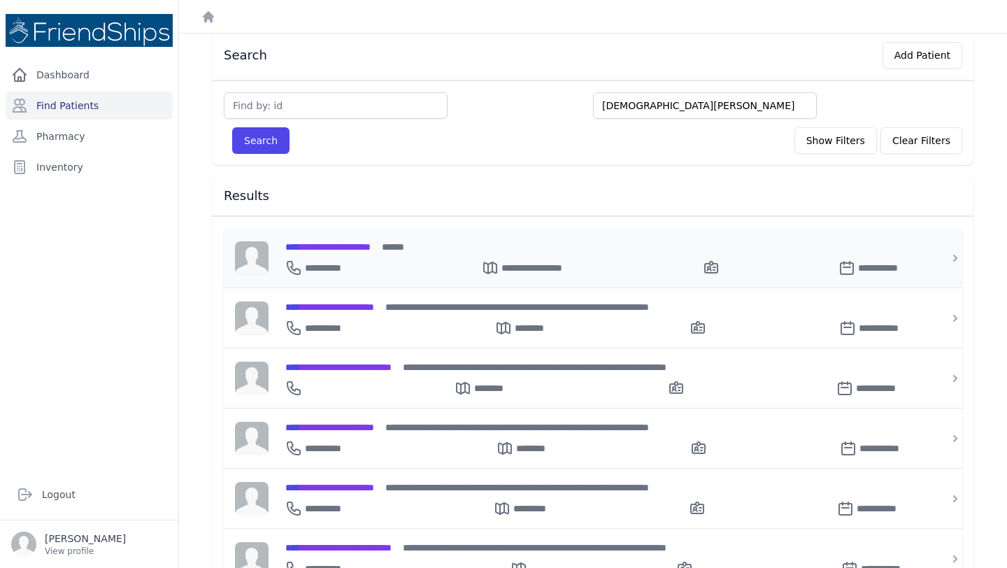
click at [339, 250] on span "**********" at bounding box center [327, 247] width 85 height 10
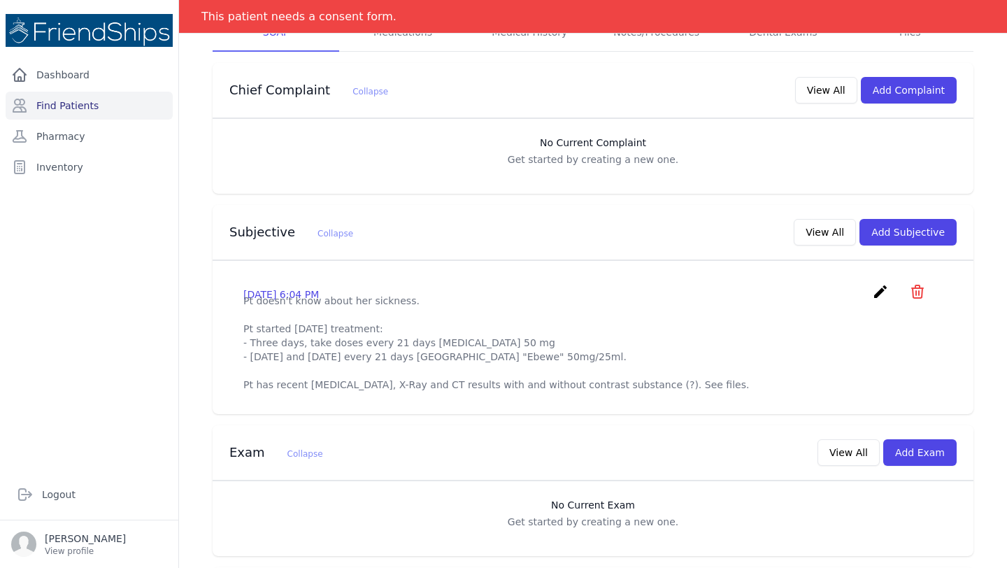
scroll to position [243, 0]
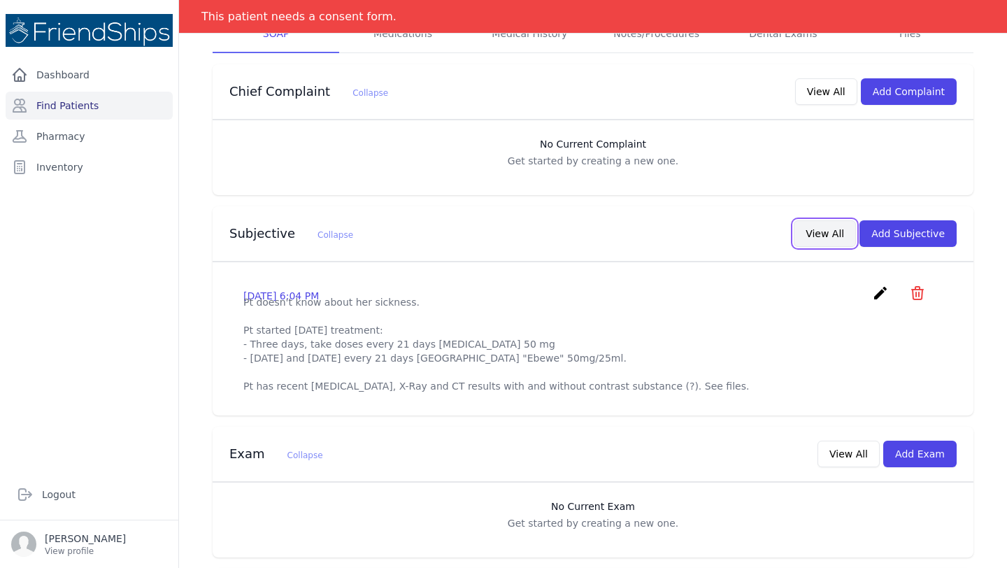
click at [816, 228] on button "View All" at bounding box center [825, 233] width 62 height 27
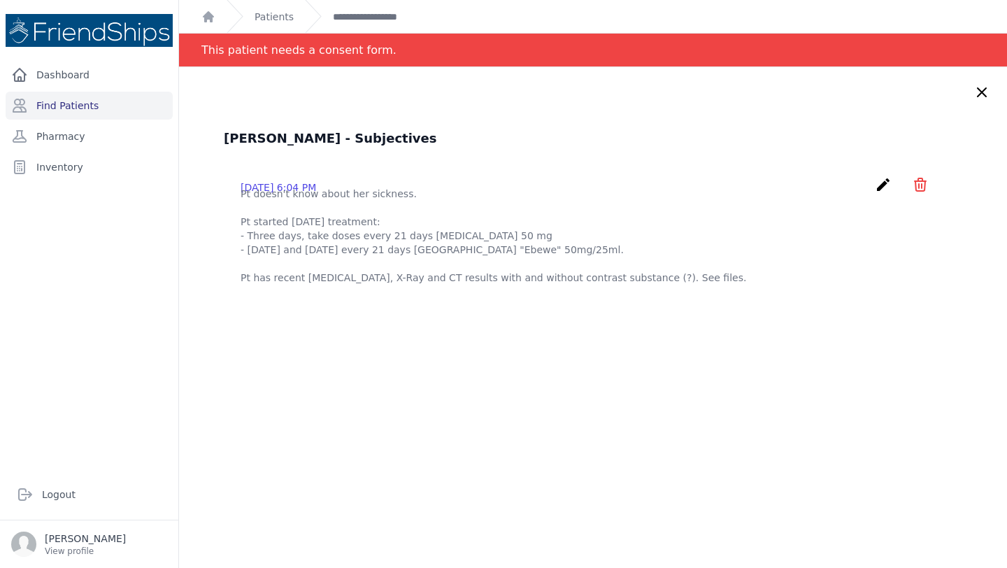
click at [878, 183] on icon "create" at bounding box center [883, 184] width 17 height 17
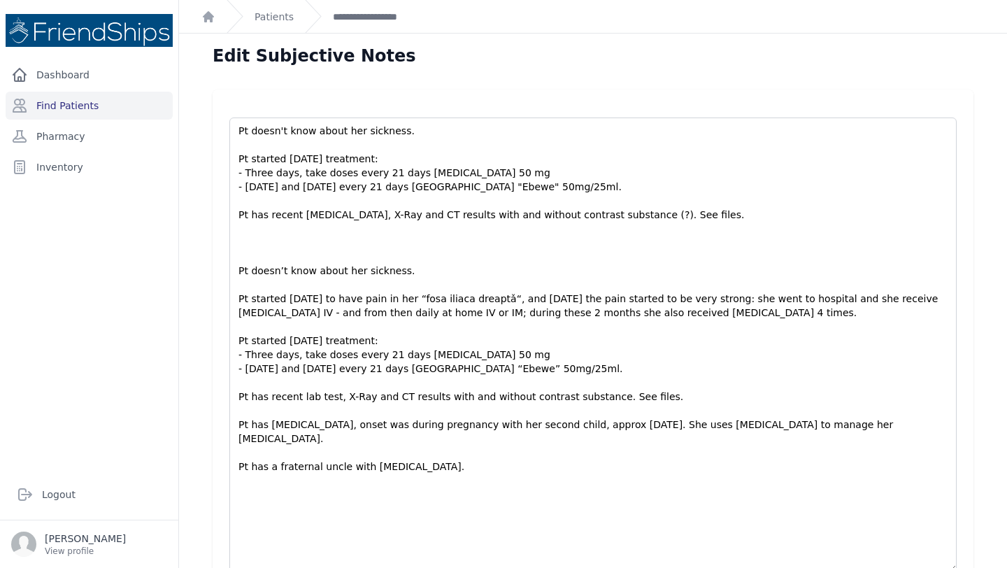
drag, startPoint x: 952, startPoint y: 182, endPoint x: 900, endPoint y: 567, distance: 389.0
click at [900, 567] on textarea "Pt doesn't know about her sickness. Pt started Sep 30 treatment: - Three days, …" at bounding box center [593, 345] width 728 height 455
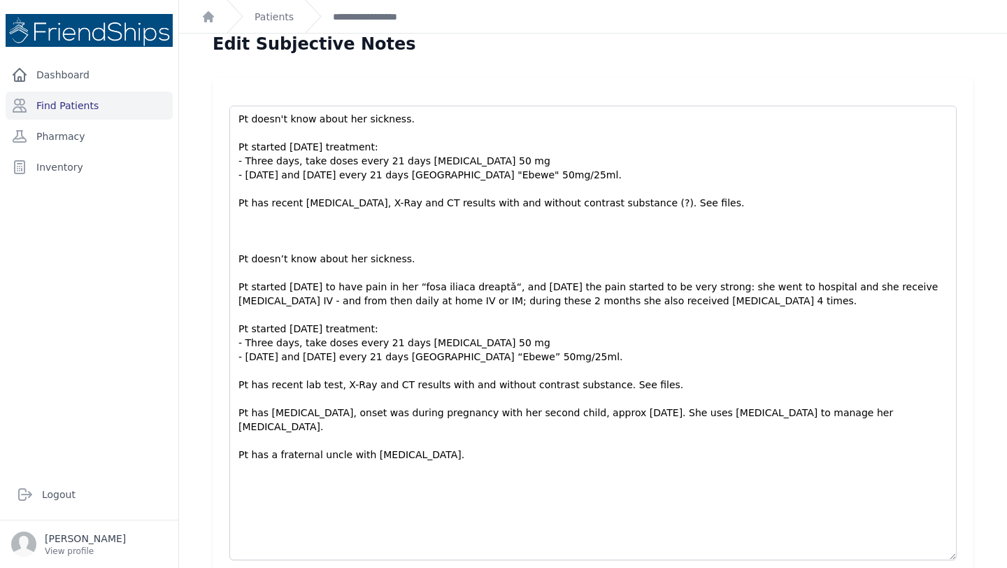
scroll to position [13, 0]
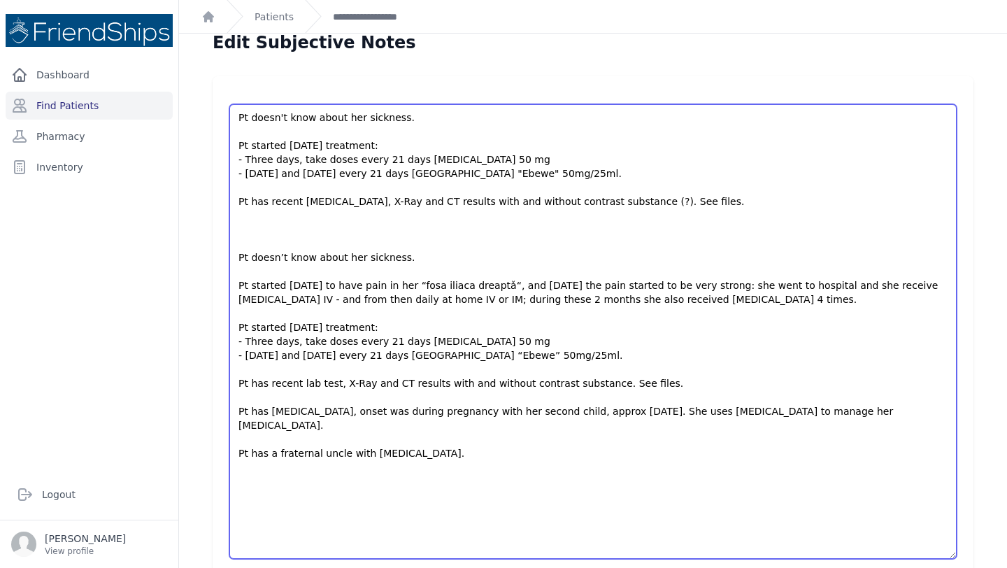
click at [601, 381] on textarea "Pt doesn't know about her sickness. Pt started Sep 30 treatment: - Three days, …" at bounding box center [593, 331] width 728 height 455
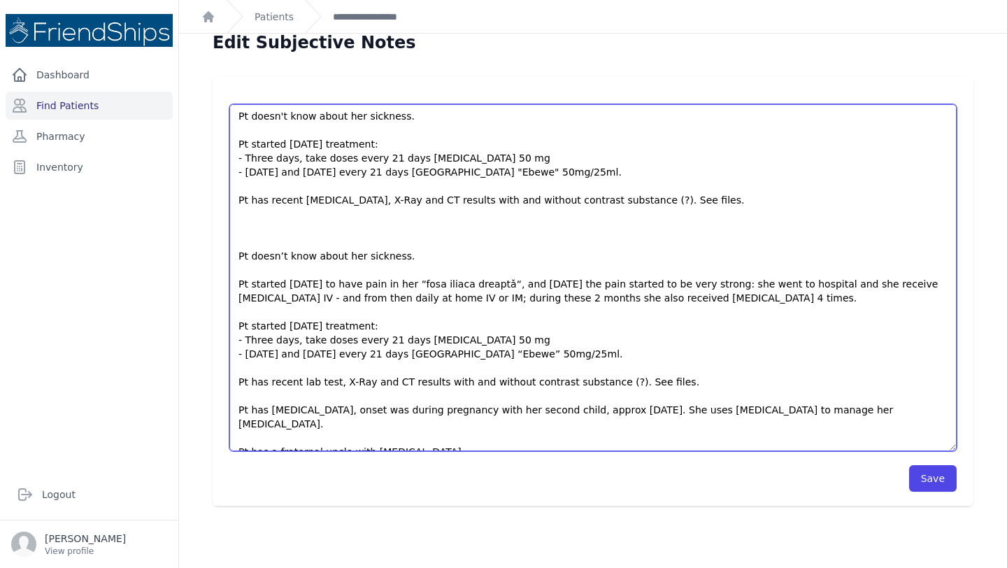
scroll to position [0, 0]
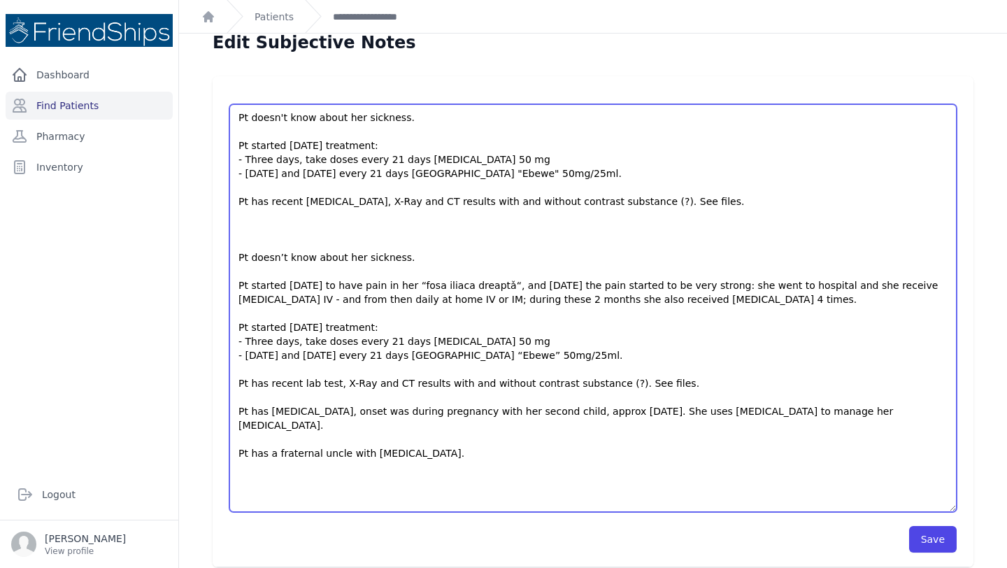
drag, startPoint x: 954, startPoint y: 171, endPoint x: 924, endPoint y: 509, distance: 339.2
click at [924, 509] on textarea "Pt doesn't know about her sickness. Pt started Sep 30 treatment: - Three days, …" at bounding box center [593, 308] width 728 height 408
click at [580, 409] on textarea "Pt doesn't know about her sickness. Pt started Sep 30 treatment: - Three days, …" at bounding box center [593, 307] width 728 height 406
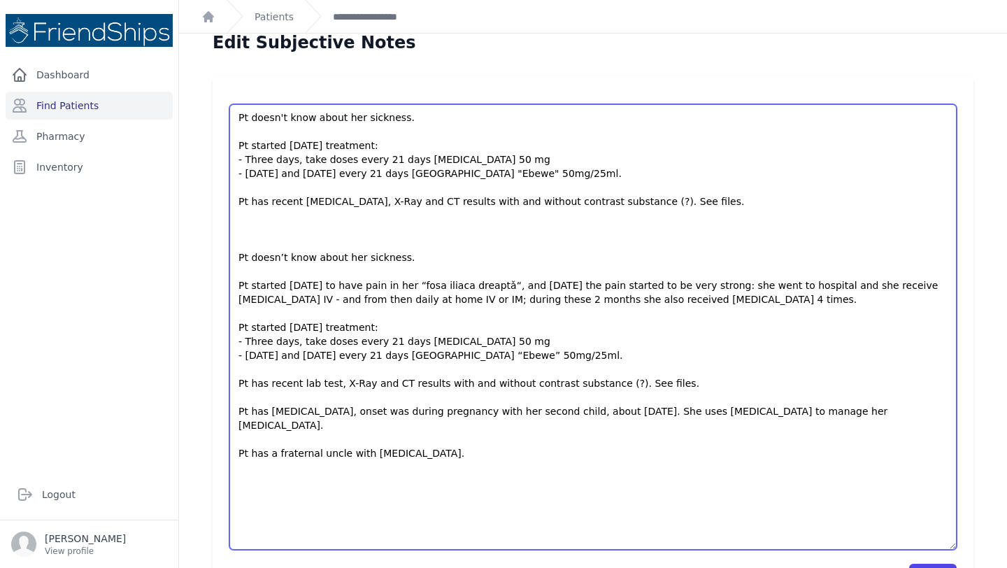
drag, startPoint x: 954, startPoint y: 169, endPoint x: 945, endPoint y: 549, distance: 380.0
click at [945, 549] on textarea "Pt doesn't know about her sickness. Pt started Sep 30 treatment: - Three days, …" at bounding box center [593, 327] width 728 height 446
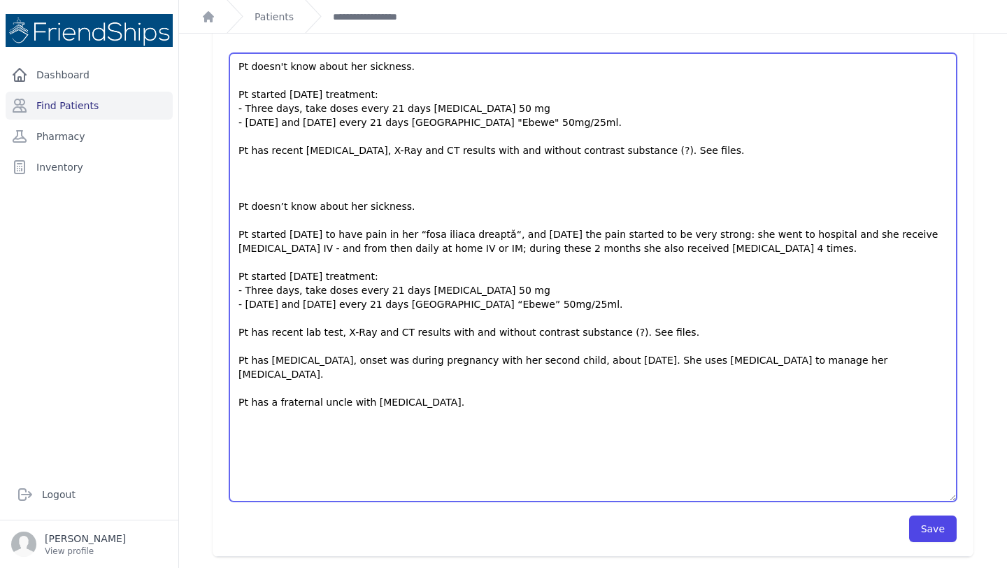
scroll to position [62, 0]
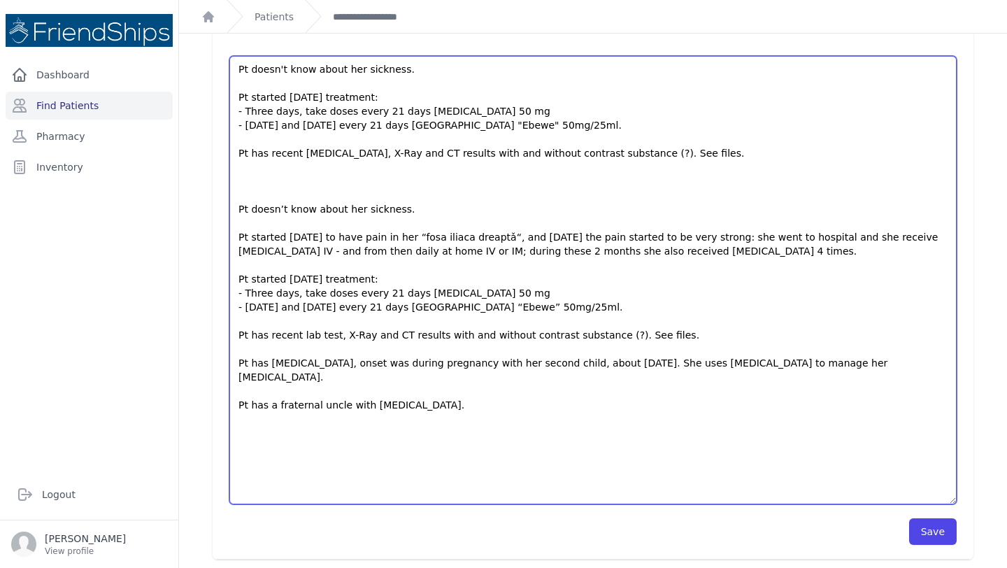
drag, startPoint x: 507, startPoint y: 237, endPoint x: 425, endPoint y: 236, distance: 81.9
click at [425, 236] on textarea "Pt doesn't know about her sickness. Pt started Sep 30 treatment: - Three days, …" at bounding box center [593, 280] width 728 height 448
click at [509, 235] on textarea "Pt doesn't know about her sickness. Pt started Sep 30 treatment: - Three days, …" at bounding box center [593, 280] width 728 height 448
drag, startPoint x: 509, startPoint y: 235, endPoint x: 420, endPoint y: 237, distance: 89.6
click at [420, 237] on textarea "Pt doesn't know about her sickness. Pt started Sep 30 treatment: - Three days, …" at bounding box center [593, 280] width 728 height 448
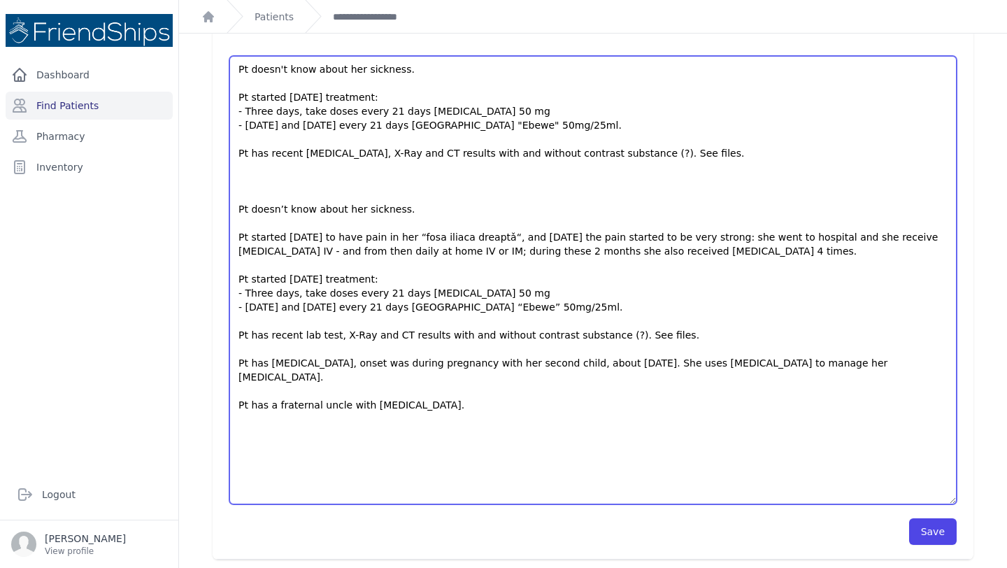
paste textarea "right iliac fossa"
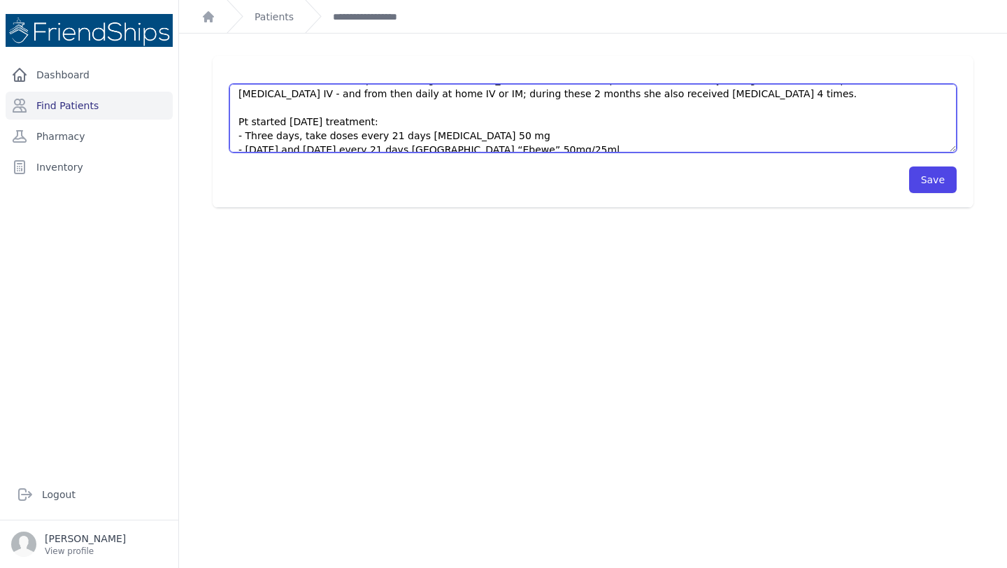
scroll to position [178, 0]
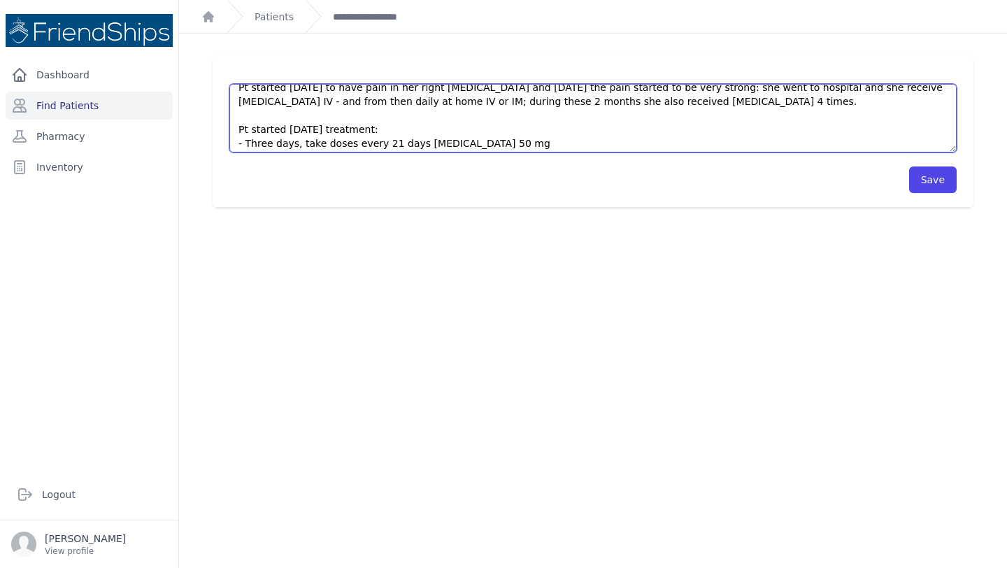
click at [465, 102] on textarea "Pt doesn't know about her sickness. Pt started Sep 30 treatment: - Three days, …" at bounding box center [593, 118] width 728 height 69
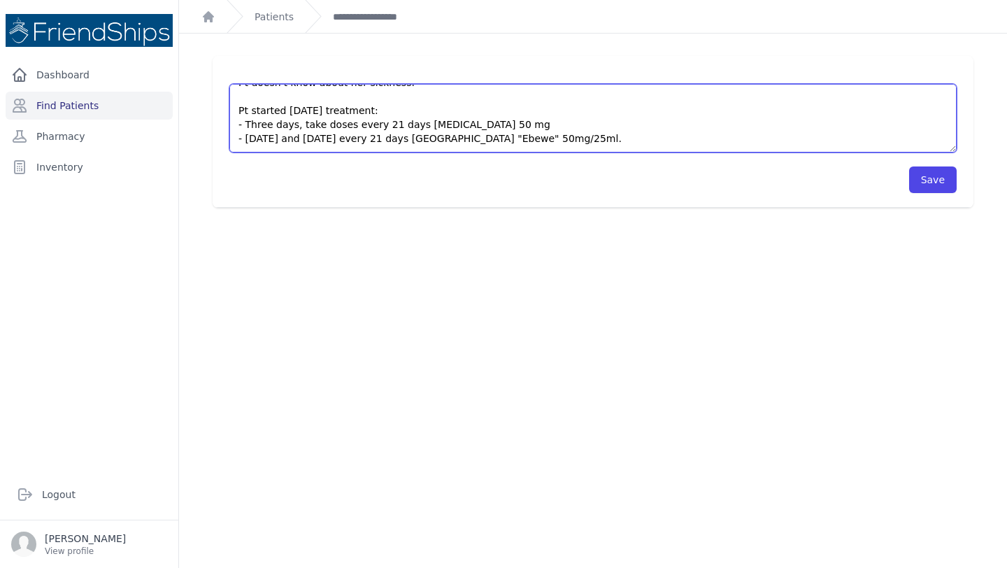
scroll to position [17, 0]
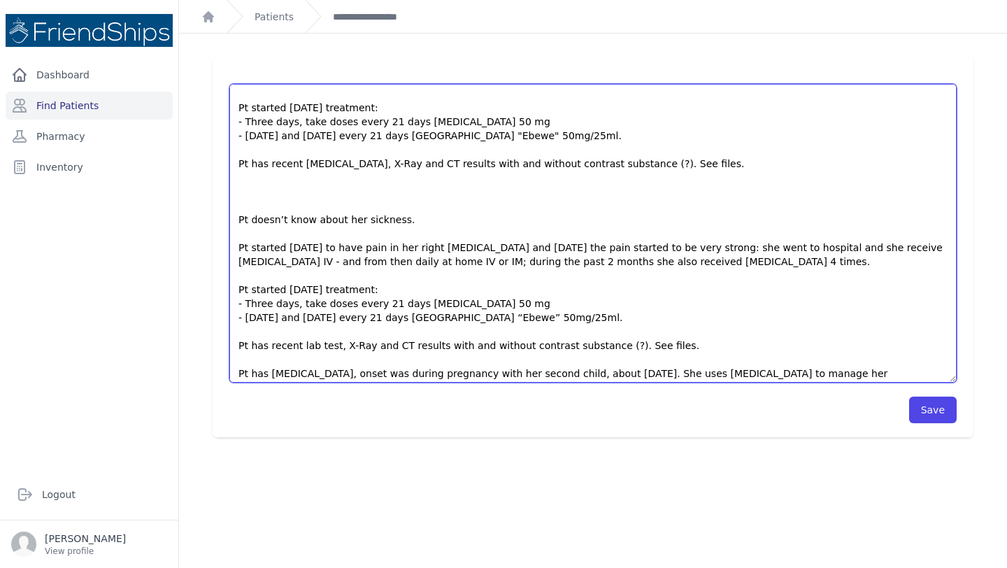
drag, startPoint x: 953, startPoint y: 151, endPoint x: 933, endPoint y: 381, distance: 231.1
click at [933, 381] on textarea "Pt doesn't know about her sickness. Pt started Sep 30 treatment: - Three days, …" at bounding box center [593, 233] width 728 height 299
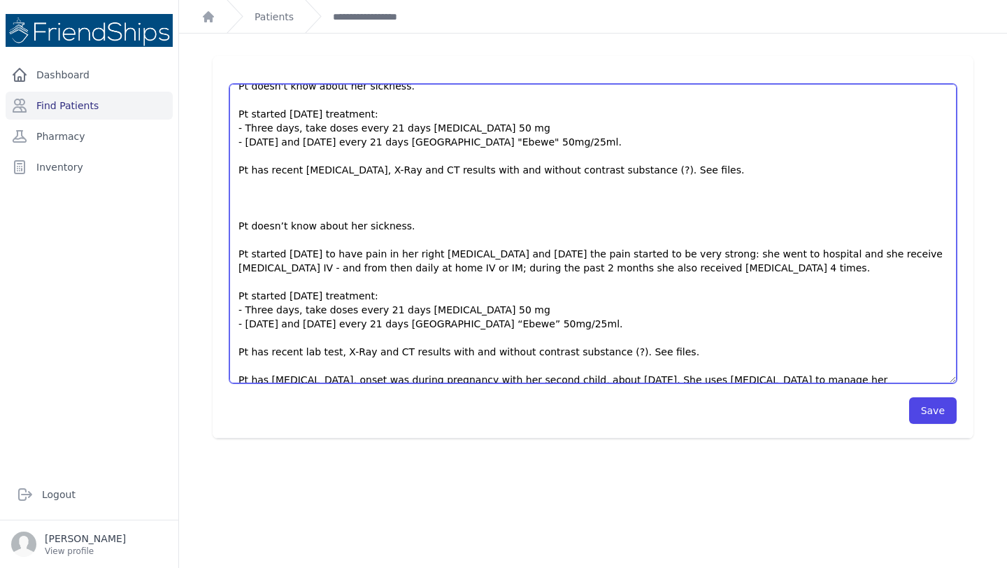
scroll to position [0, 0]
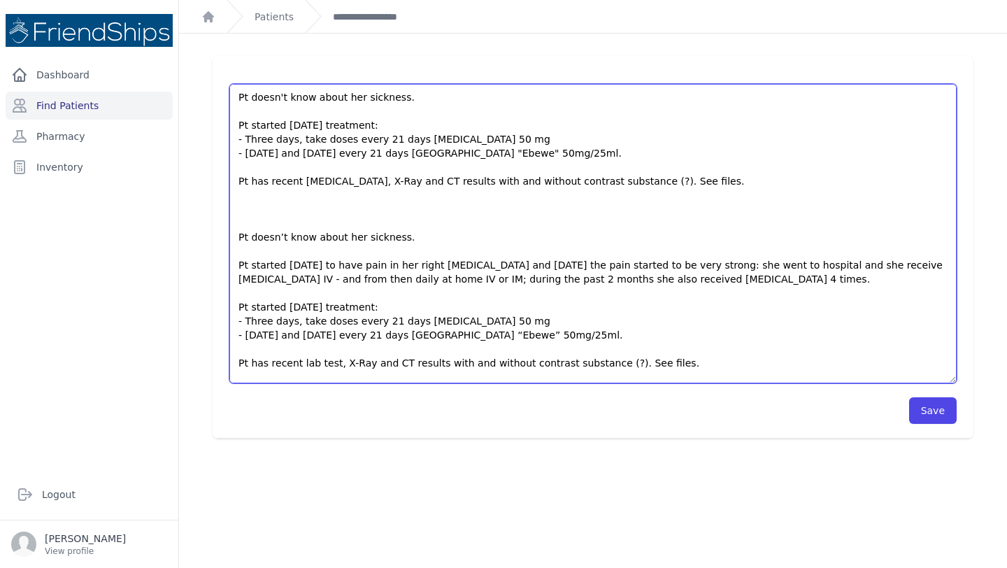
drag, startPoint x: 686, startPoint y: 186, endPoint x: 214, endPoint y: 92, distance: 481.6
click at [214, 92] on div "Save" at bounding box center [593, 247] width 761 height 383
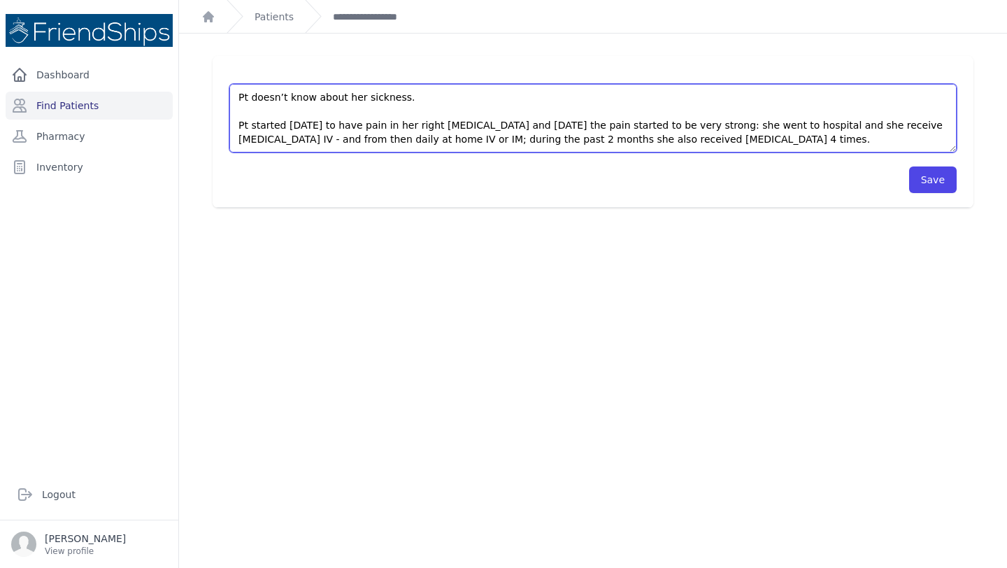
click at [430, 94] on textarea "Pt doesn't know about her sickness. Pt started Sep 30 treatment: - Three days, …" at bounding box center [593, 118] width 728 height 69
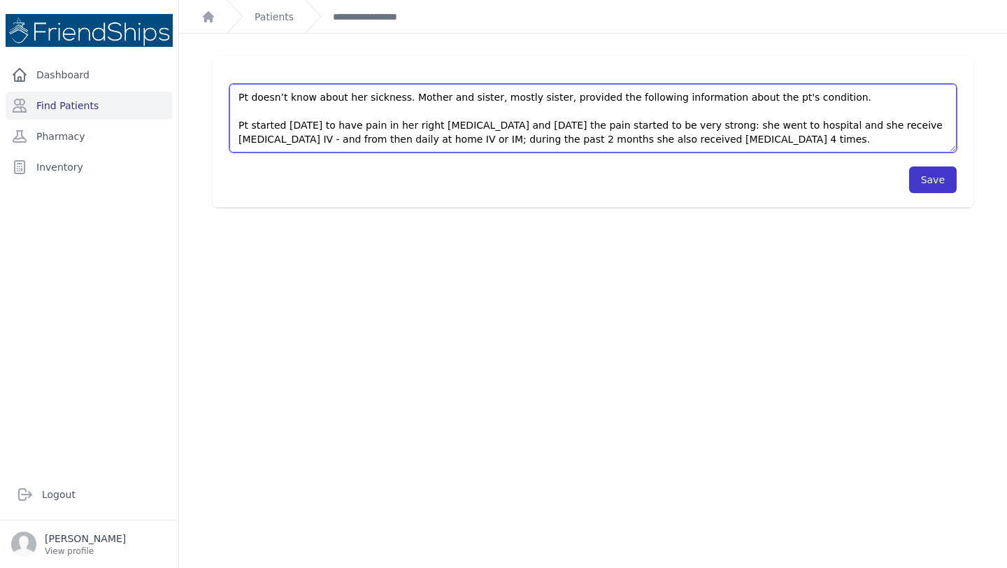
type textarea "Pt doesn’t know about her sickness. Mother and sister, mostly sister, provided …"
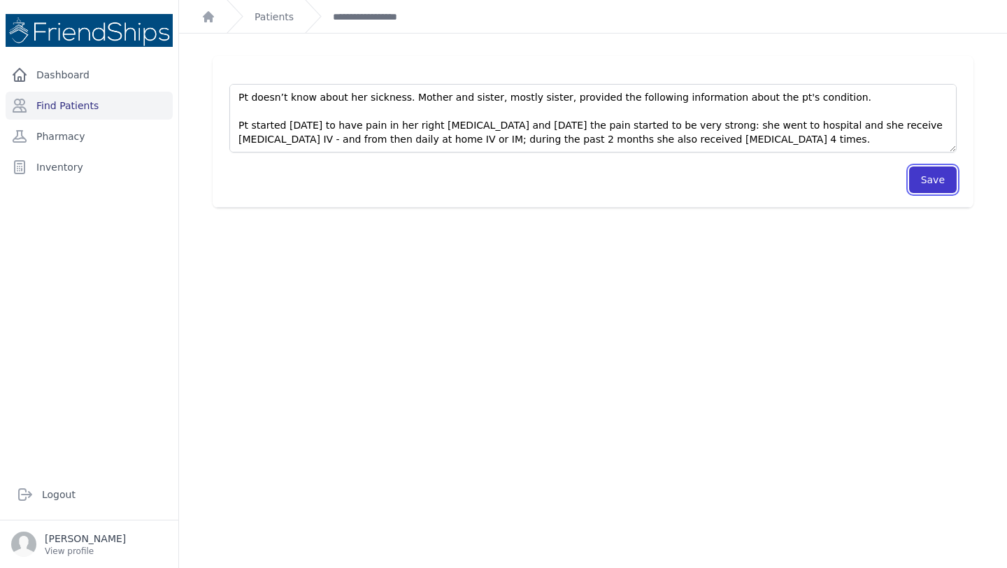
click at [930, 185] on button "Save" at bounding box center [933, 180] width 48 height 27
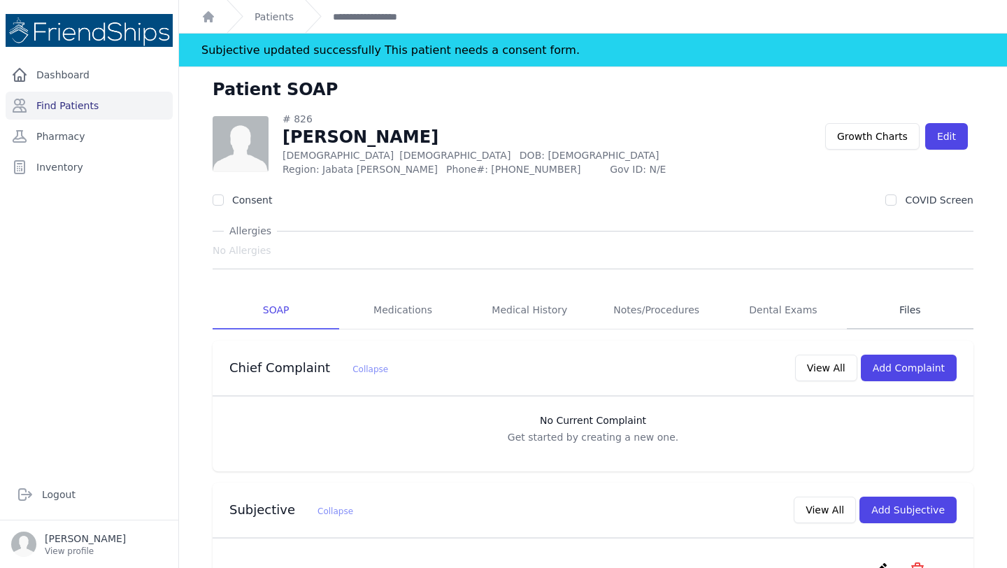
click at [923, 318] on link "Files" at bounding box center [910, 311] width 127 height 38
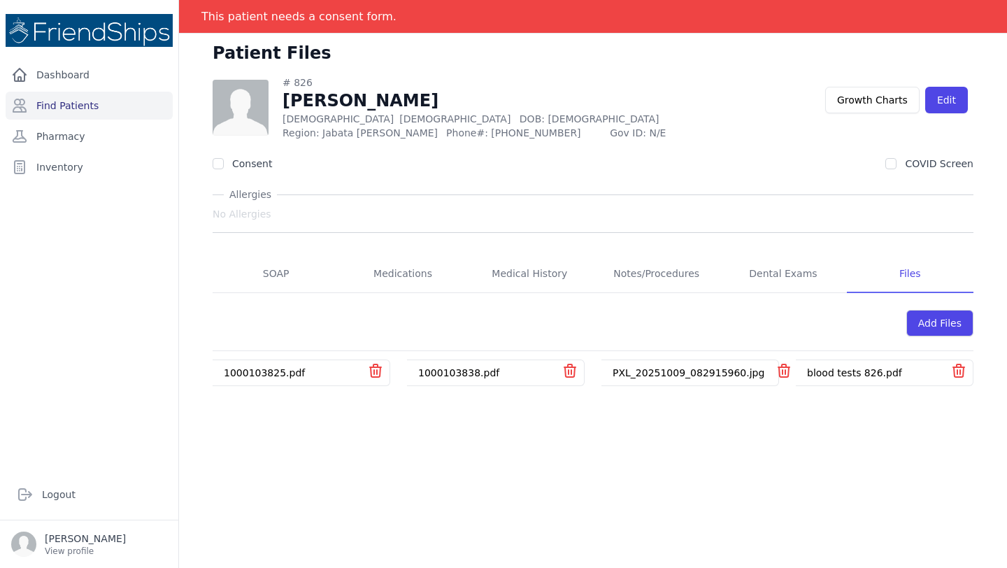
scroll to position [38, 0]
